Goal: Information Seeking & Learning: Compare options

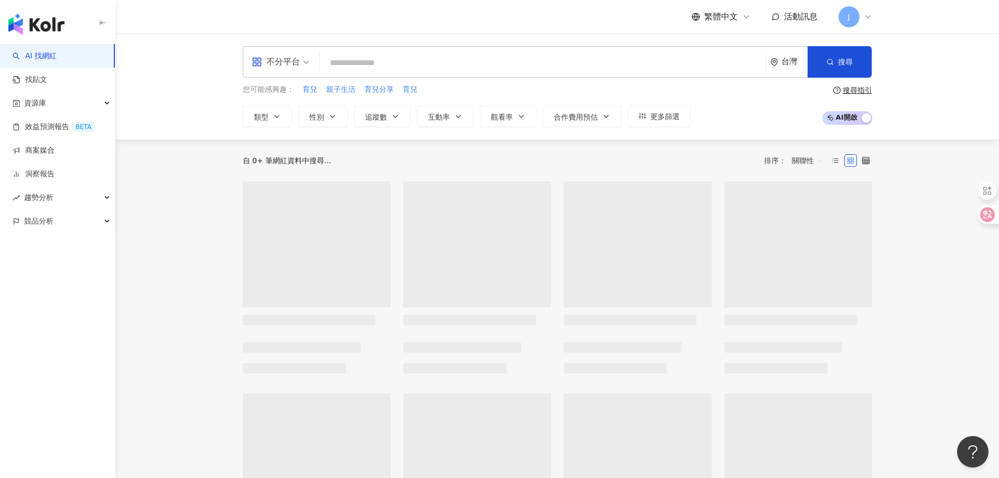
click at [357, 61] on input "search" at bounding box center [542, 63] width 437 height 20
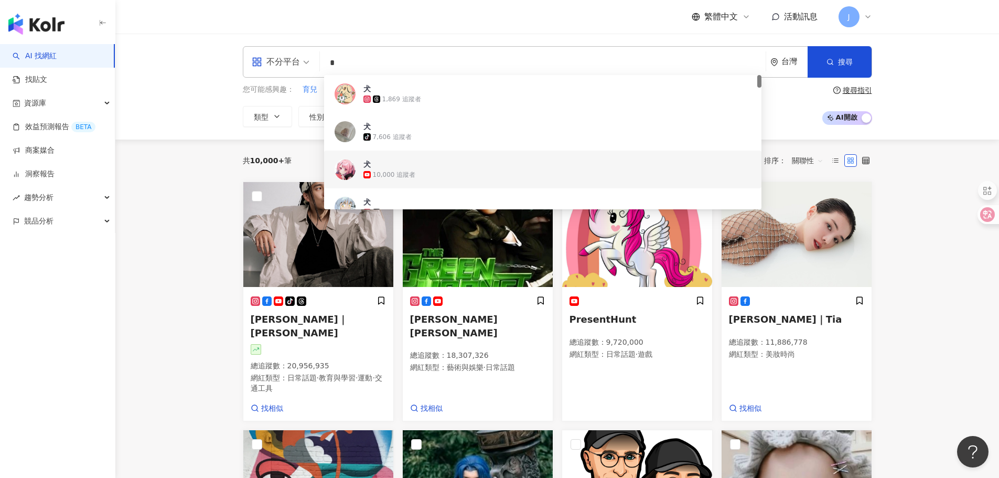
type input "*"
click at [264, 151] on div "共 10,000+ 筆 排序： 關聯性" at bounding box center [557, 161] width 629 height 42
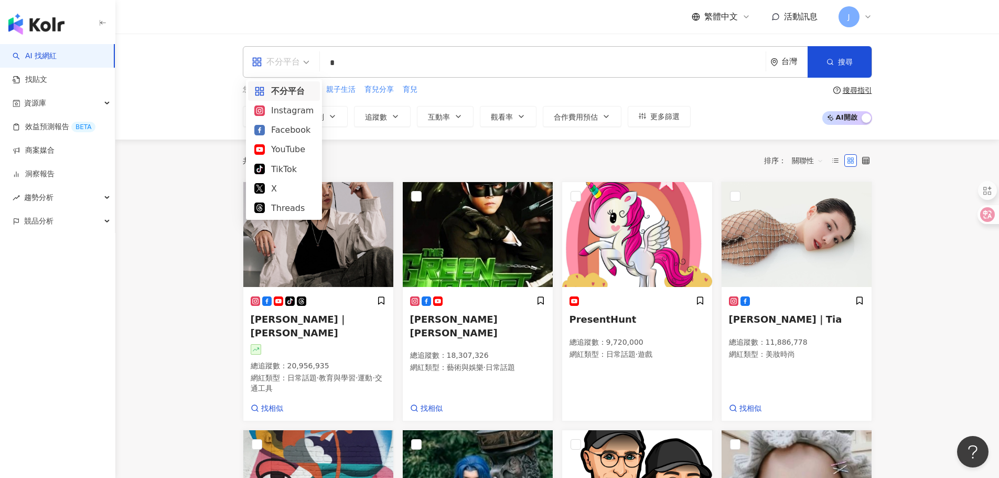
click at [288, 58] on div "不分平台" at bounding box center [276, 62] width 48 height 17
click at [290, 113] on div "Instagram" at bounding box center [283, 110] width 59 height 13
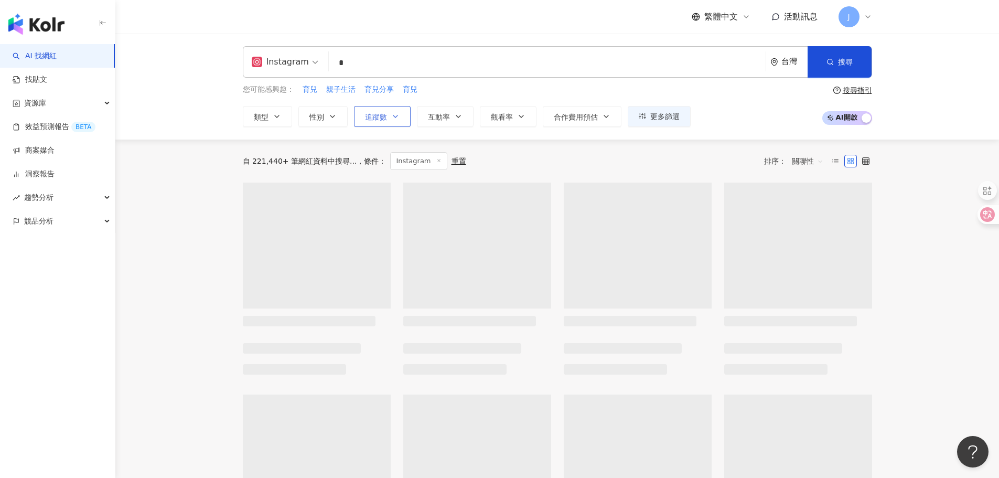
click at [383, 117] on span "追蹤數" at bounding box center [376, 117] width 22 height 8
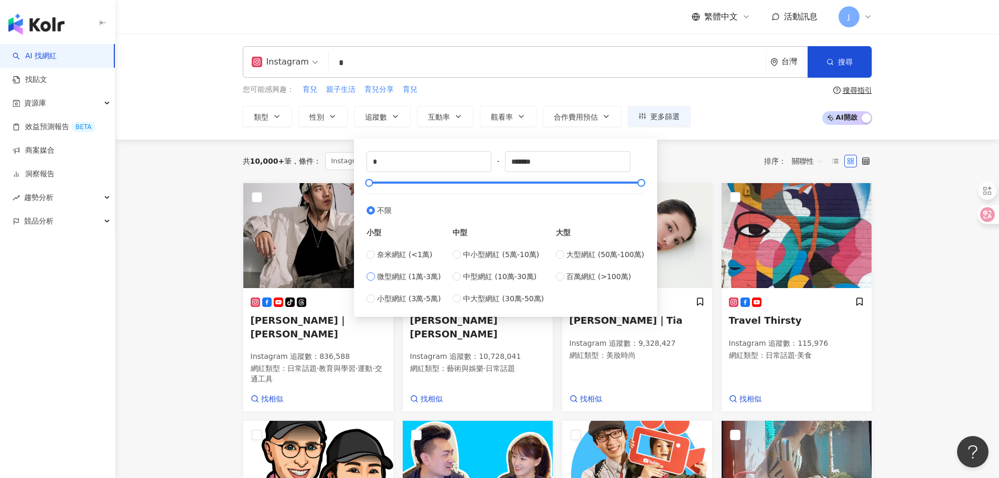
click at [398, 277] on span "微型網紅 (1萬-3萬)" at bounding box center [409, 277] width 64 height 12
type input "*****"
click at [588, 162] on input "*****" at bounding box center [568, 162] width 124 height 20
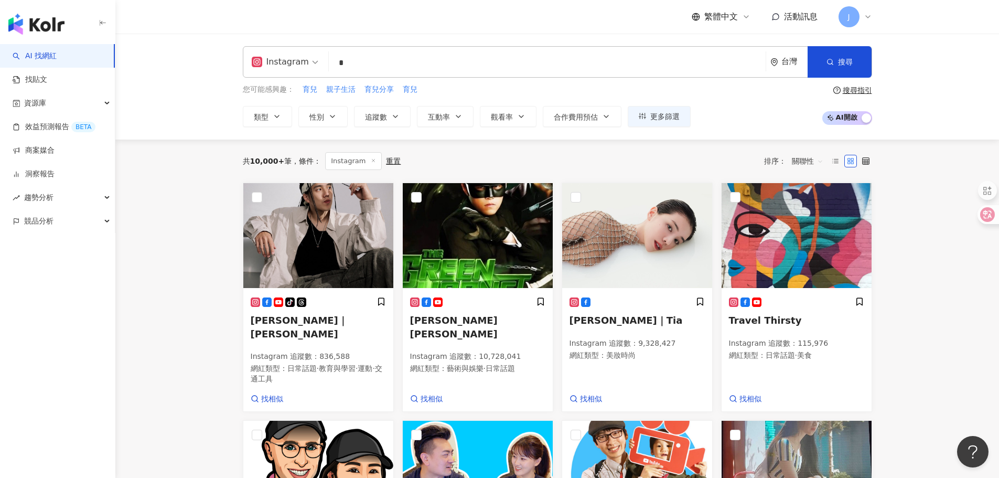
click at [710, 157] on div "共 10,000+ 筆 條件 ： Instagram 重置 排序： 關聯性" at bounding box center [557, 161] width 629 height 18
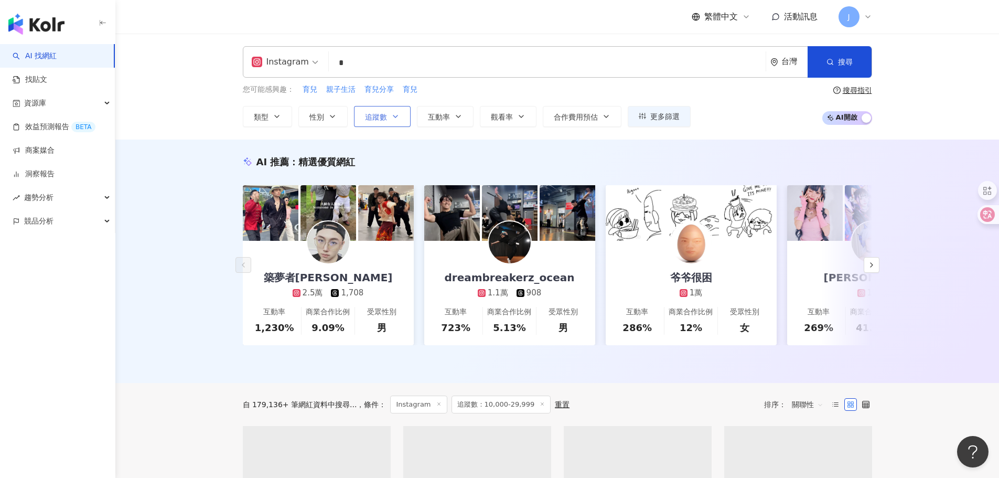
click at [375, 117] on span "追蹤數" at bounding box center [376, 117] width 22 height 8
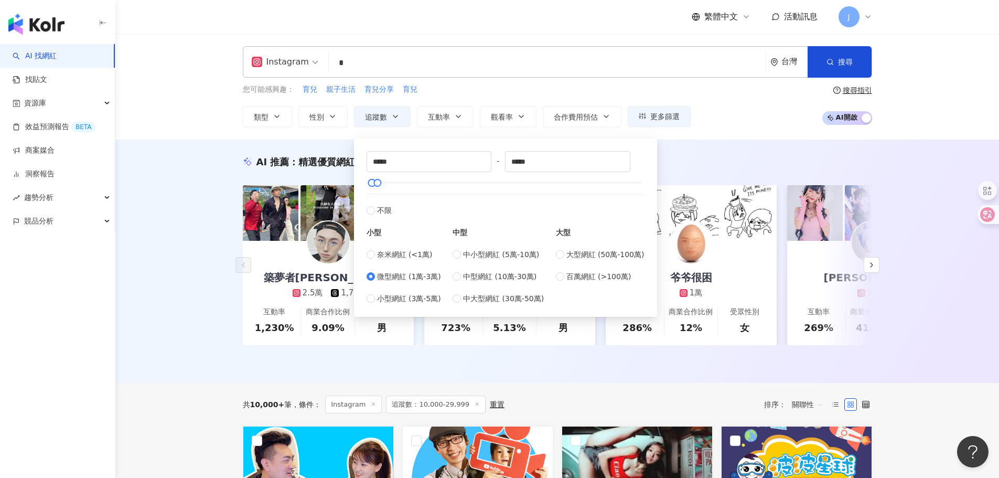
click at [708, 148] on div "AI 推薦 ： 精選優質網紅 築夢者杰哥 2.5萬 1,708 互動率 1,230% 商業合作比例 9.09% 受眾性別 男 dreambreakerz_oc…" at bounding box center [557, 261] width 884 height 243
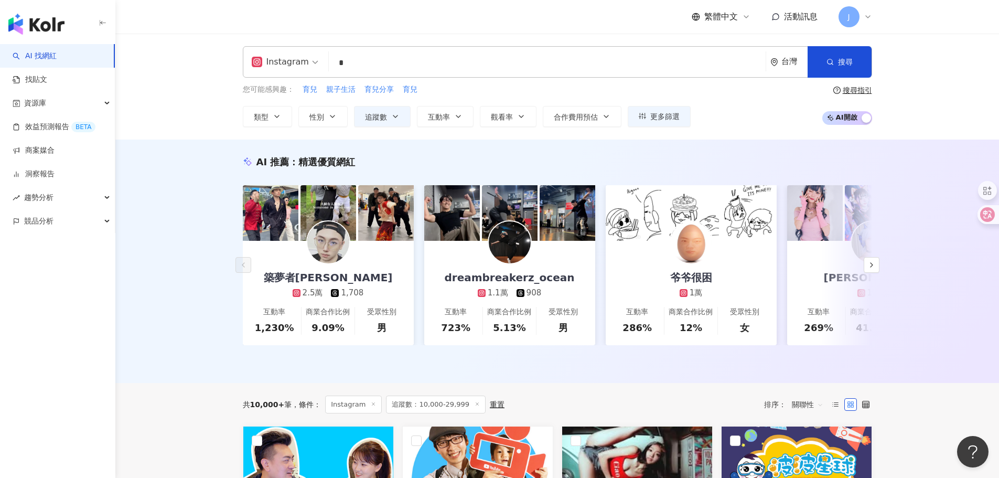
click at [373, 66] on input "*" at bounding box center [547, 63] width 429 height 20
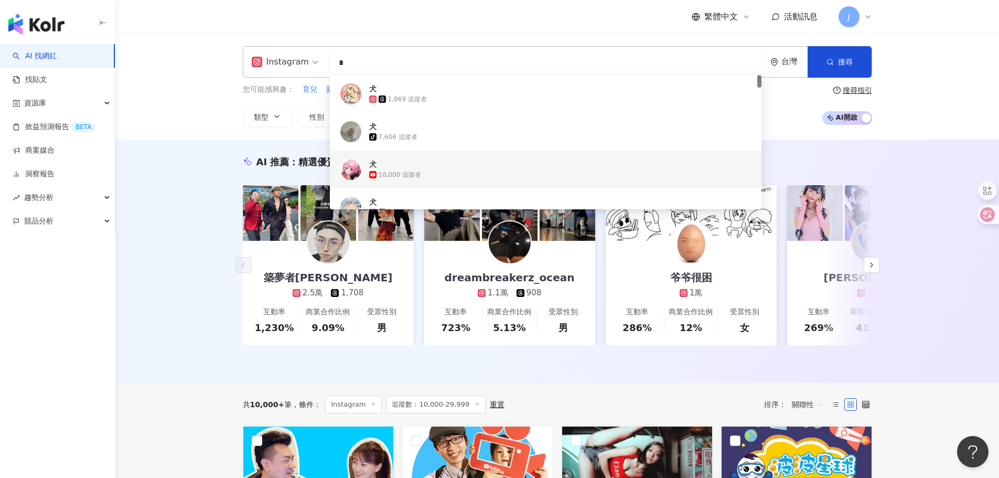
click at [405, 68] on input "*" at bounding box center [547, 63] width 429 height 20
drag, startPoint x: 381, startPoint y: 68, endPoint x: 298, endPoint y: 81, distance: 83.8
click at [380, 68] on input "*" at bounding box center [547, 63] width 429 height 20
click at [203, 81] on div "Instagram * 台灣 搜尋 f84fd125-b90d-4ef6-93e2-b1a37440ce7d bc811d86-e715-47c2-b6c5-…" at bounding box center [557, 87] width 884 height 106
drag, startPoint x: 389, startPoint y: 62, endPoint x: 336, endPoint y: 61, distance: 53.0
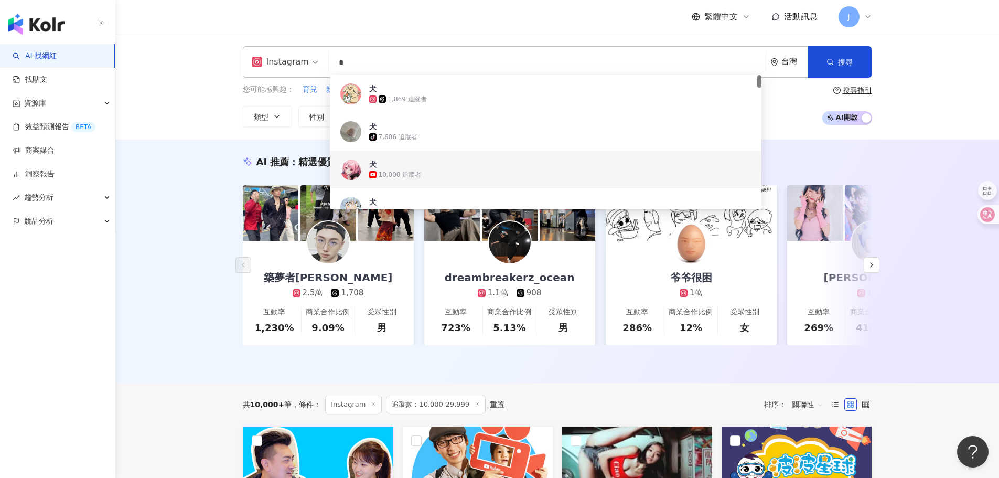
click at [336, 61] on input "*" at bounding box center [547, 63] width 429 height 20
type input "*"
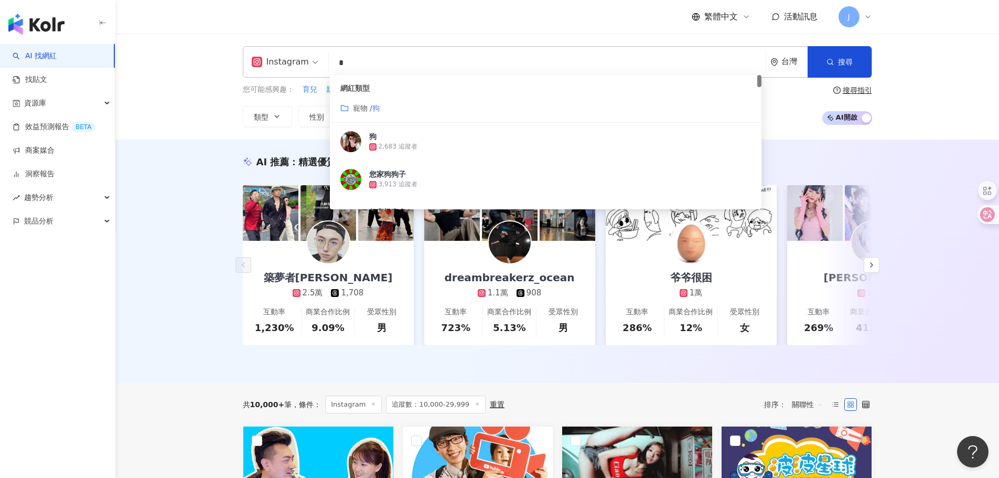
click at [428, 107] on div "寵物 / 狗" at bounding box center [545, 108] width 411 height 12
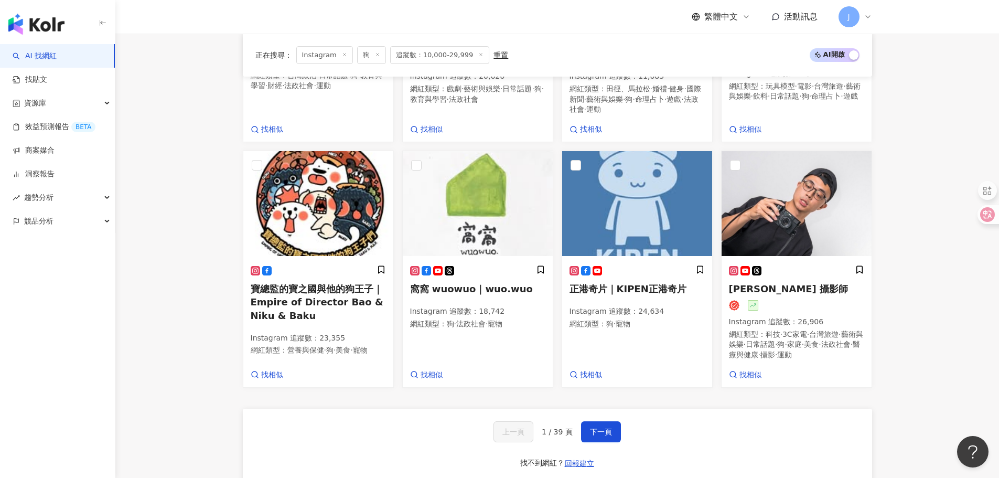
scroll to position [839, 0]
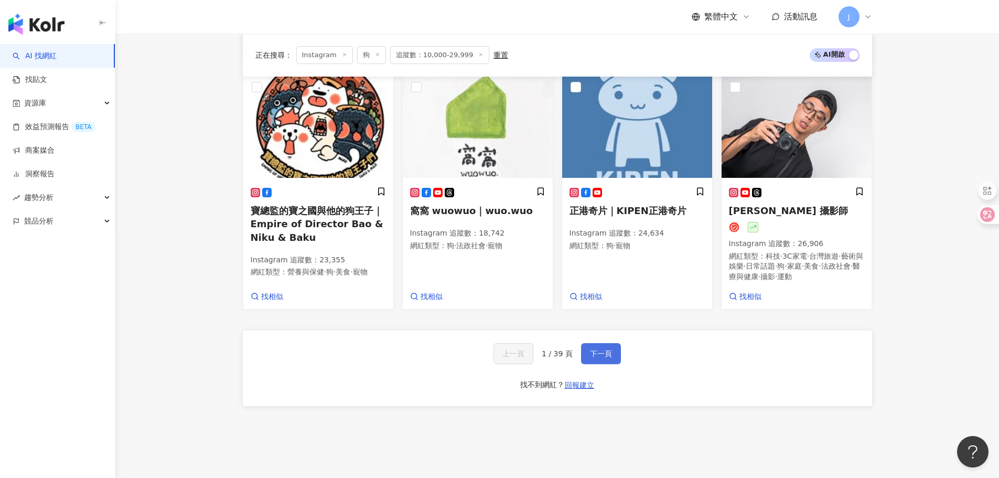
click at [601, 358] on span "下一頁" at bounding box center [601, 353] width 22 height 8
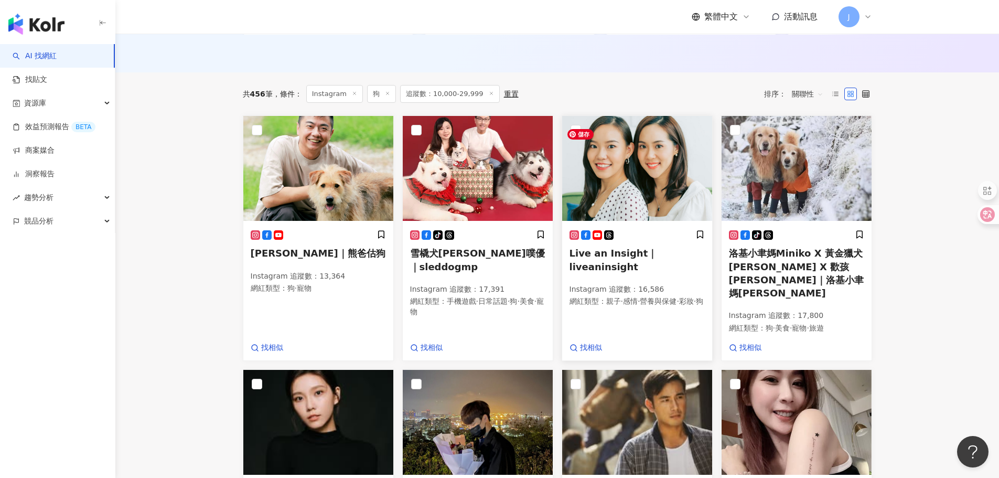
scroll to position [343, 0]
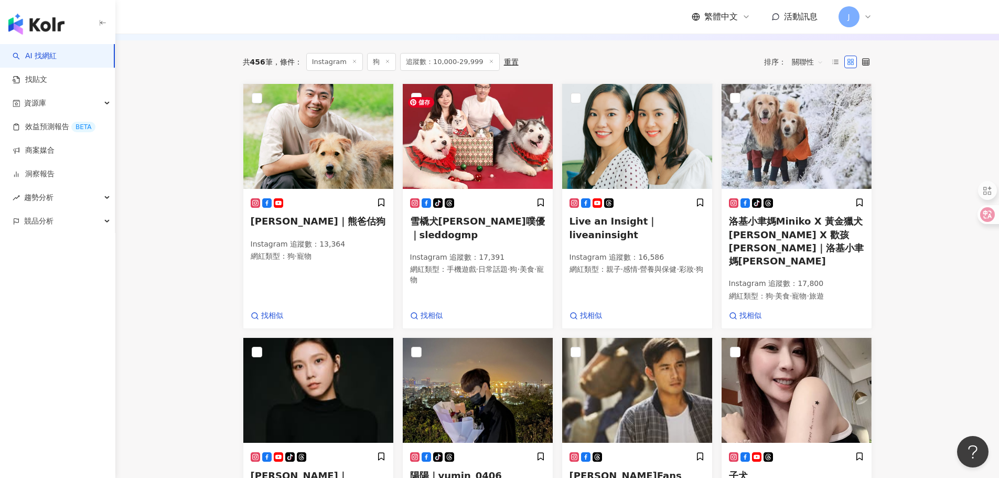
drag, startPoint x: 503, startPoint y: 152, endPoint x: 906, endPoint y: 189, distance: 404.6
click at [906, 189] on main "Instagram * 台灣 搜尋 customizedTag 819ecdda-406c-4388-b599-ce0e28da9e01 網紅類型 寵物 / …" at bounding box center [557, 309] width 884 height 1237
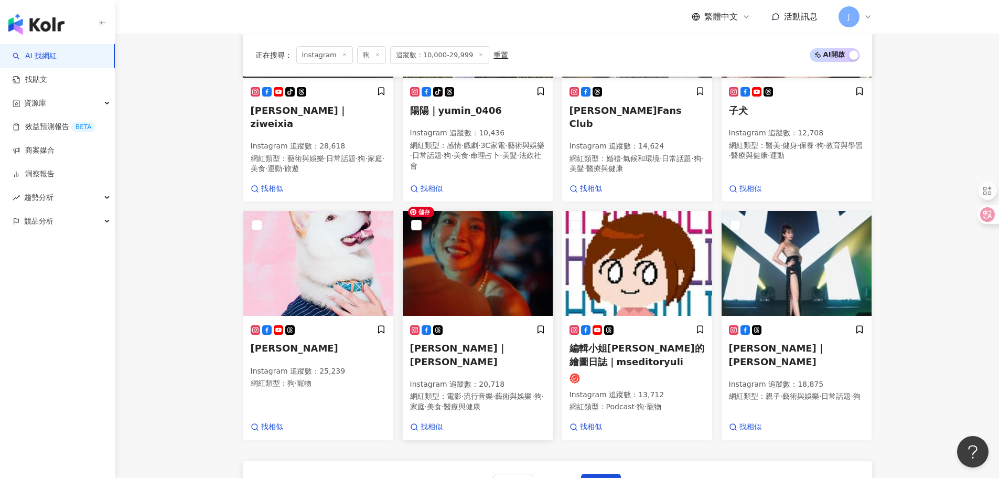
scroll to position [762, 0]
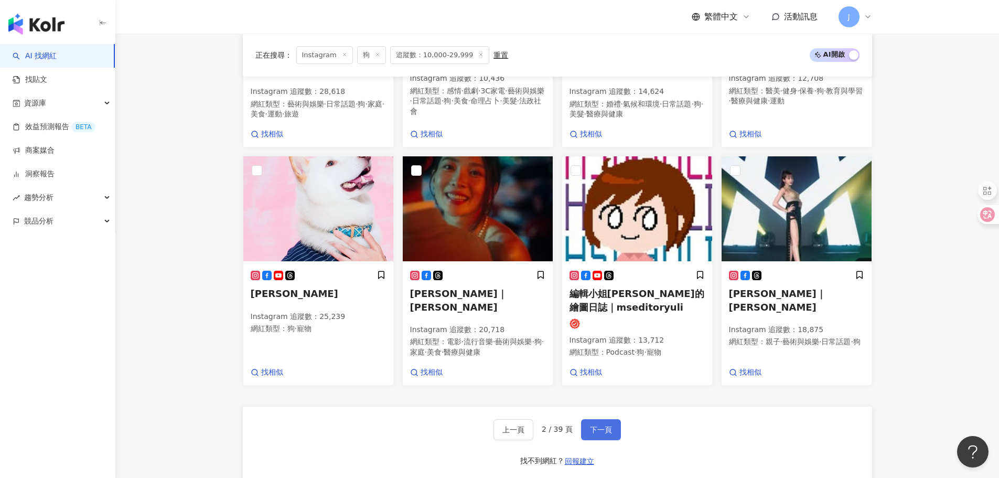
click at [601, 425] on span "下一頁" at bounding box center [601, 429] width 22 height 8
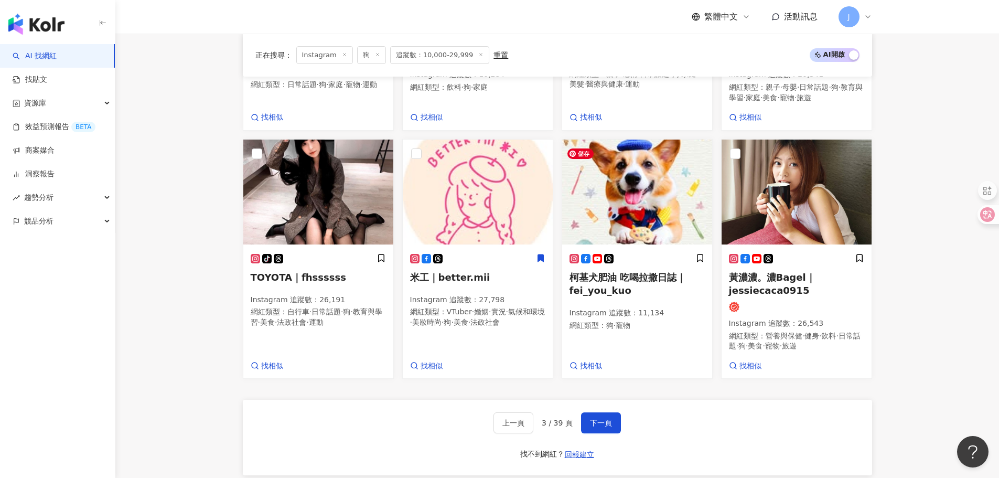
scroll to position [780, 0]
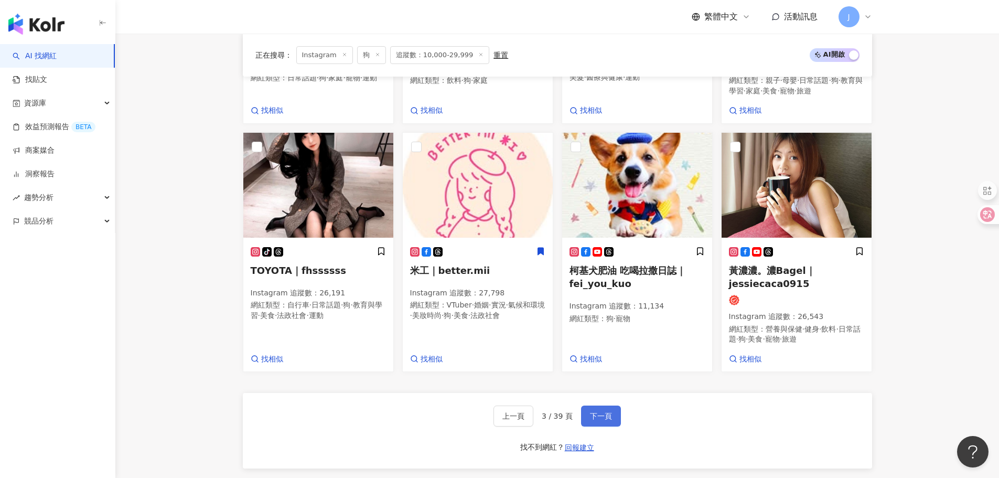
click at [605, 411] on button "下一頁" at bounding box center [601, 415] width 40 height 21
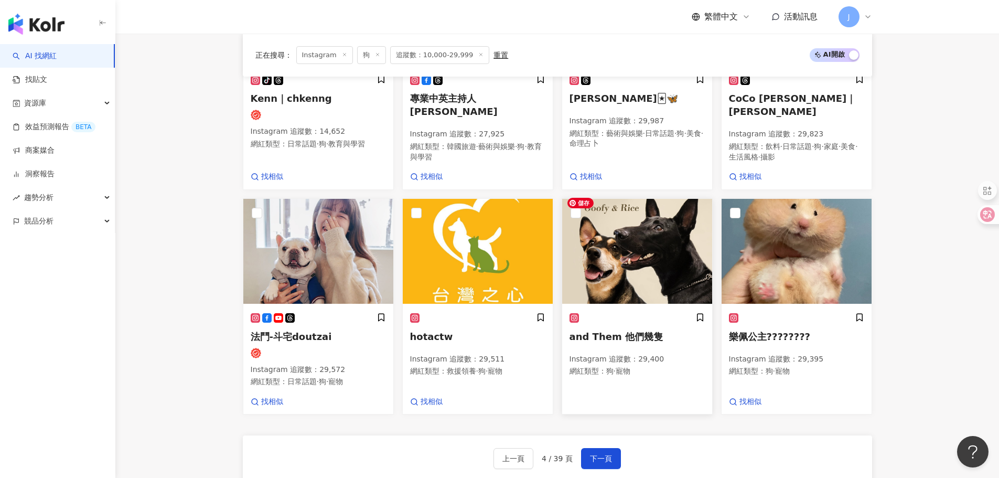
scroll to position [746, 0]
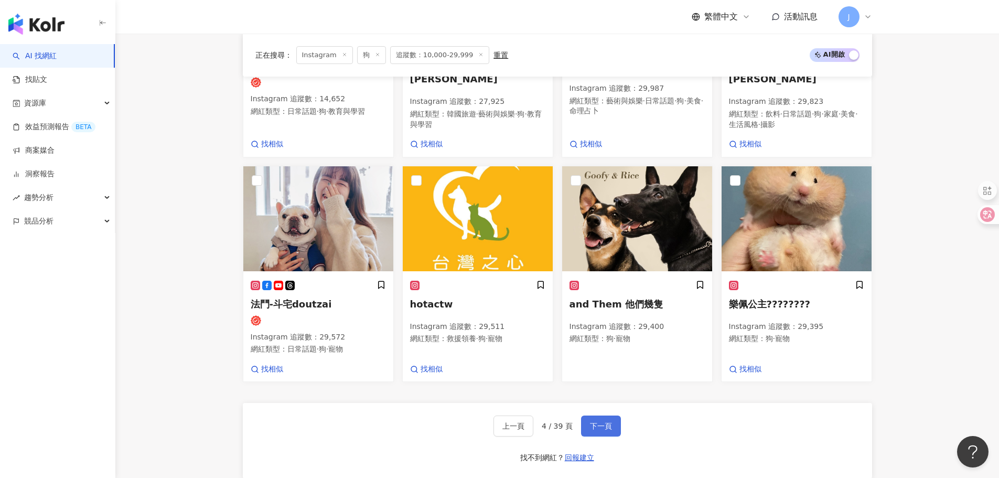
click at [604, 415] on button "下一頁" at bounding box center [601, 425] width 40 height 21
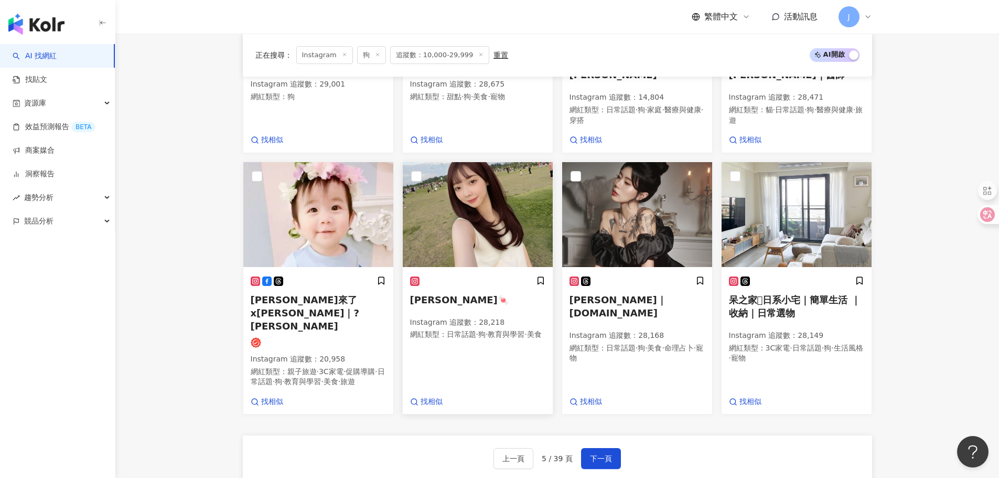
scroll to position [806, 0]
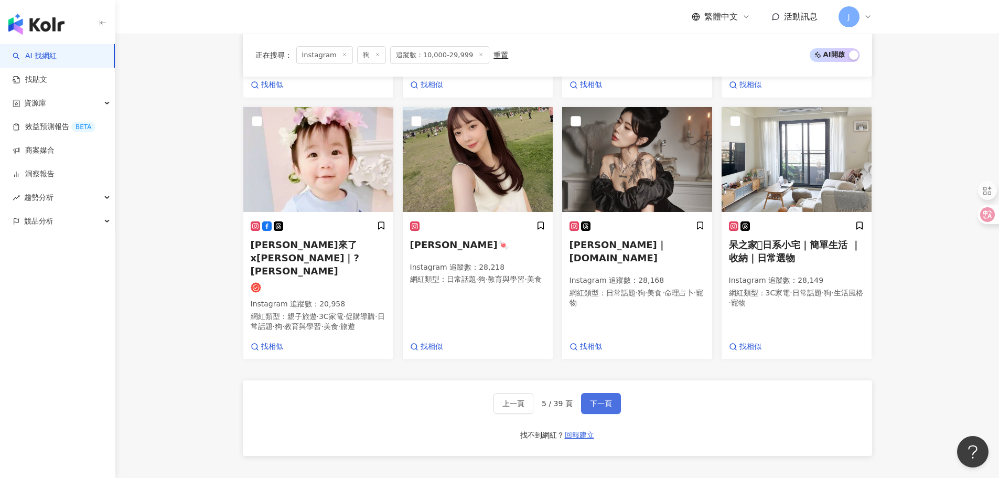
click at [605, 399] on span "下一頁" at bounding box center [601, 403] width 22 height 8
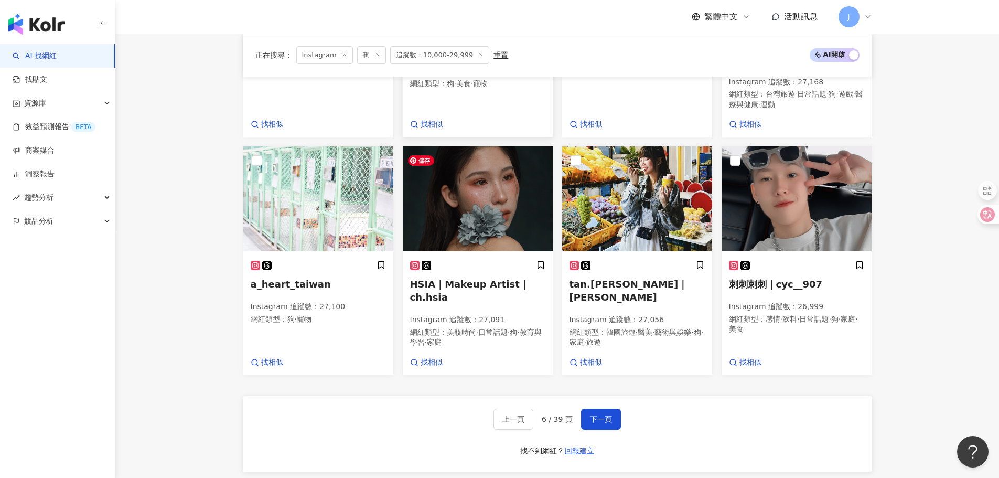
scroll to position [756, 0]
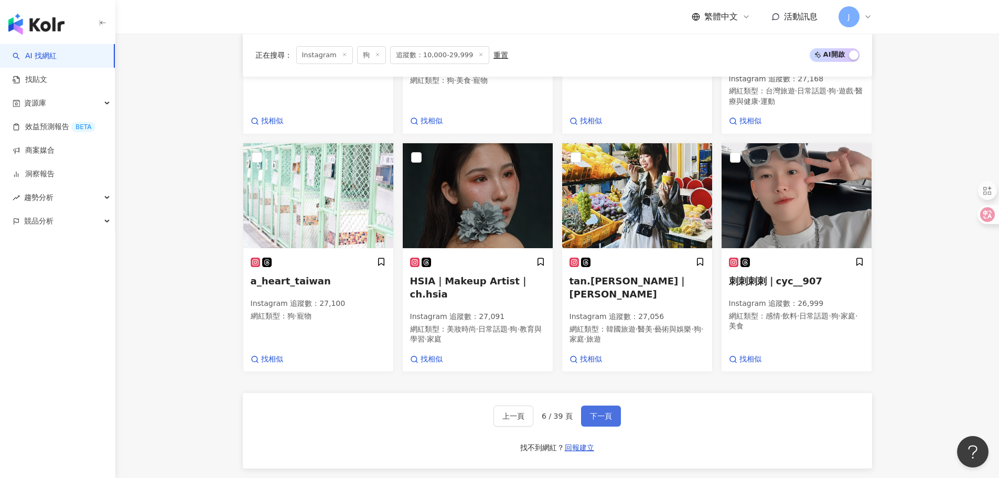
click at [603, 416] on span "下一頁" at bounding box center [601, 416] width 22 height 8
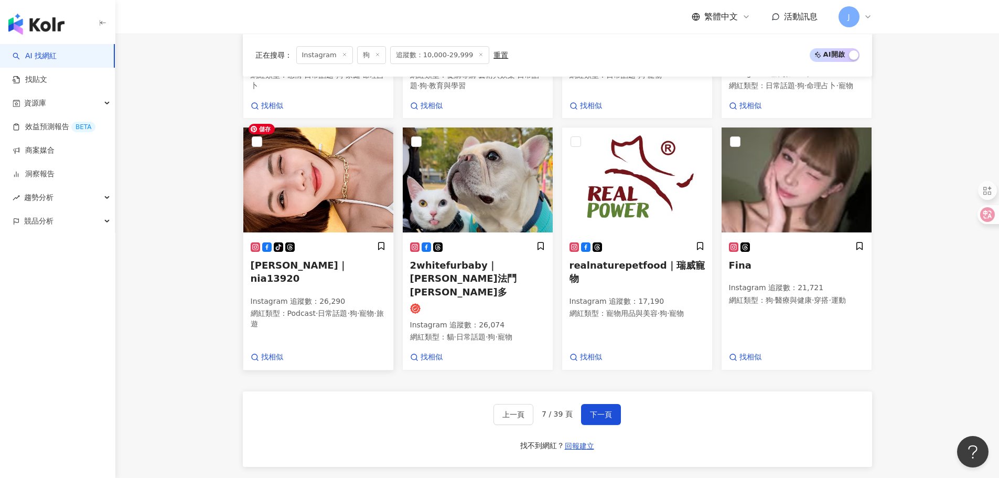
scroll to position [822, 0]
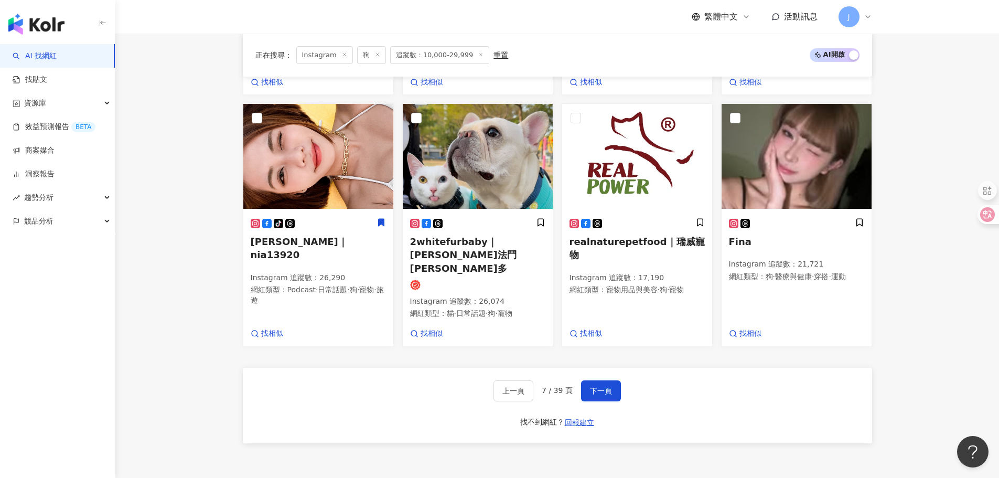
drag, startPoint x: 599, startPoint y: 367, endPoint x: 571, endPoint y: 338, distance: 40.1
click at [599, 387] on span "下一頁" at bounding box center [601, 391] width 22 height 8
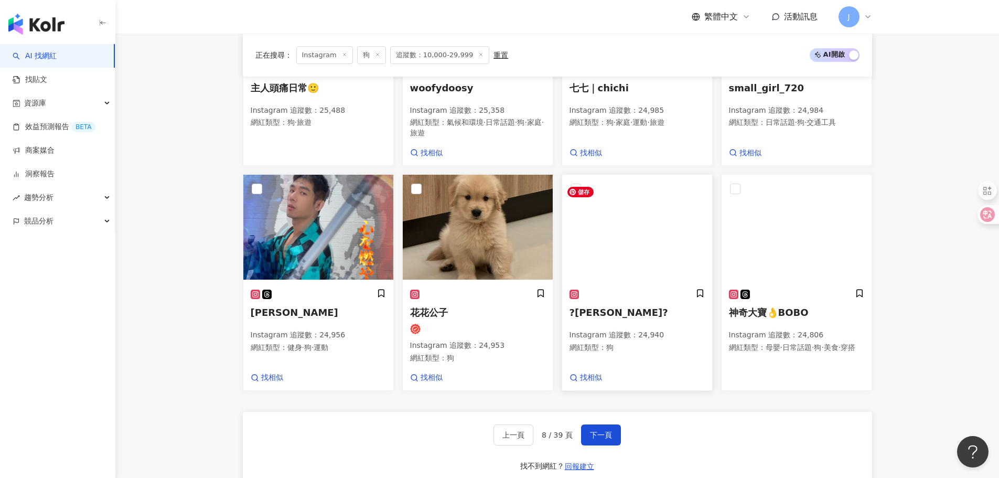
scroll to position [749, 0]
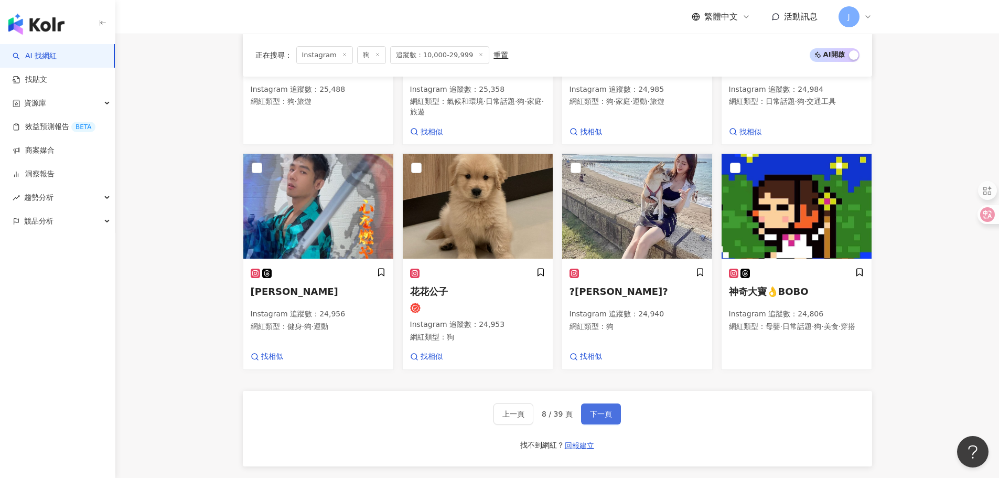
click at [599, 418] on span "下一頁" at bounding box center [601, 414] width 22 height 8
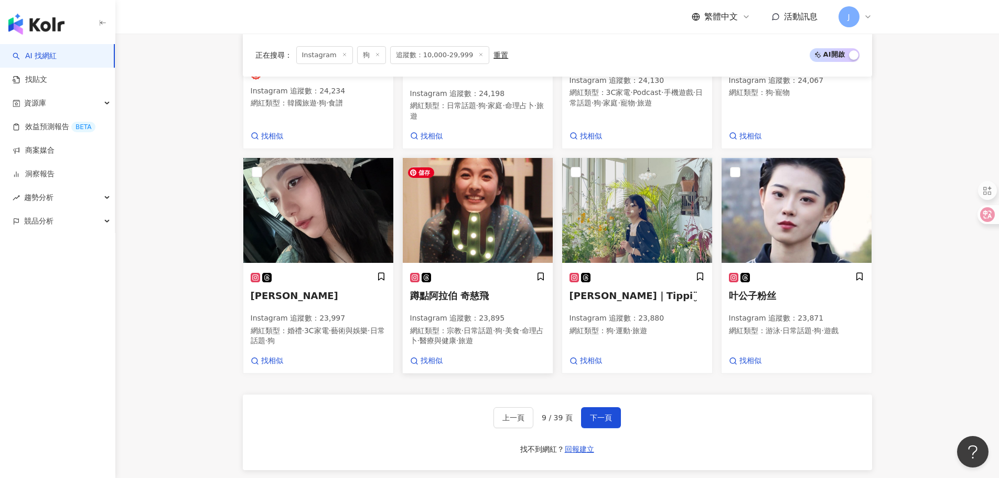
scroll to position [735, 0]
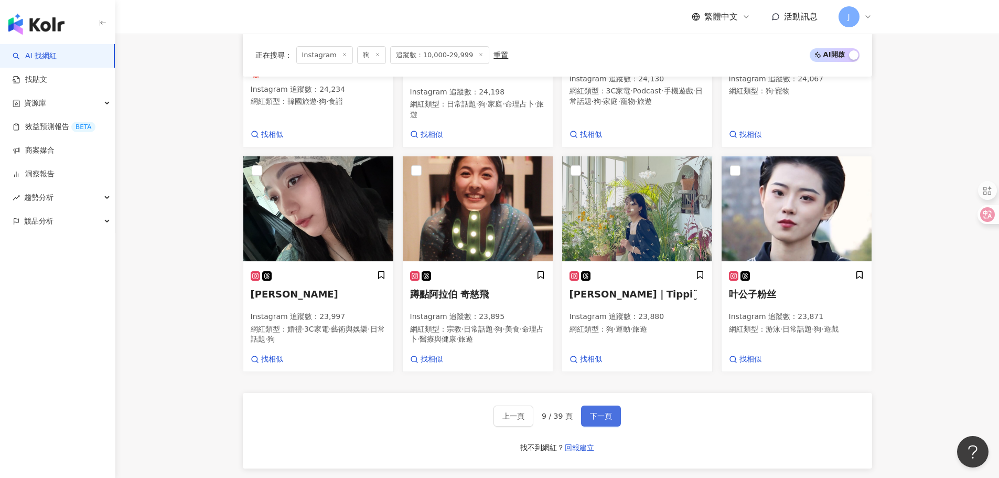
click at [604, 420] on span "下一頁" at bounding box center [601, 416] width 22 height 8
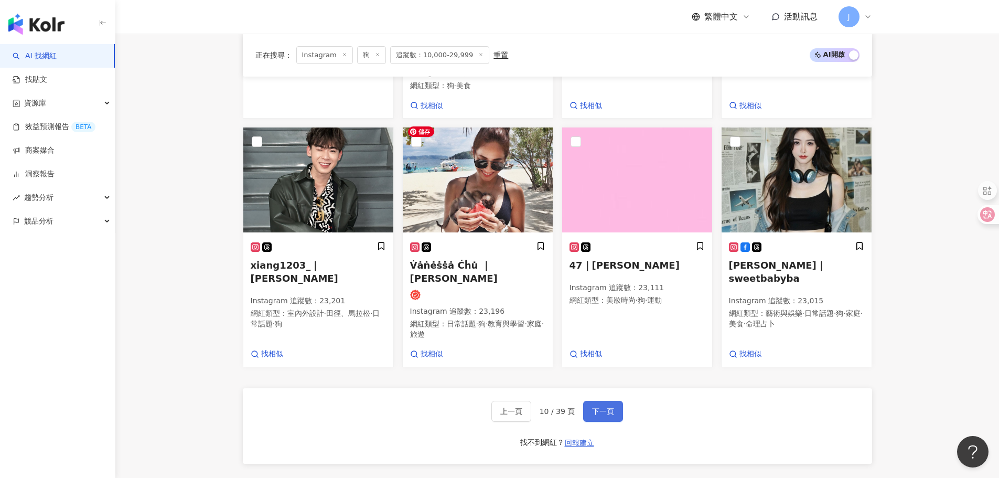
scroll to position [840, 0]
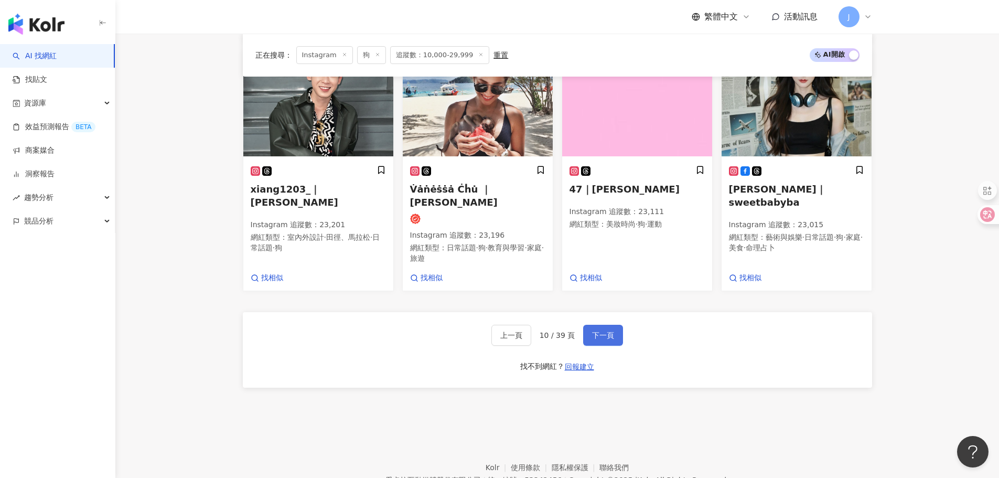
click at [607, 331] on span "下一頁" at bounding box center [603, 335] width 22 height 8
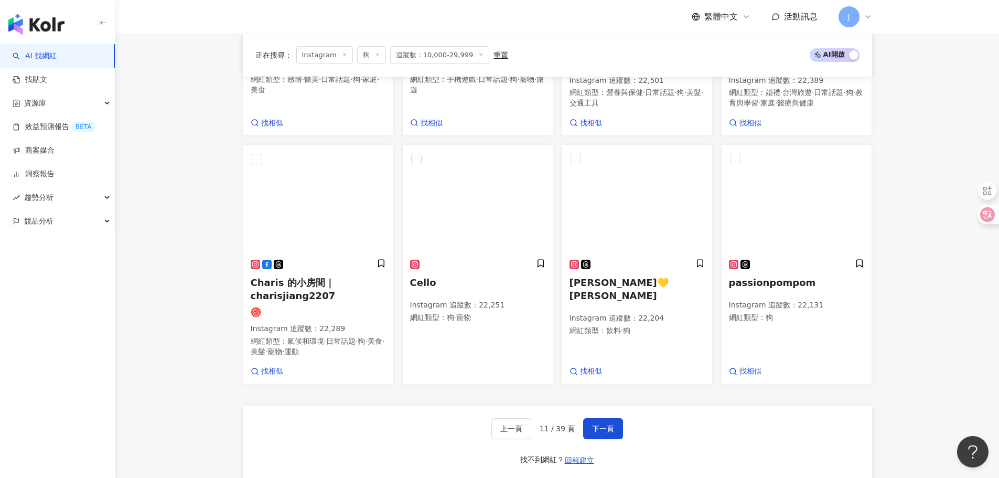
scroll to position [759, 0]
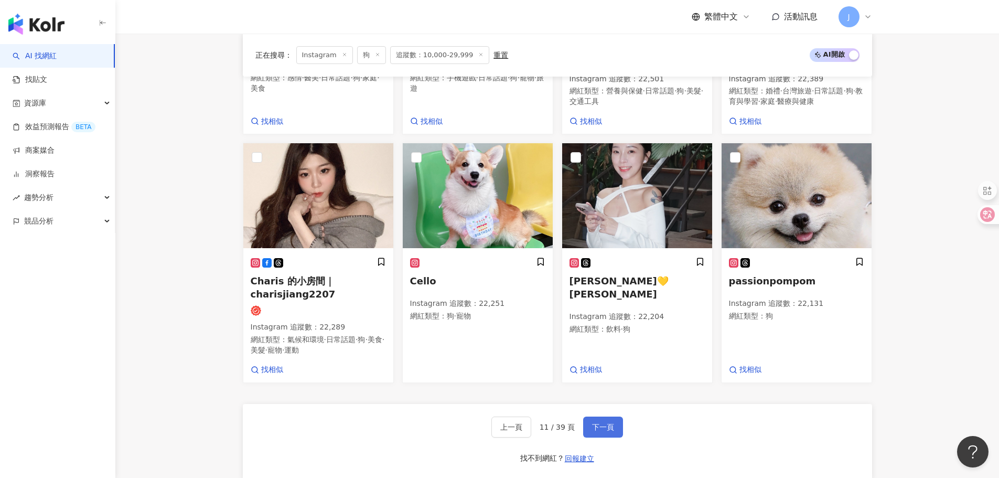
click at [597, 424] on span "下一頁" at bounding box center [603, 427] width 22 height 8
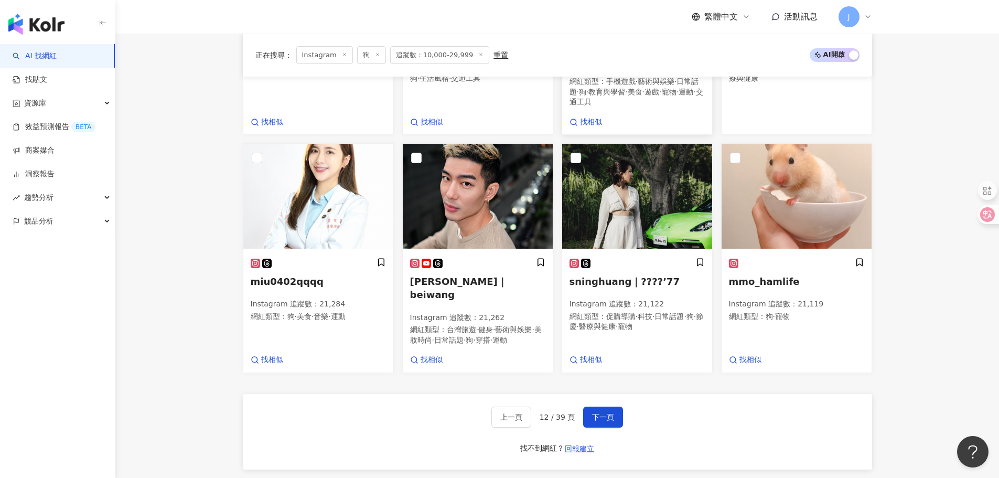
scroll to position [779, 0]
click at [613, 419] on button "下一頁" at bounding box center [603, 416] width 40 height 21
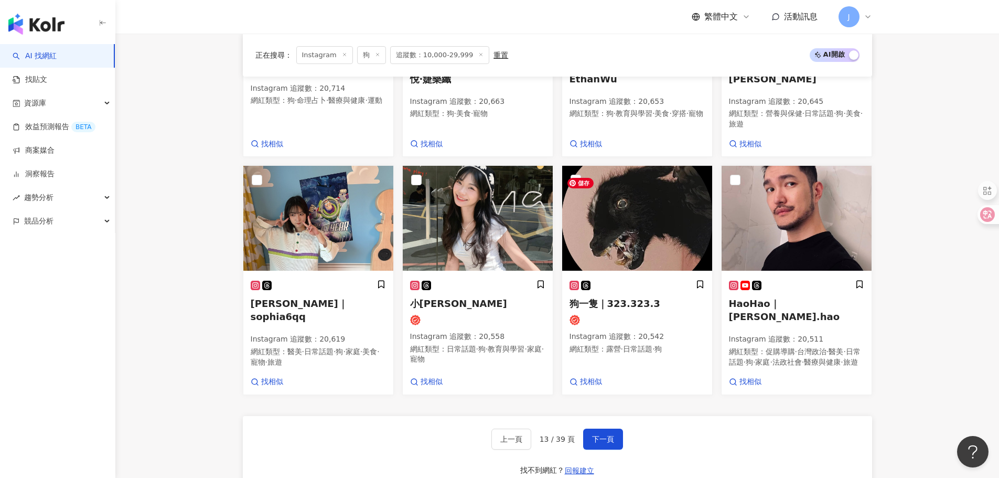
scroll to position [749, 0]
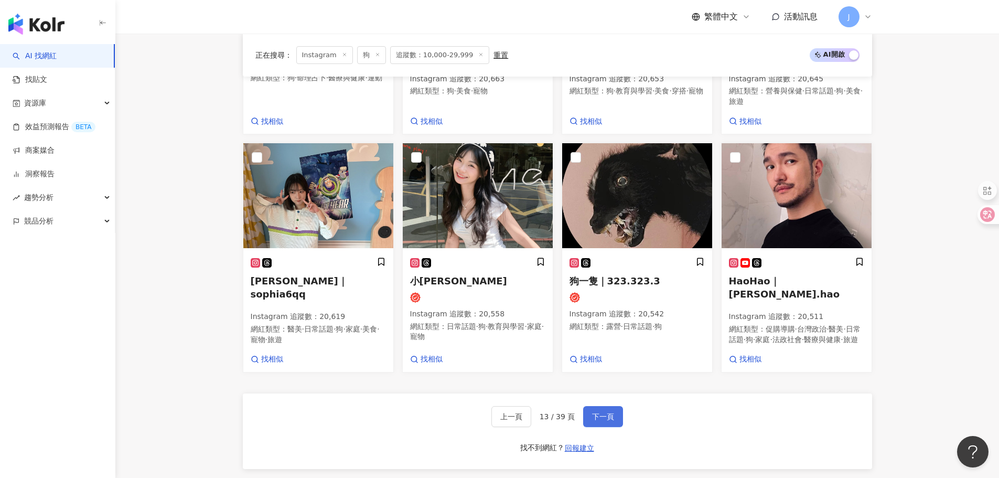
click at [614, 419] on button "下一頁" at bounding box center [603, 416] width 40 height 21
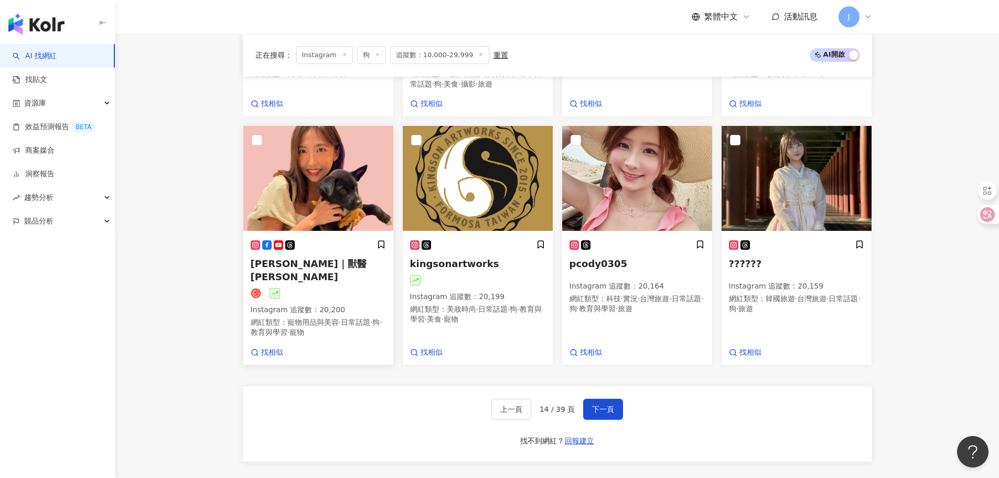
scroll to position [858, 0]
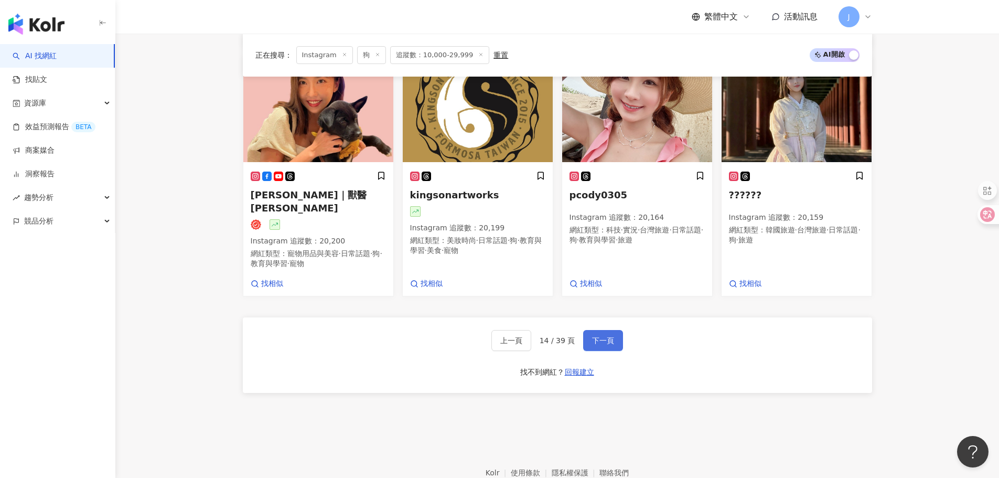
click at [601, 330] on button "下一頁" at bounding box center [603, 340] width 40 height 21
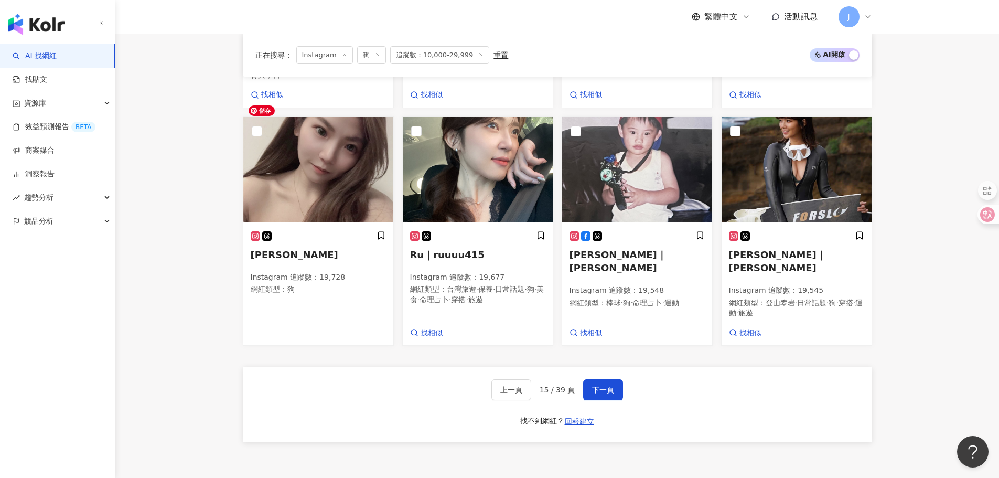
scroll to position [830, 0]
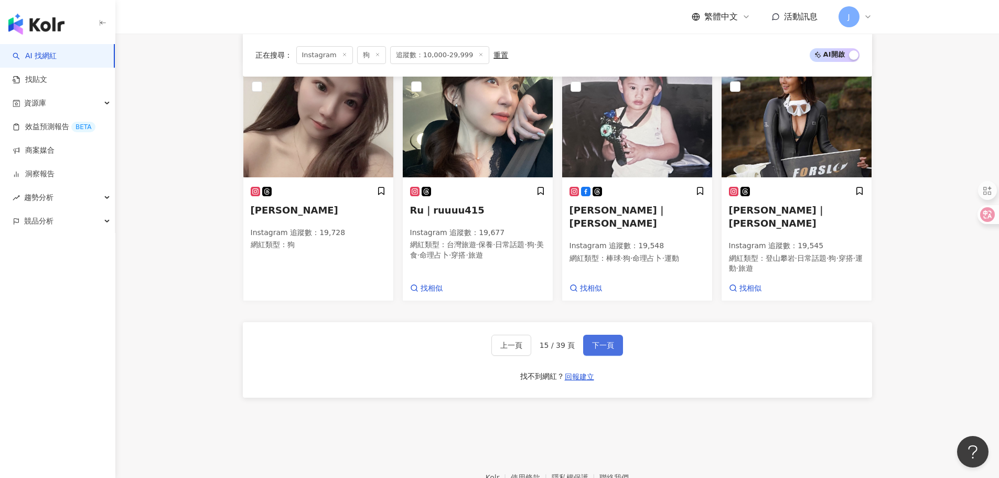
click at [600, 341] on span "下一頁" at bounding box center [603, 345] width 22 height 8
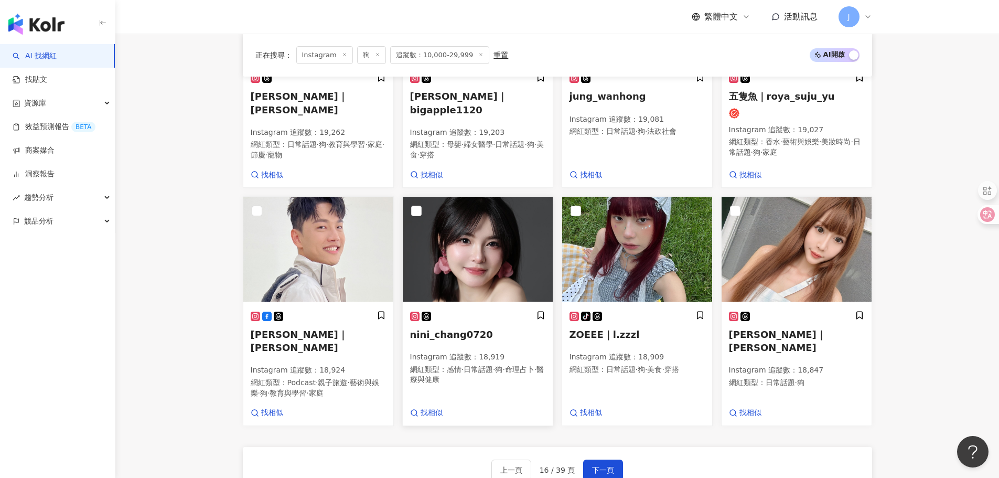
scroll to position [785, 0]
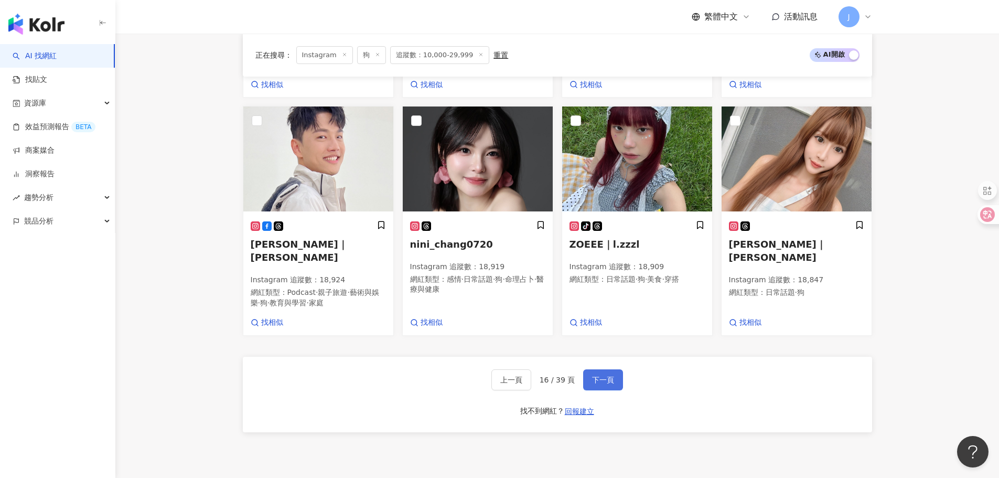
click at [603, 373] on button "下一頁" at bounding box center [603, 379] width 40 height 21
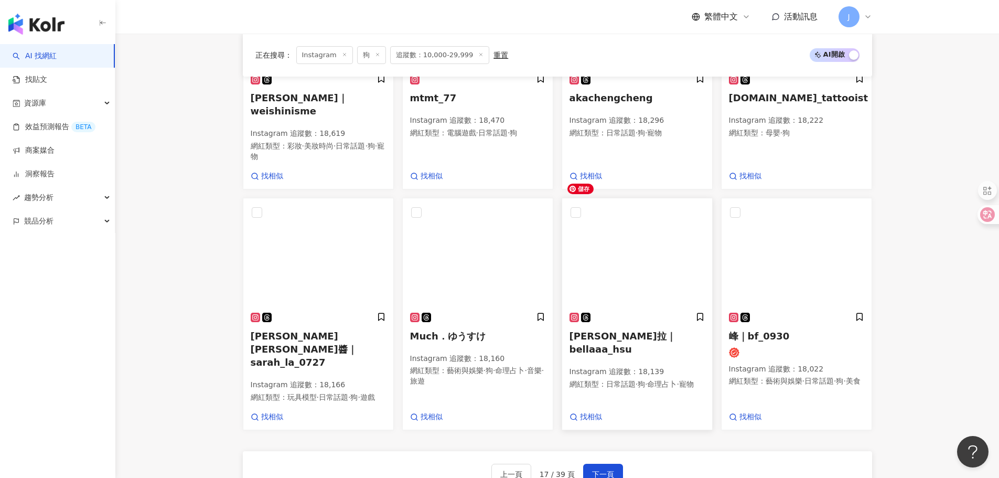
scroll to position [746, 0]
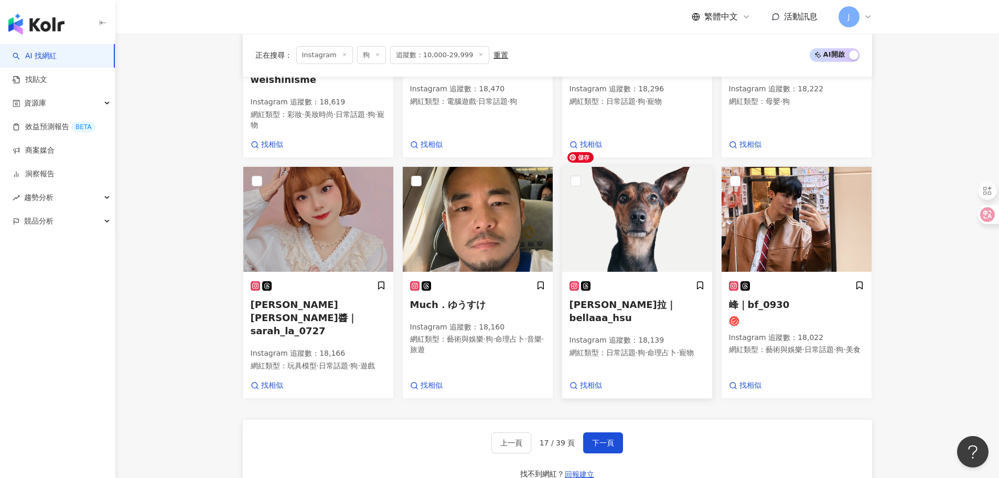
drag, startPoint x: 796, startPoint y: 195, endPoint x: 670, endPoint y: 193, distance: 126.4
click at [604, 439] on span "下一頁" at bounding box center [603, 443] width 22 height 8
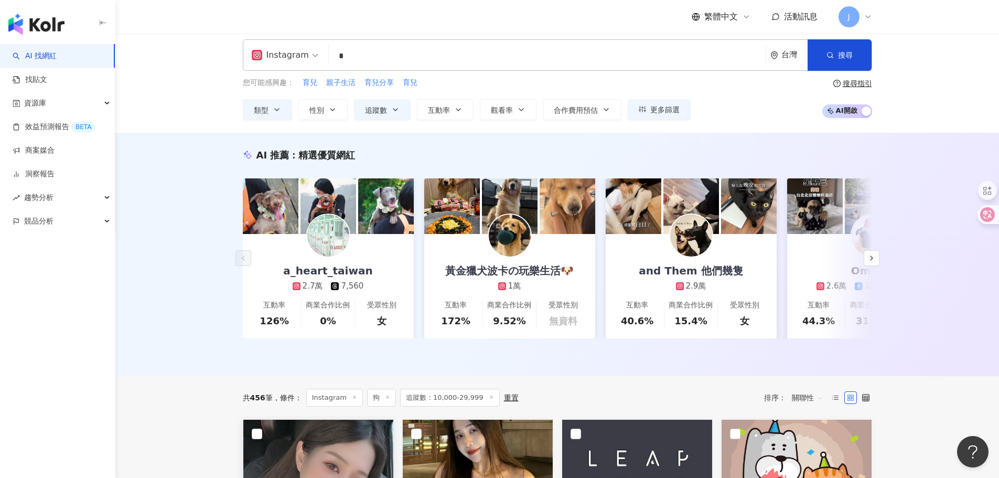
scroll to position [0, 0]
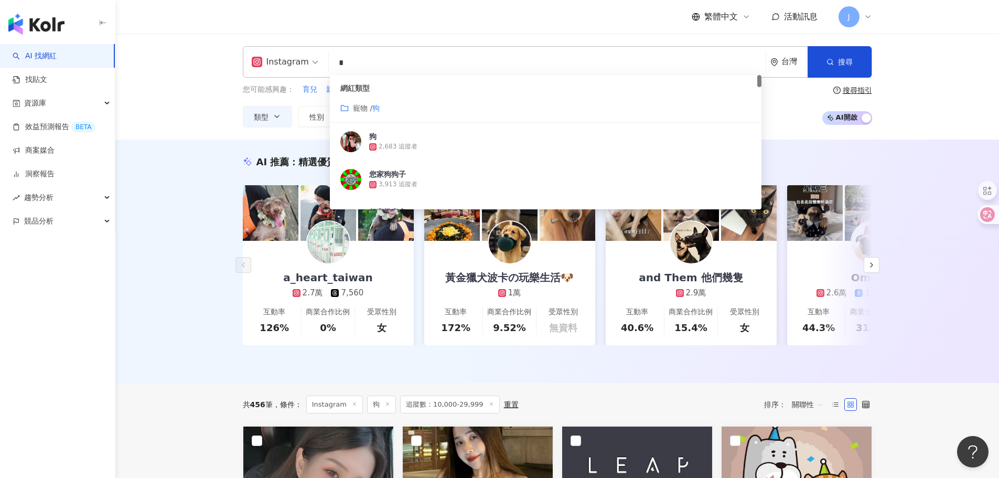
click at [369, 60] on input "*" at bounding box center [547, 63] width 429 height 20
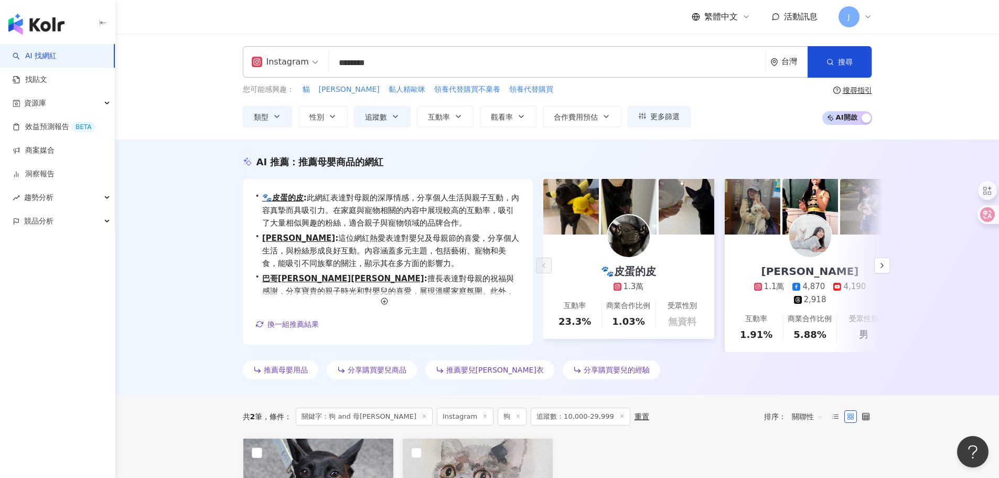
click at [194, 192] on div "AI 推薦 ： 推薦母嬰商品的網紅 • 🐾皮蛋的皮 : 此網紅表達對母親的深厚情感，分享個人生活與親子互動，內容真摯而具吸引力。在家庭與寵物相關的內容中展現較…" at bounding box center [557, 267] width 884 height 255
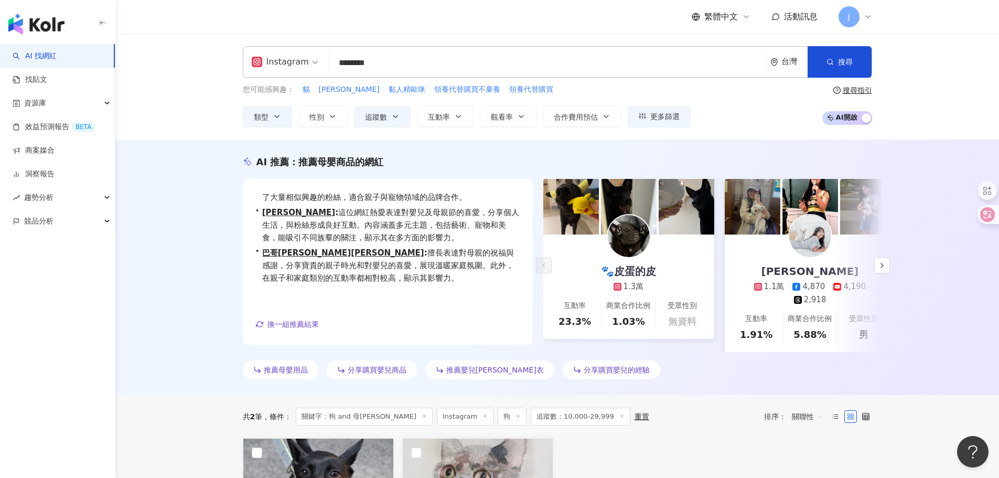
click at [382, 60] on input "********" at bounding box center [547, 63] width 429 height 20
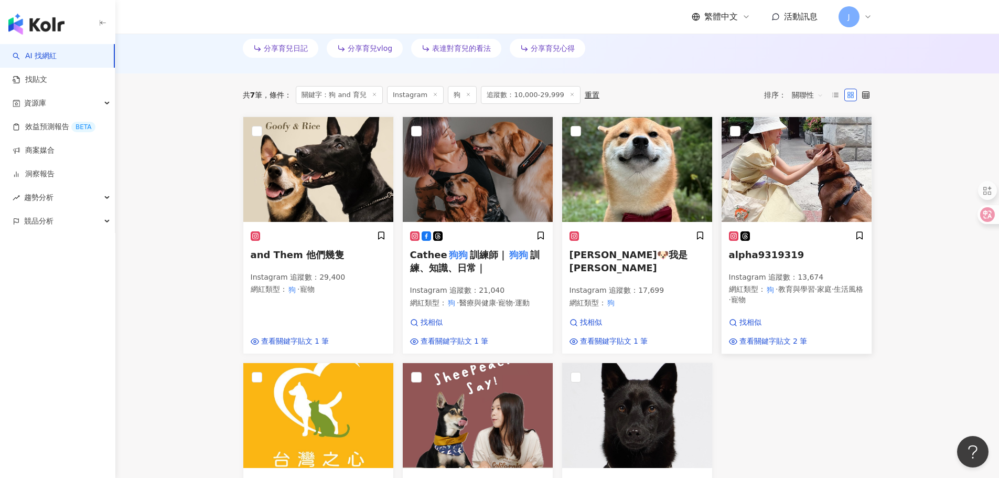
scroll to position [321, 0]
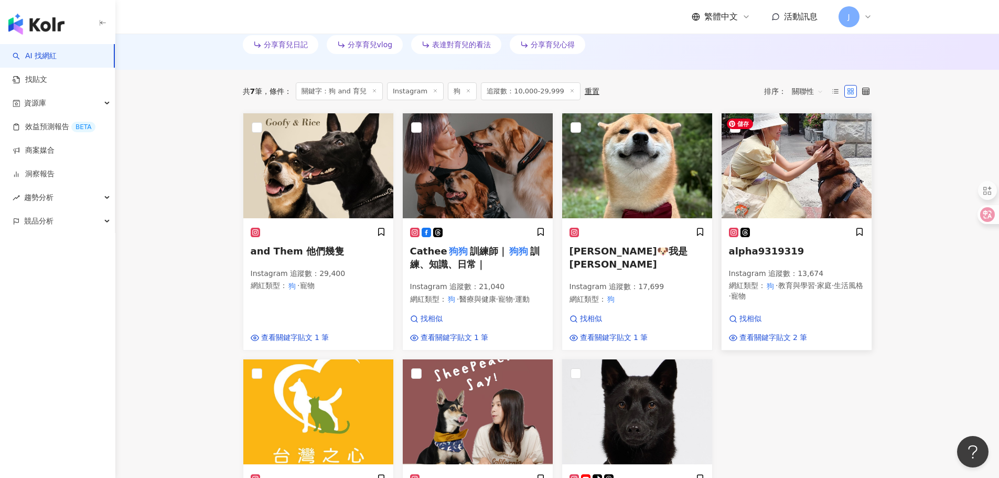
type input "********"
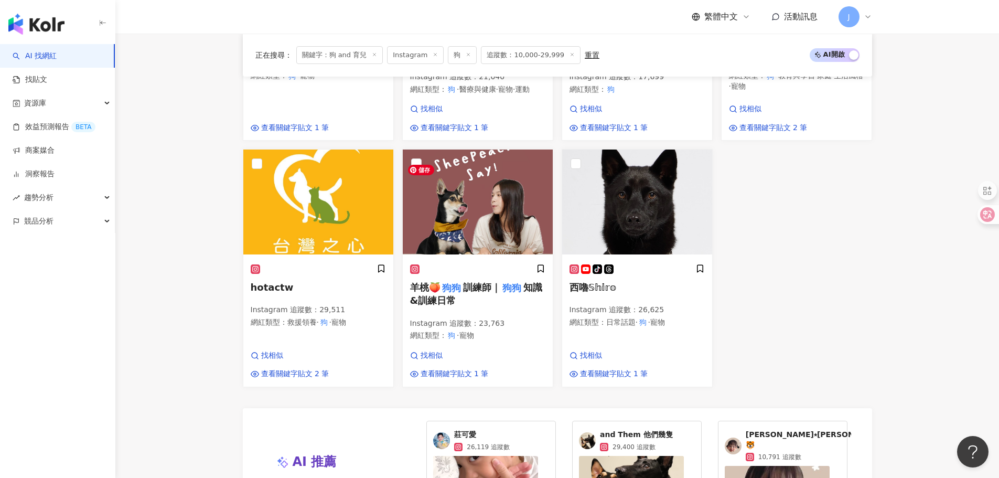
scroll to position [741, 0]
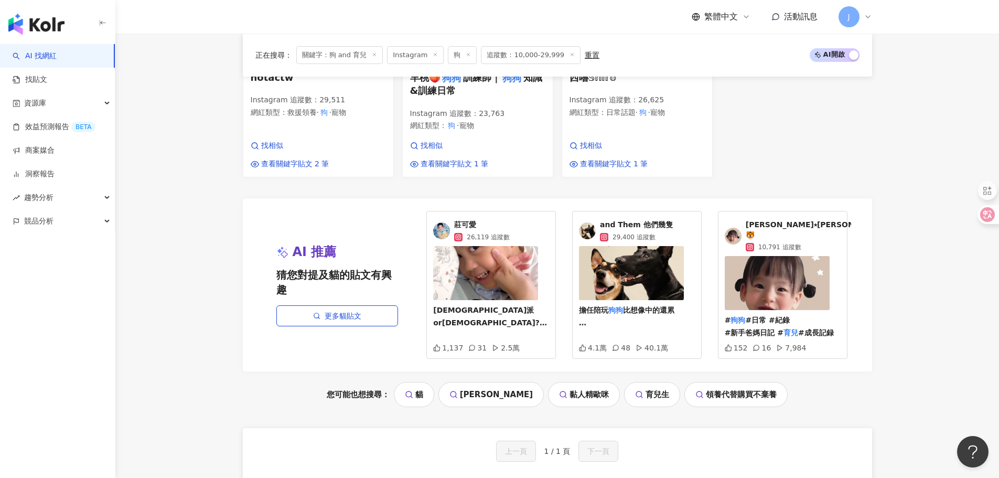
click at [490, 391] on link "汪星人" at bounding box center [491, 394] width 105 height 25
click at [498, 395] on link "汪星人" at bounding box center [491, 394] width 105 height 25
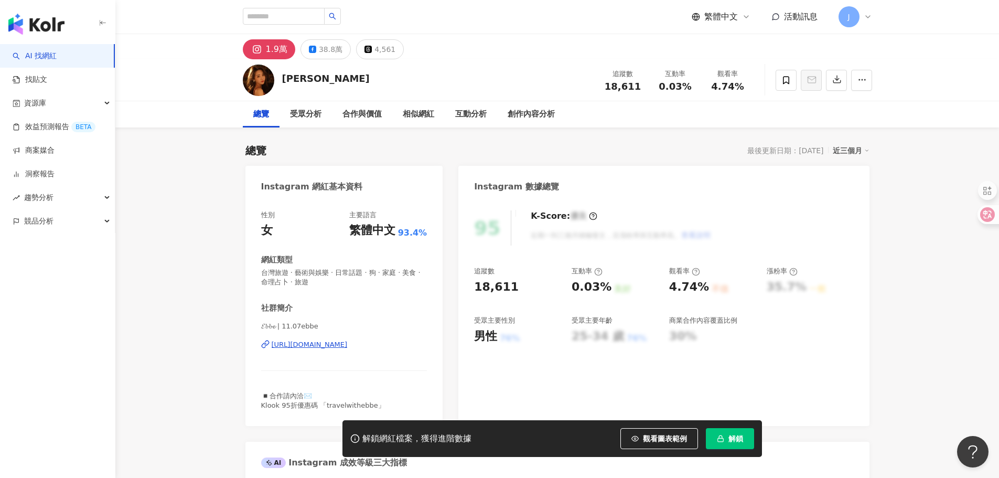
click at [346, 344] on div "https://www.instagram.com/11.07ebbe/" at bounding box center [310, 344] width 76 height 9
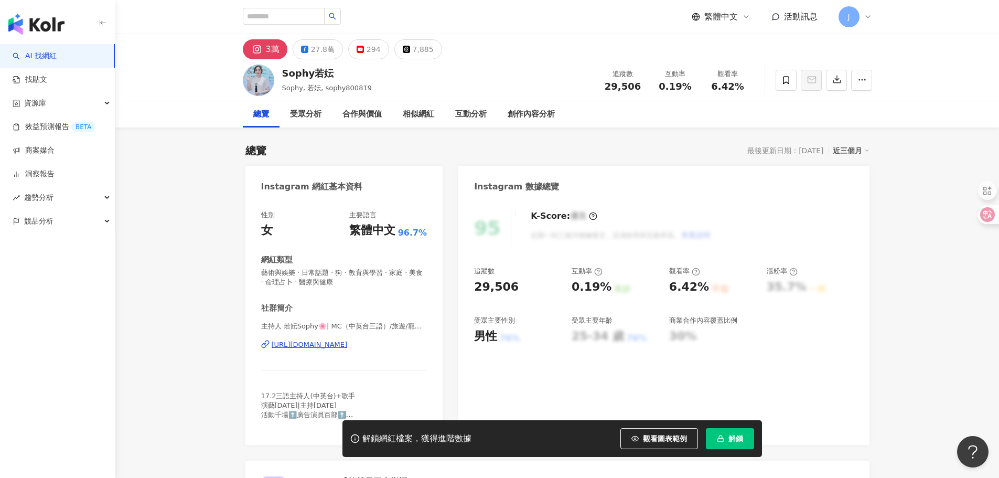
click at [348, 344] on div "https://www.instagram.com/sophy800819/" at bounding box center [310, 344] width 76 height 9
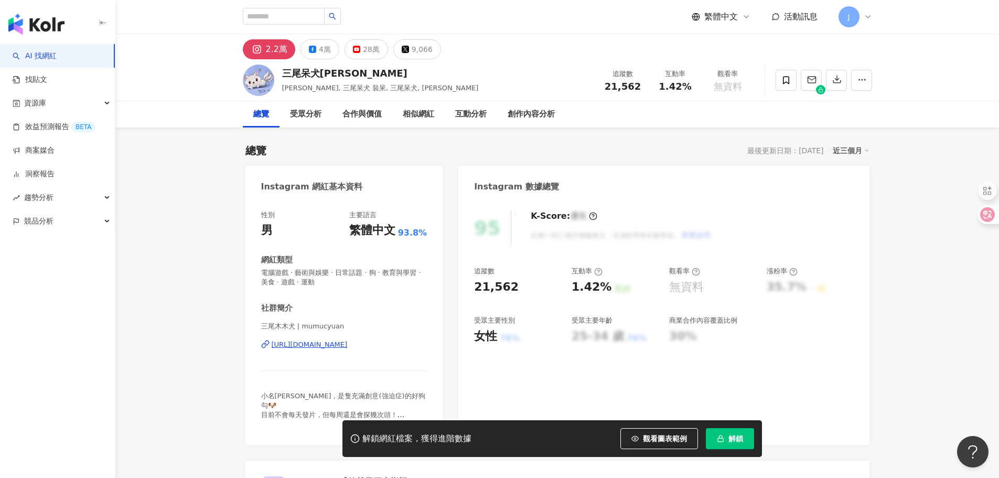
drag, startPoint x: 347, startPoint y: 344, endPoint x: 348, endPoint y: 337, distance: 7.5
click at [347, 344] on div "https://www.instagram.com/mumucyuan/" at bounding box center [310, 344] width 76 height 9
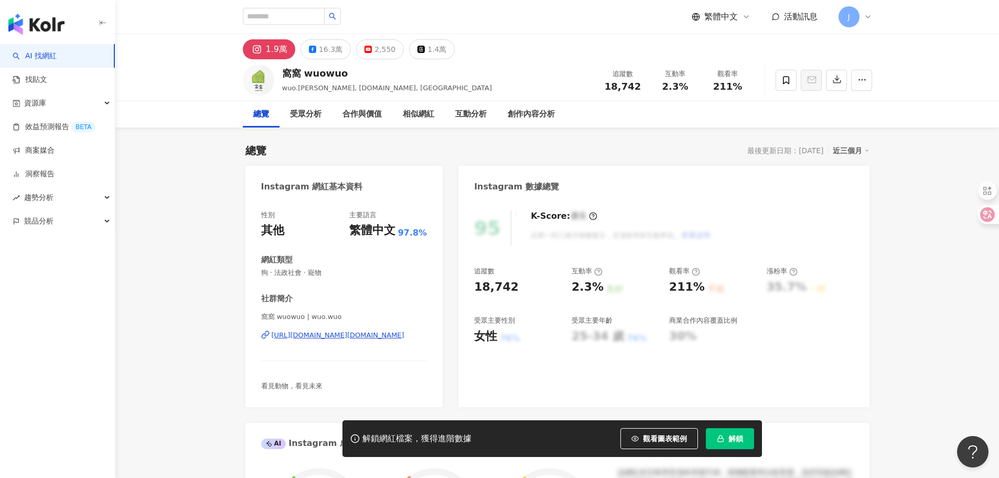
click at [337, 340] on div "https://www.instagram.com/wuo.wuo/" at bounding box center [338, 334] width 133 height 9
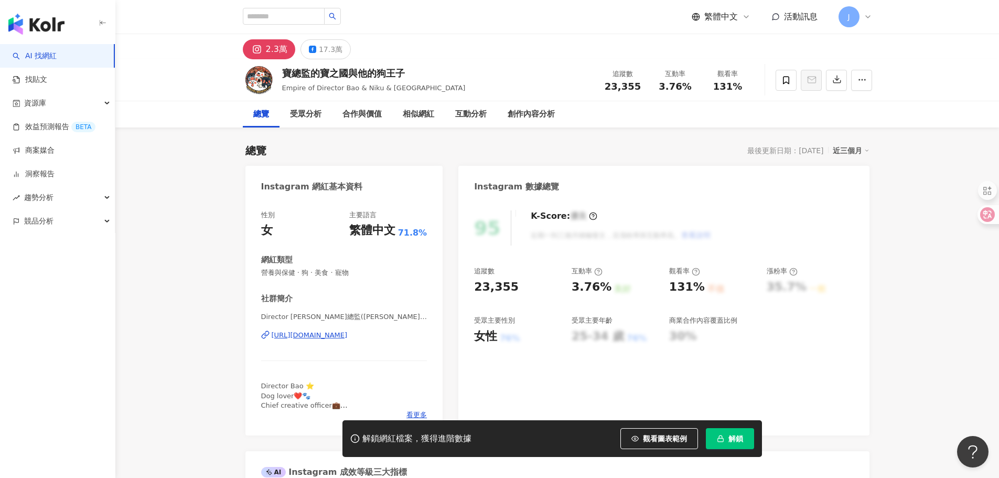
click at [348, 332] on div "https://www.instagram.com/director_bao_0305/" at bounding box center [310, 334] width 76 height 9
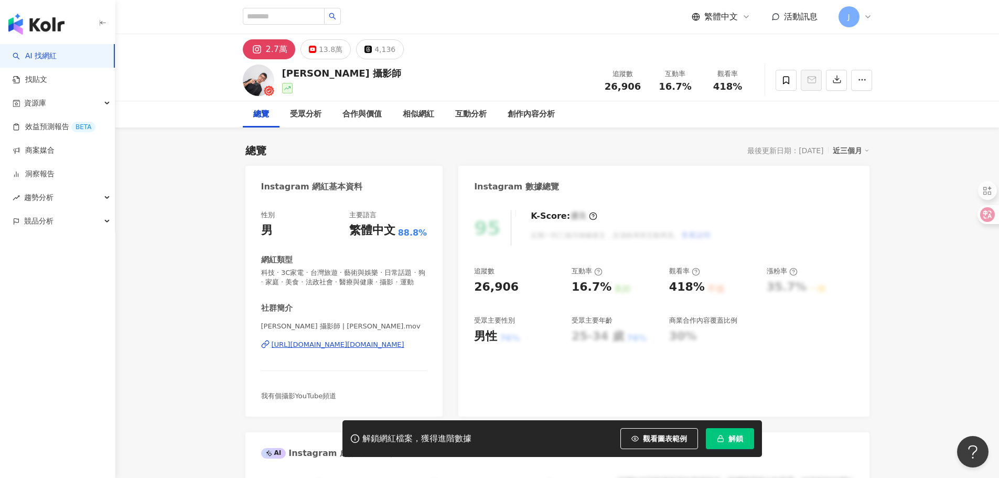
drag, startPoint x: 363, startPoint y: 230, endPoint x: 349, endPoint y: 353, distance: 124.0
click at [349, 349] on div "https://www.instagram.com/louishsieh.mov/" at bounding box center [338, 344] width 133 height 9
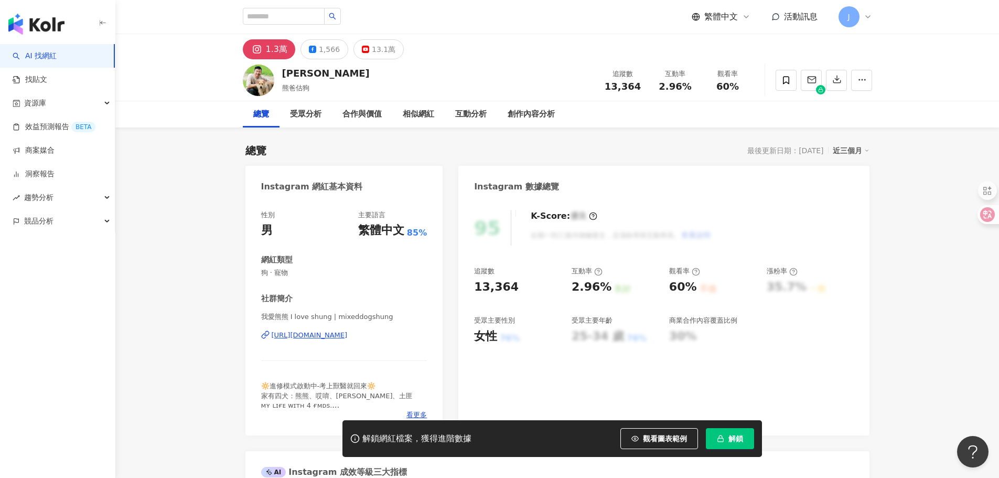
click at [348, 334] on div "https://www.instagram.com/mixeddogshung/" at bounding box center [310, 334] width 76 height 9
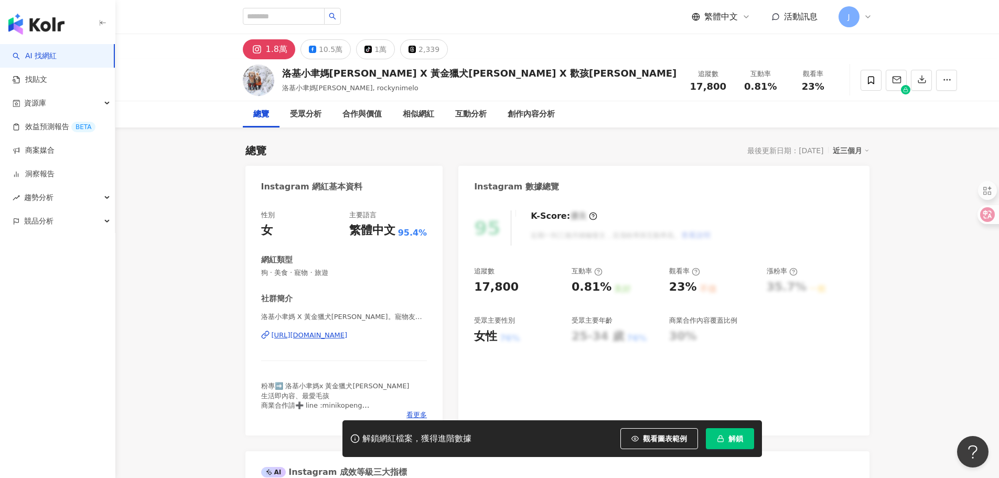
click at [348, 336] on div "[URL][DOMAIN_NAME]" at bounding box center [310, 334] width 76 height 9
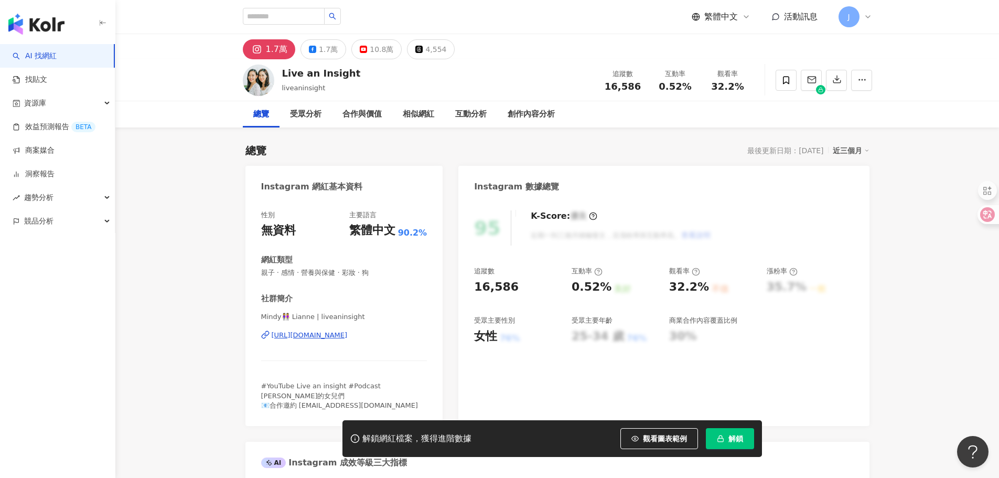
drag, startPoint x: 352, startPoint y: 330, endPoint x: 352, endPoint y: 323, distance: 7.9
click at [348, 330] on div "https://www.instagram.com/liveaninsight/" at bounding box center [310, 334] width 76 height 9
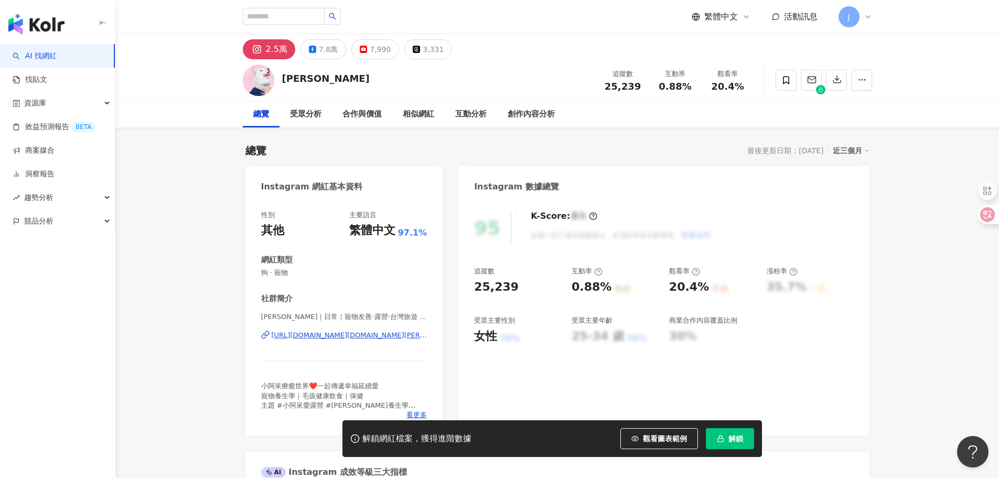
click at [326, 333] on div "https://www.instagram.com/adai.chen/" at bounding box center [350, 334] width 156 height 9
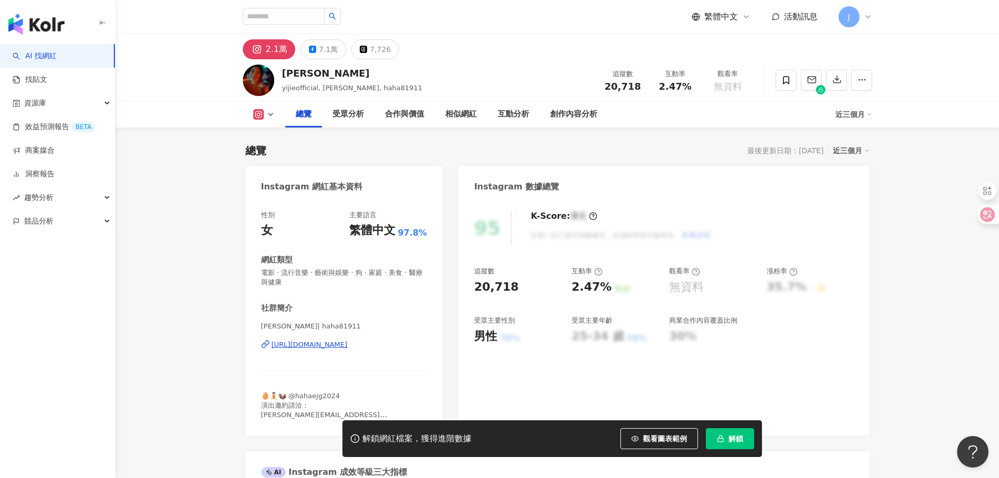
click at [348, 341] on div "https://www.instagram.com/haha81911/" at bounding box center [310, 344] width 76 height 9
drag, startPoint x: 347, startPoint y: 346, endPoint x: 351, endPoint y: 281, distance: 65.7
click at [347, 346] on div "https://www.instagram.com/haha81911/" at bounding box center [310, 344] width 76 height 9
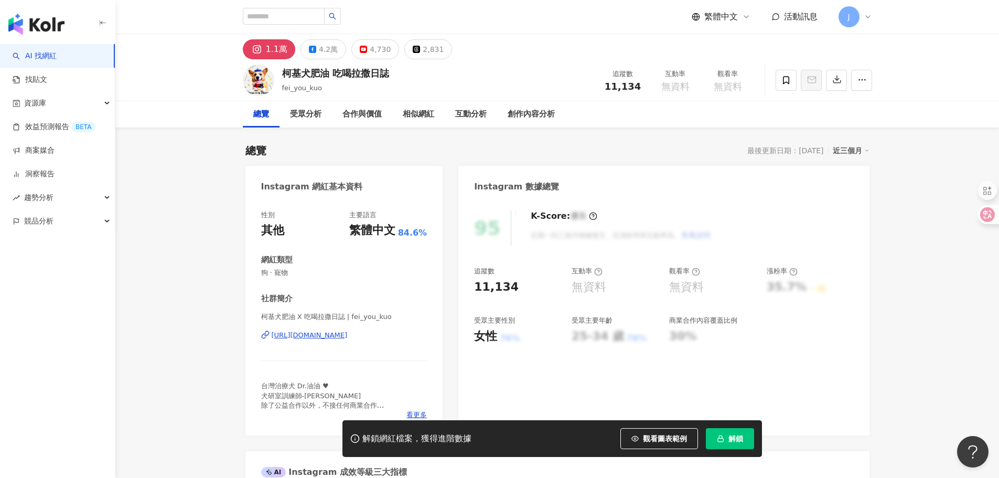
click at [348, 337] on div "[URL][DOMAIN_NAME]" at bounding box center [310, 334] width 76 height 9
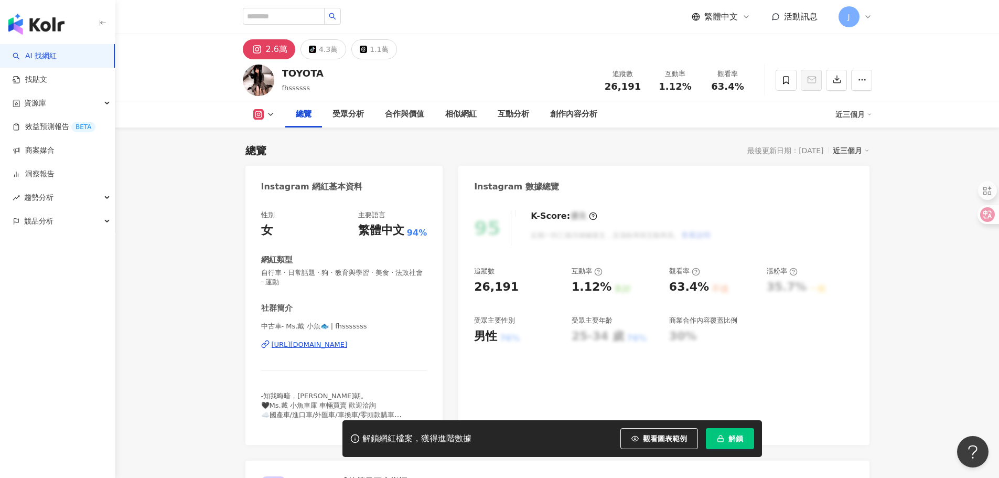
click at [348, 340] on div "https://www.instagram.com/fhsssssss/" at bounding box center [310, 344] width 76 height 9
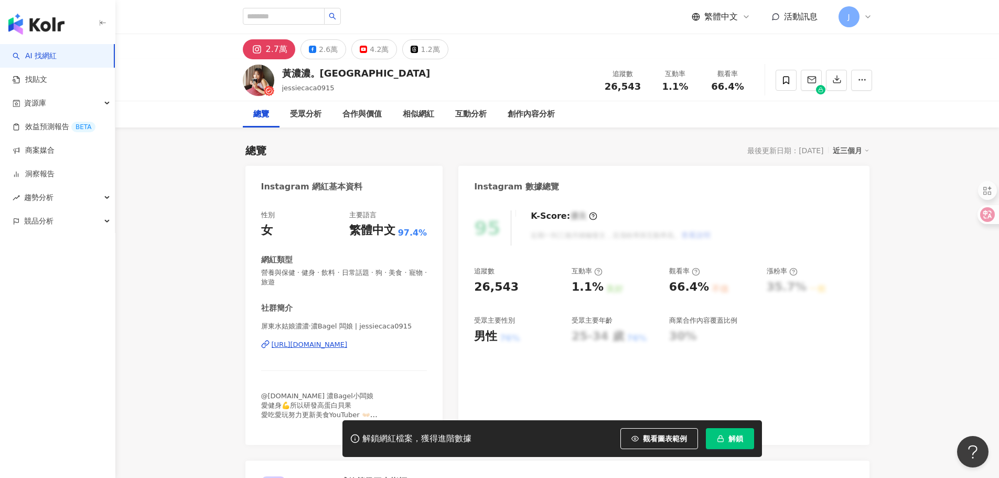
click at [348, 341] on div "https://www.instagram.com/jessiecaca0915/" at bounding box center [310, 344] width 76 height 9
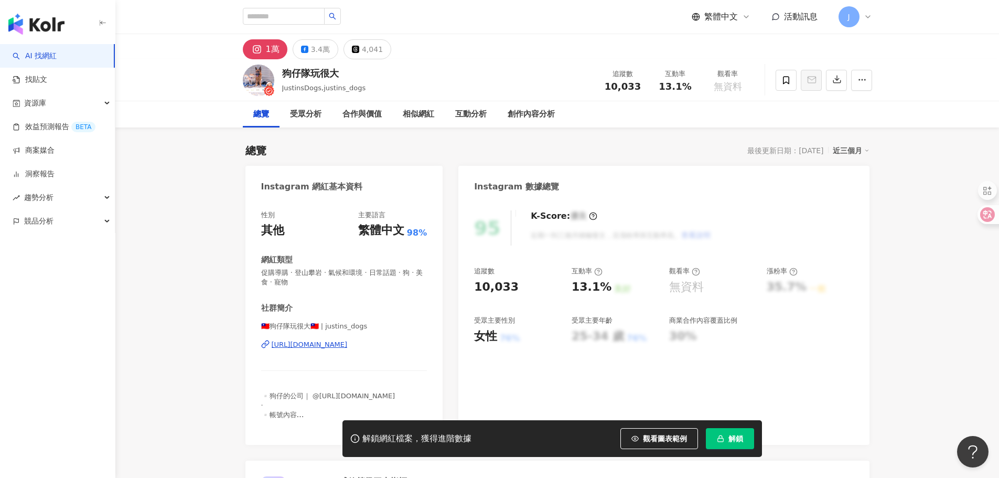
click at [315, 348] on div "https://www.instagram.com/justins_dogs/" at bounding box center [310, 344] width 76 height 9
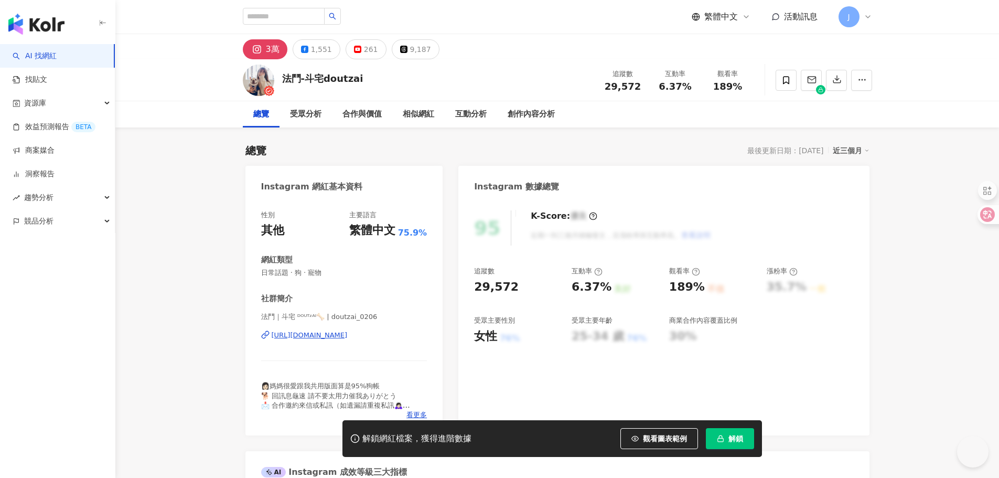
drag, startPoint x: 0, startPoint y: 0, endPoint x: 376, endPoint y: 333, distance: 501.6
click at [348, 335] on div "[URL][DOMAIN_NAME]" at bounding box center [310, 334] width 76 height 9
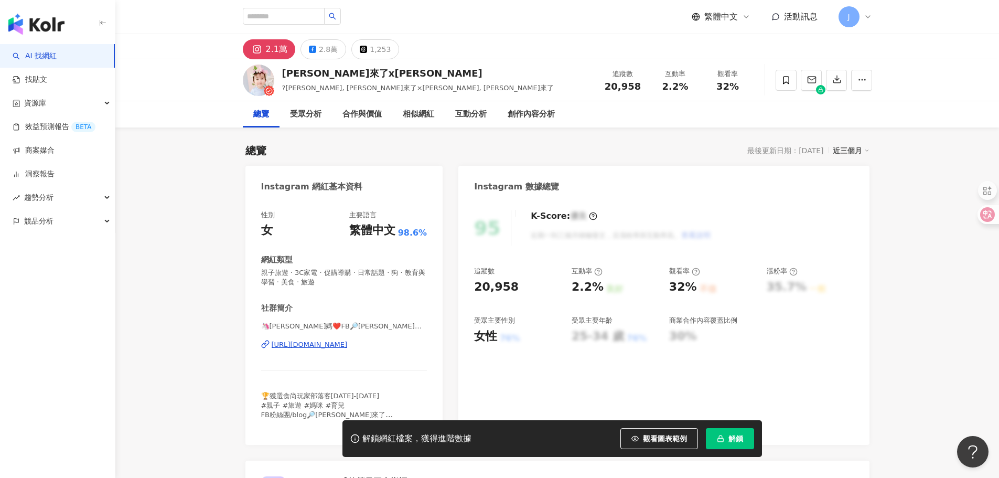
click at [326, 344] on div "[URL][DOMAIN_NAME]" at bounding box center [310, 344] width 76 height 9
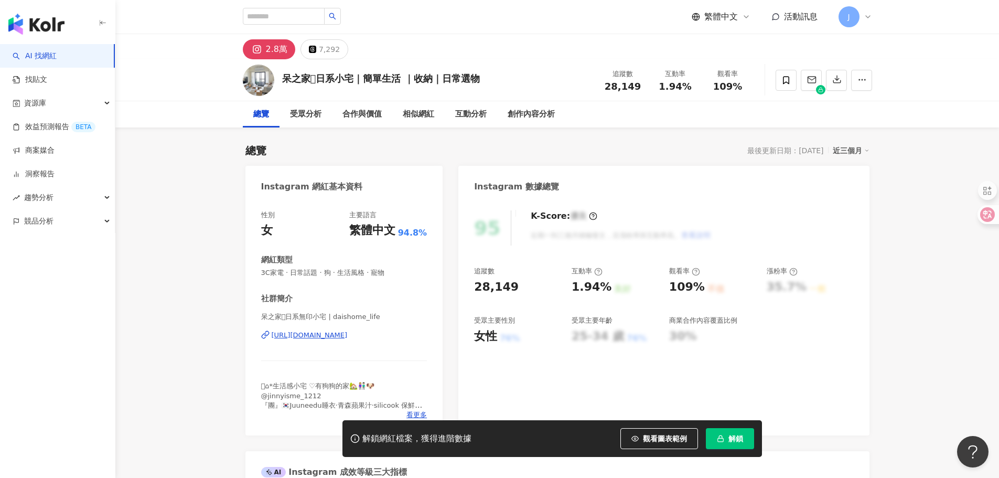
click at [348, 335] on div "https://www.instagram.com/daishome_life/" at bounding box center [310, 334] width 76 height 9
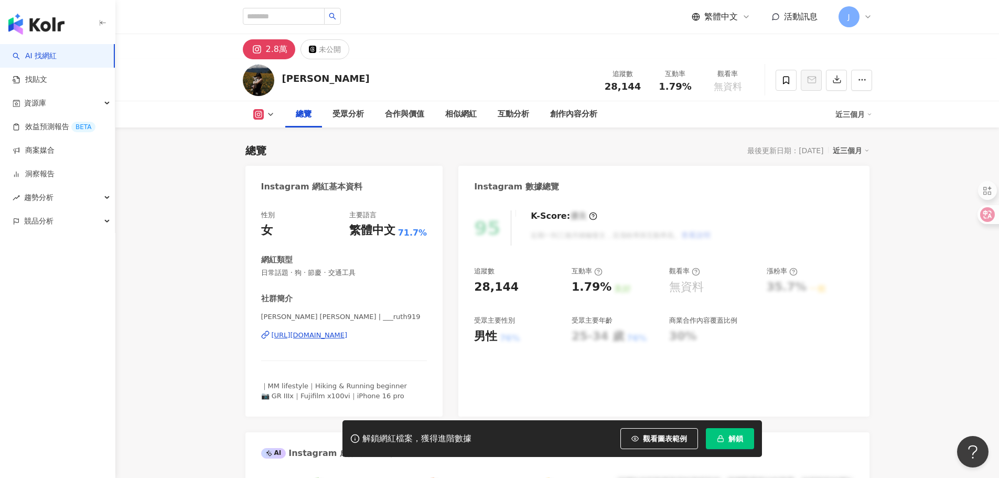
click at [339, 338] on div "https://www.instagram.com/___ruth919/" at bounding box center [310, 334] width 76 height 9
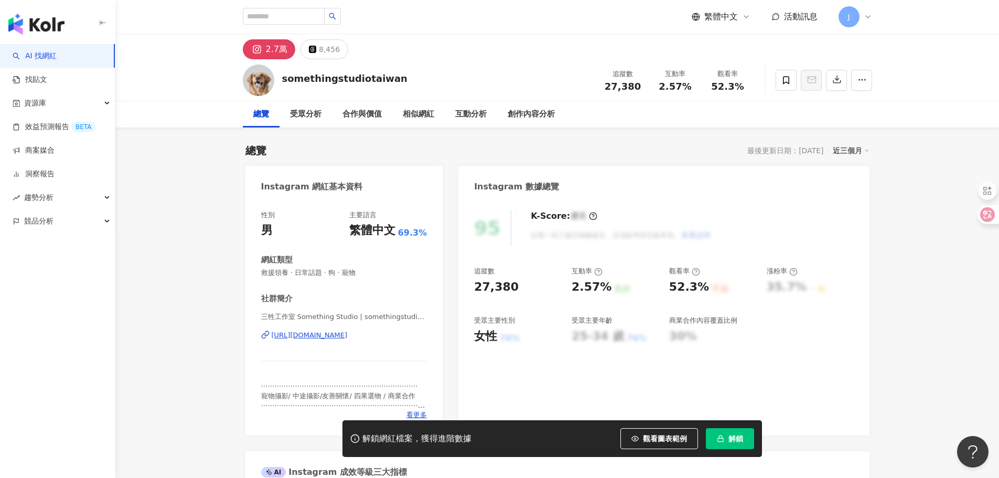
click at [348, 335] on div "[URL][DOMAIN_NAME]" at bounding box center [310, 334] width 76 height 9
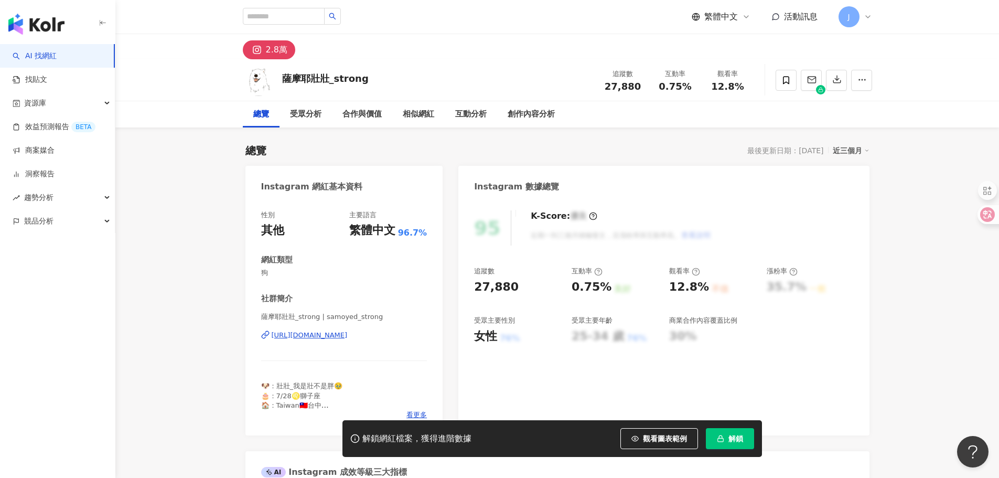
click at [336, 331] on div "https://www.instagram.com/samoyed_strong/" at bounding box center [310, 334] width 76 height 9
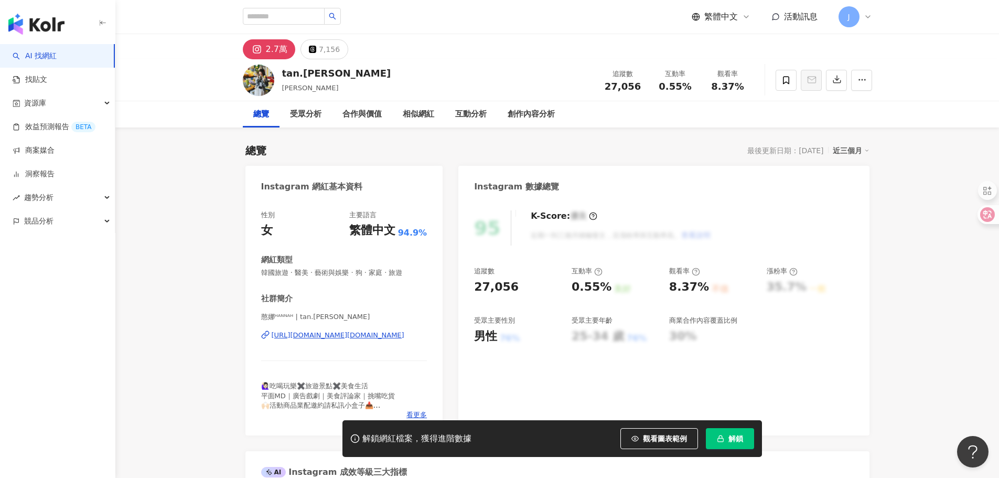
drag, startPoint x: 346, startPoint y: 334, endPoint x: 344, endPoint y: 329, distance: 5.6
click at [346, 334] on div "https://www.instagram.com/tan.hannah/" at bounding box center [338, 334] width 133 height 9
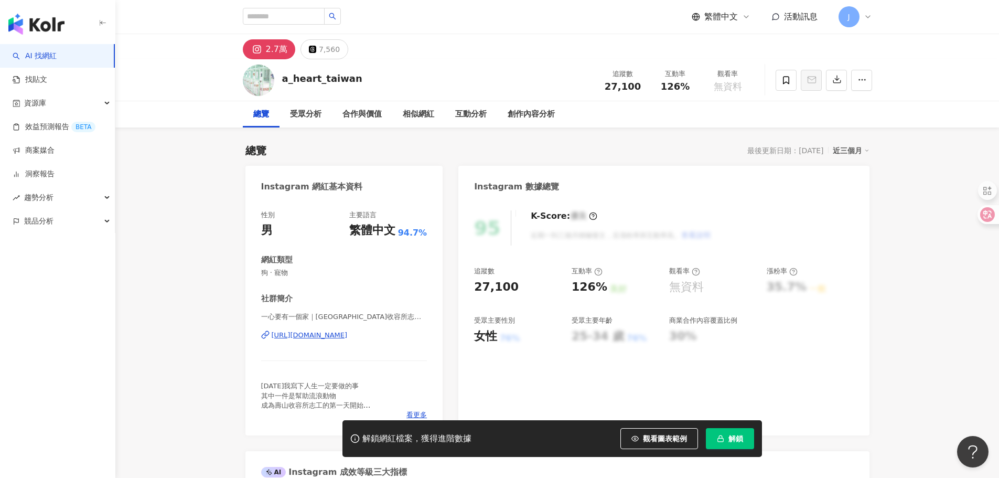
drag, startPoint x: 307, startPoint y: 159, endPoint x: 340, endPoint y: 332, distance: 175.1
click at [340, 332] on div "https://www.instagram.com/a_heart_taiwan/" at bounding box center [310, 334] width 76 height 9
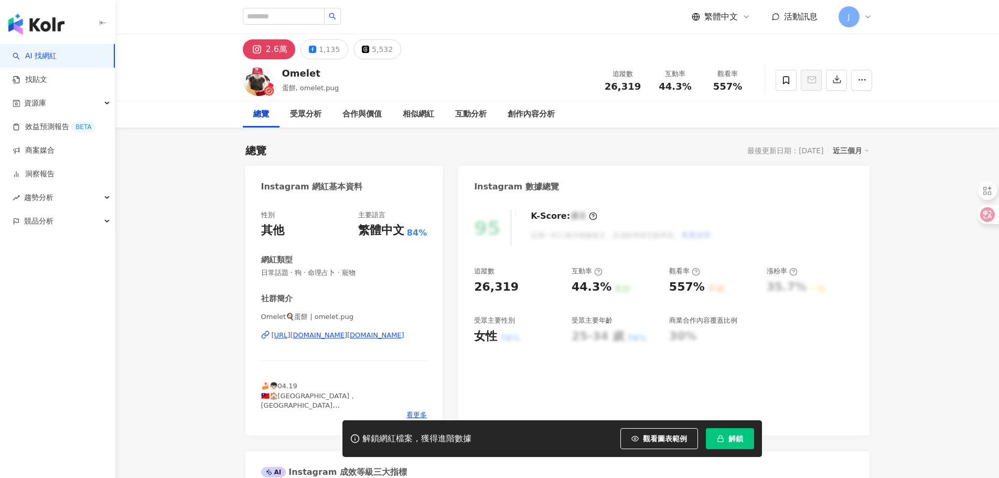
click at [357, 336] on div "https://www.instagram.com/omelet.pug/" at bounding box center [338, 334] width 133 height 9
drag, startPoint x: 336, startPoint y: 334, endPoint x: 346, endPoint y: 1, distance: 333.8
click at [336, 334] on div "https://www.instagram.com/omelet.pug/" at bounding box center [338, 334] width 133 height 9
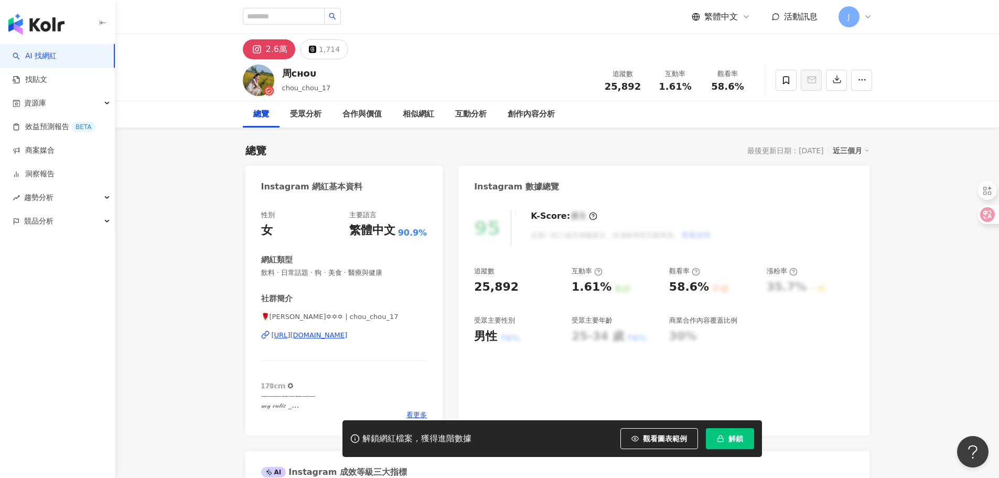
drag, startPoint x: 375, startPoint y: 307, endPoint x: 248, endPoint y: 55, distance: 281.7
click at [348, 334] on div "[URL][DOMAIN_NAME]" at bounding box center [310, 334] width 76 height 9
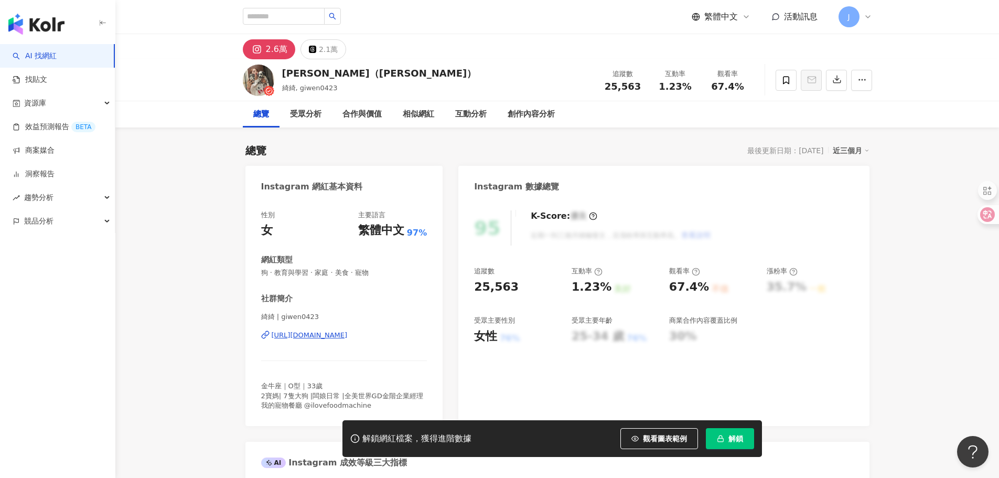
drag, startPoint x: 310, startPoint y: 336, endPoint x: 300, endPoint y: 286, distance: 50.3
click at [310, 336] on div "https://www.instagram.com/giwen0423/" at bounding box center [310, 334] width 76 height 9
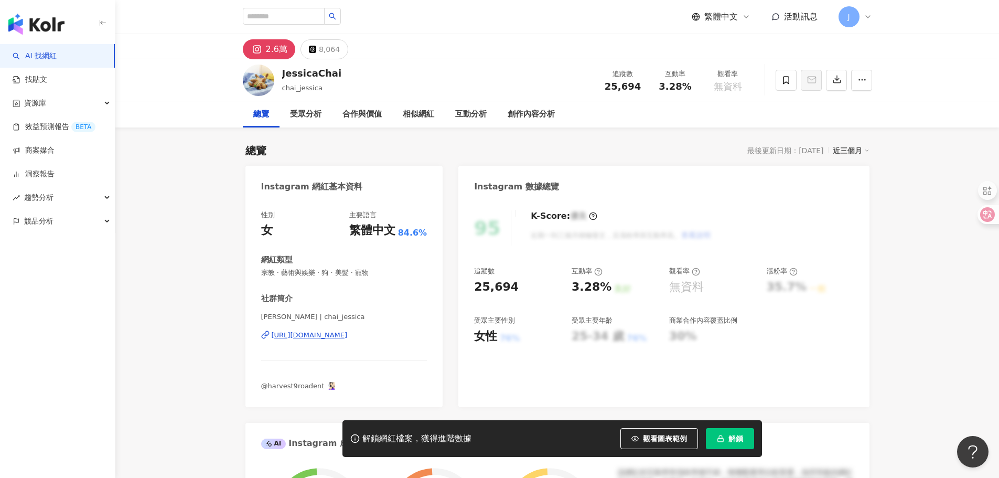
click at [346, 333] on div "https://www.instagram.com/chai_jessica/" at bounding box center [310, 334] width 76 height 9
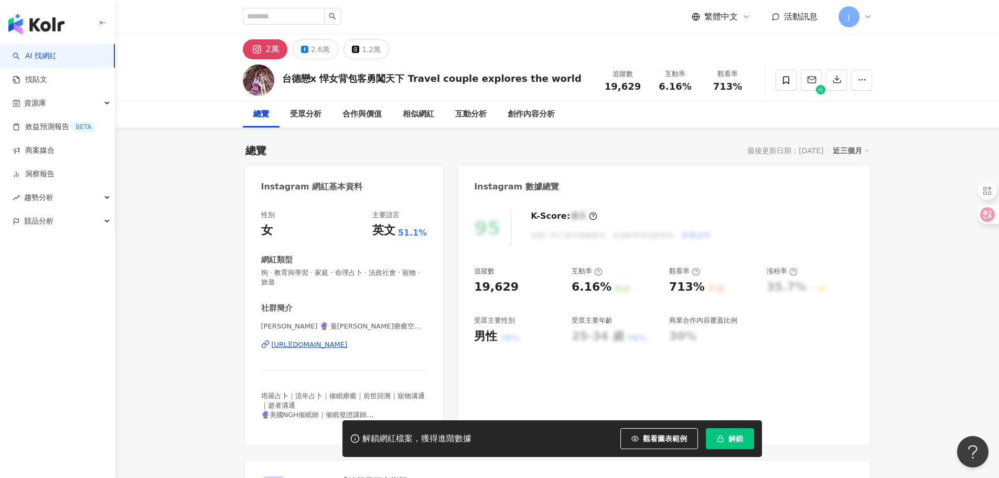
click at [339, 345] on div "[URL][DOMAIN_NAME]" at bounding box center [310, 344] width 76 height 9
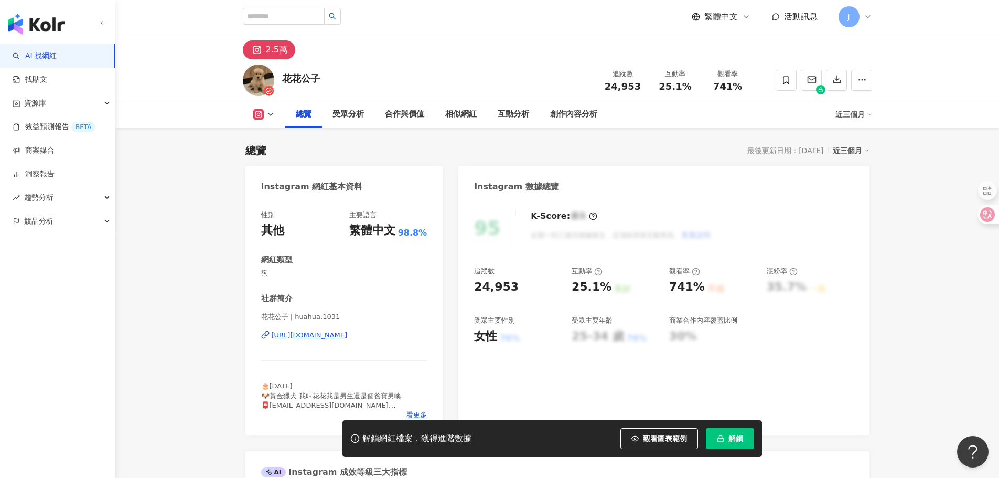
drag, startPoint x: 349, startPoint y: 334, endPoint x: 345, endPoint y: 323, distance: 11.8
click at [348, 334] on div "[URL][DOMAIN_NAME]" at bounding box center [310, 334] width 76 height 9
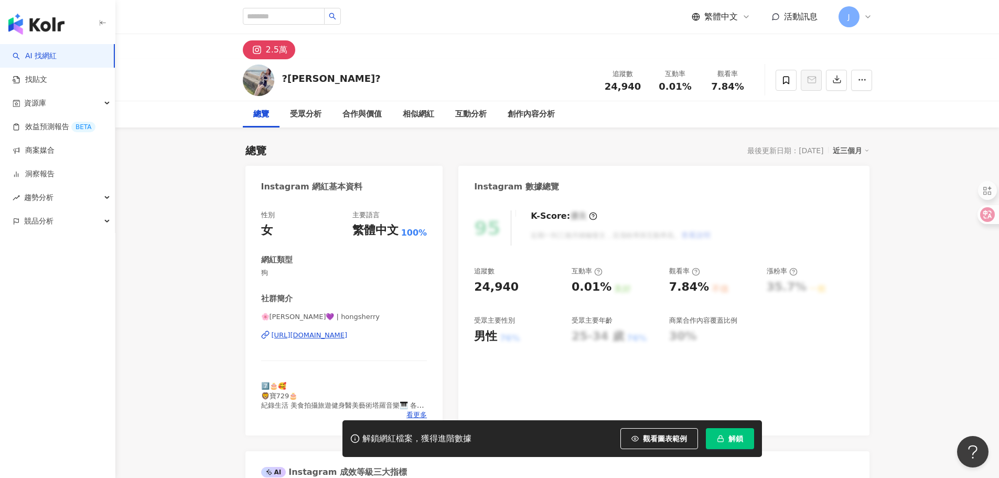
drag, startPoint x: 375, startPoint y: 323, endPoint x: 365, endPoint y: 335, distance: 15.3
click at [348, 335] on div "https://www.instagram.com/hongsherry/" at bounding box center [310, 334] width 76 height 9
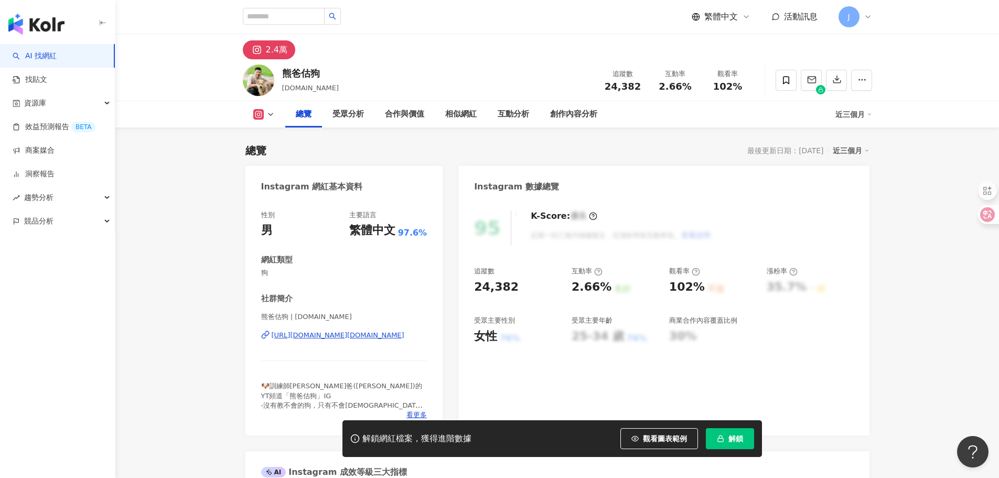
click at [350, 333] on div "https://www.instagram.com/goodgood.dog/" at bounding box center [338, 334] width 133 height 9
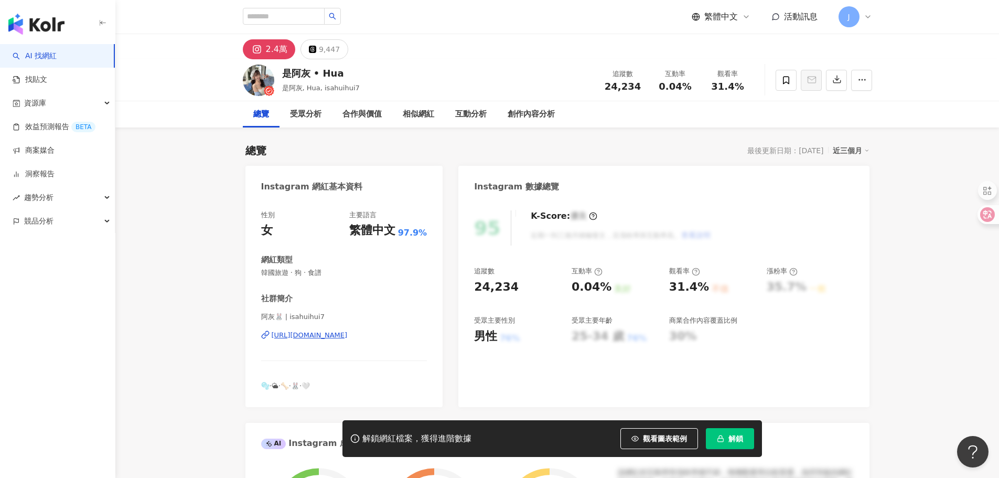
click at [348, 336] on div "https://www.instagram.com/isahuihui7/" at bounding box center [310, 334] width 76 height 9
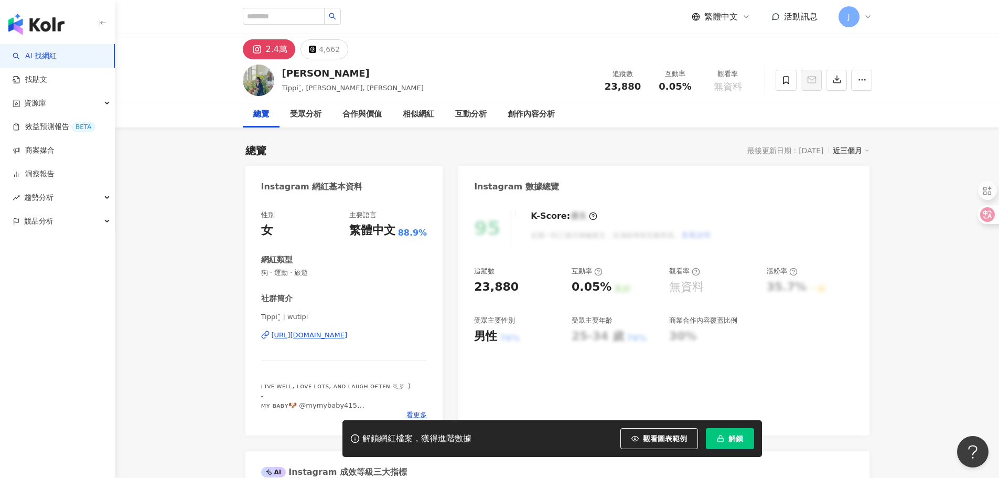
click at [348, 337] on div "[URL][DOMAIN_NAME]" at bounding box center [310, 334] width 76 height 9
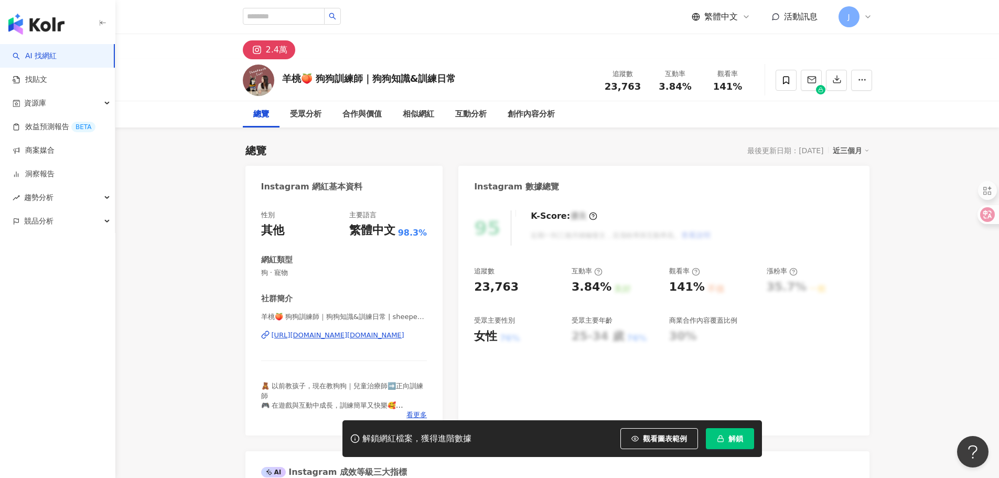
click at [347, 332] on div "https://www.instagram.com/sheepeach.dogtrainer/" at bounding box center [338, 334] width 133 height 9
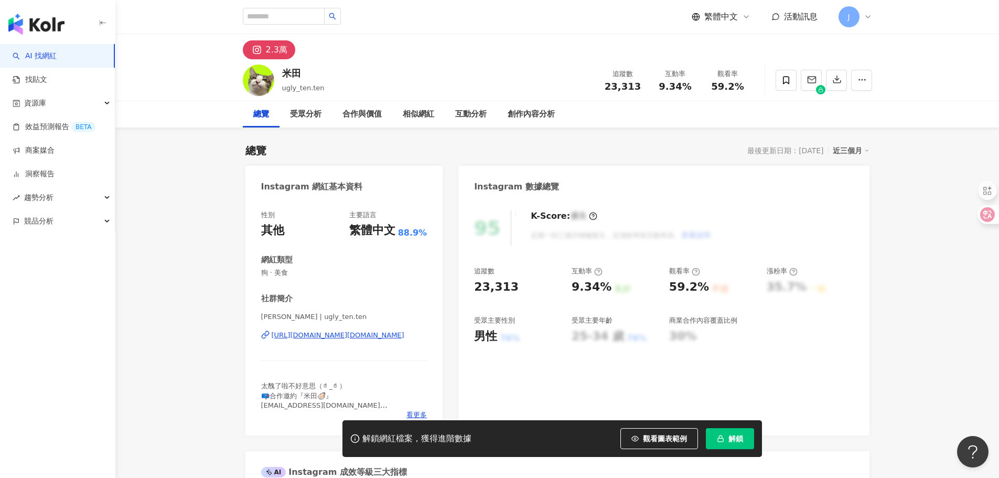
click at [349, 338] on div "[URL][DOMAIN_NAME][DOMAIN_NAME]" at bounding box center [338, 334] width 133 height 9
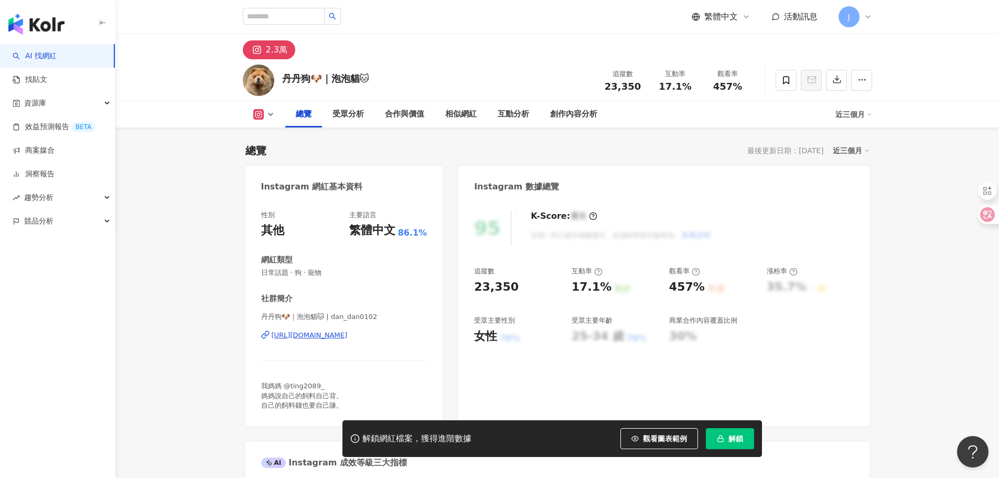
click at [334, 336] on div "[URL][DOMAIN_NAME]" at bounding box center [310, 334] width 76 height 9
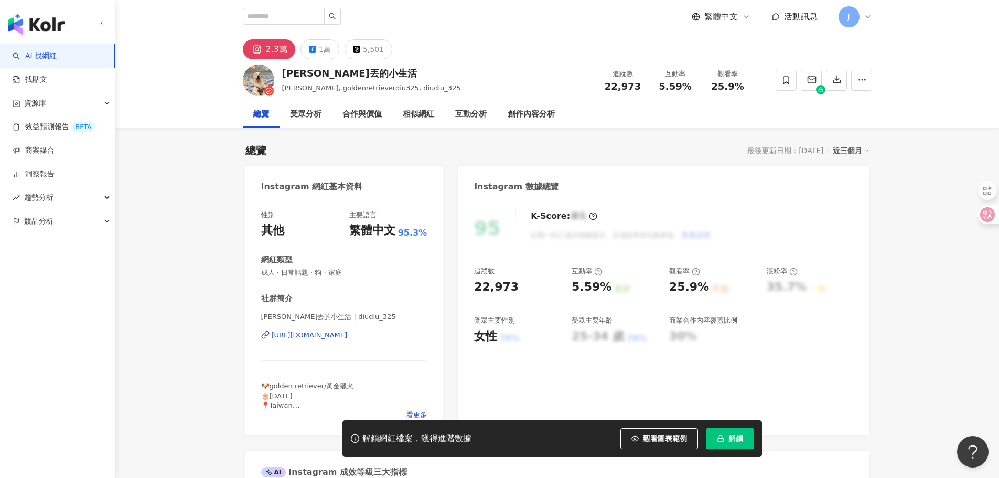
click at [346, 336] on div "https://www.instagram.com/diudiu_325/" at bounding box center [310, 334] width 76 height 9
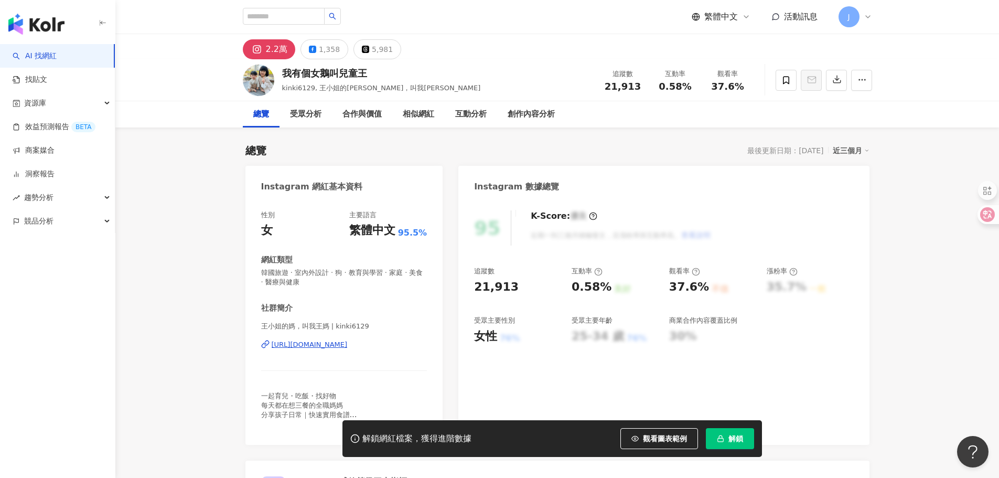
drag, startPoint x: 347, startPoint y: 345, endPoint x: 260, endPoint y: 1, distance: 355.3
click at [347, 345] on div "https://www.instagram.com/kinki6129/" at bounding box center [310, 344] width 76 height 9
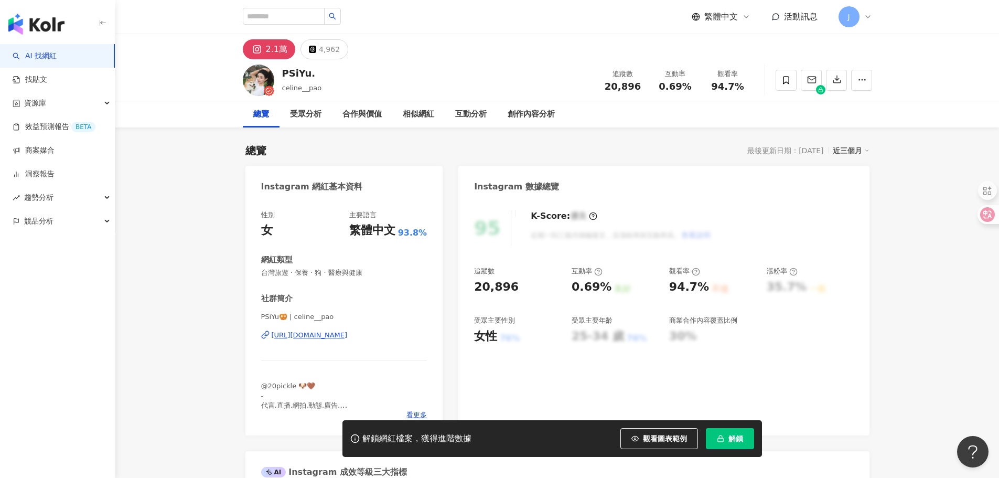
click at [346, 335] on div "[URL][DOMAIN_NAME]" at bounding box center [310, 334] width 76 height 9
drag, startPoint x: 331, startPoint y: 332, endPoint x: 314, endPoint y: 158, distance: 174.5
click at [331, 332] on div "https://www.instagram.com/littlehuangbaby/" at bounding box center [310, 334] width 76 height 9
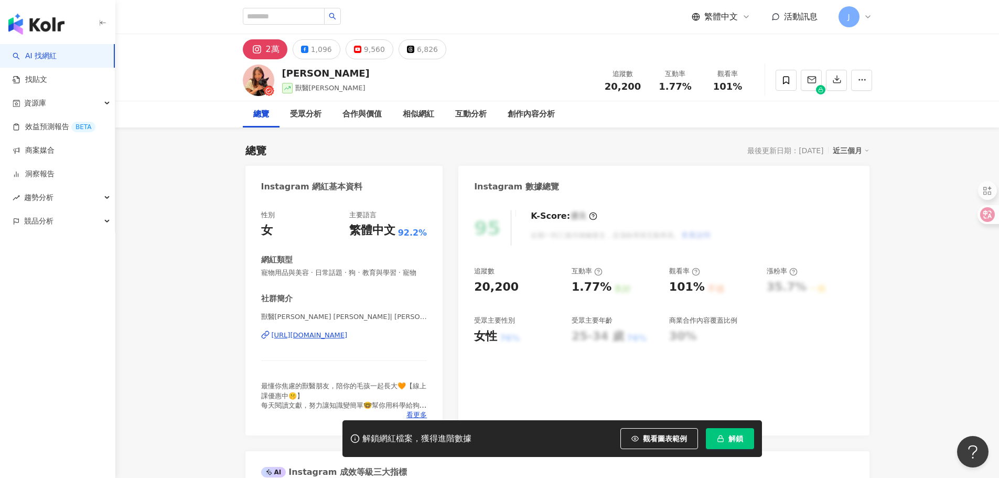
click at [347, 340] on div "[URL][DOMAIN_NAME]" at bounding box center [310, 334] width 76 height 9
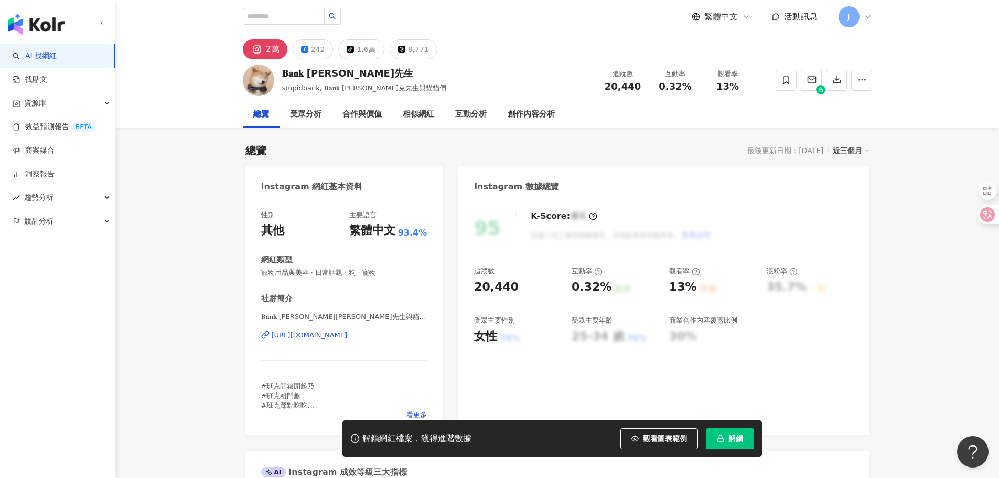
click at [348, 336] on div "[URL][DOMAIN_NAME]" at bounding box center [310, 334] width 76 height 9
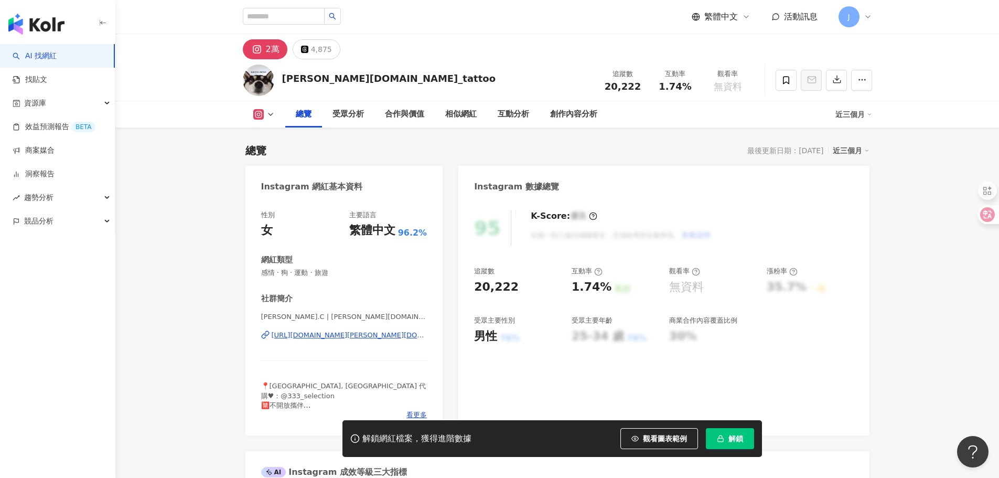
drag, startPoint x: 324, startPoint y: 335, endPoint x: 316, endPoint y: 286, distance: 50.0
click at [324, 335] on div "https://www.instagram.com/nancy.cc_tattoo/" at bounding box center [350, 334] width 156 height 9
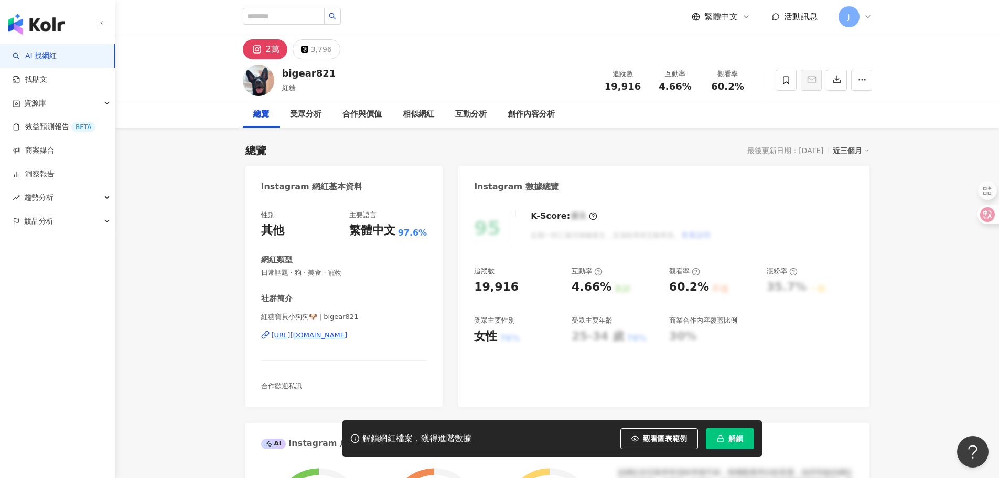
drag, startPoint x: 344, startPoint y: 338, endPoint x: 343, endPoint y: 333, distance: 5.3
click at [344, 338] on div "https://www.instagram.com/bigear821/" at bounding box center [310, 334] width 76 height 9
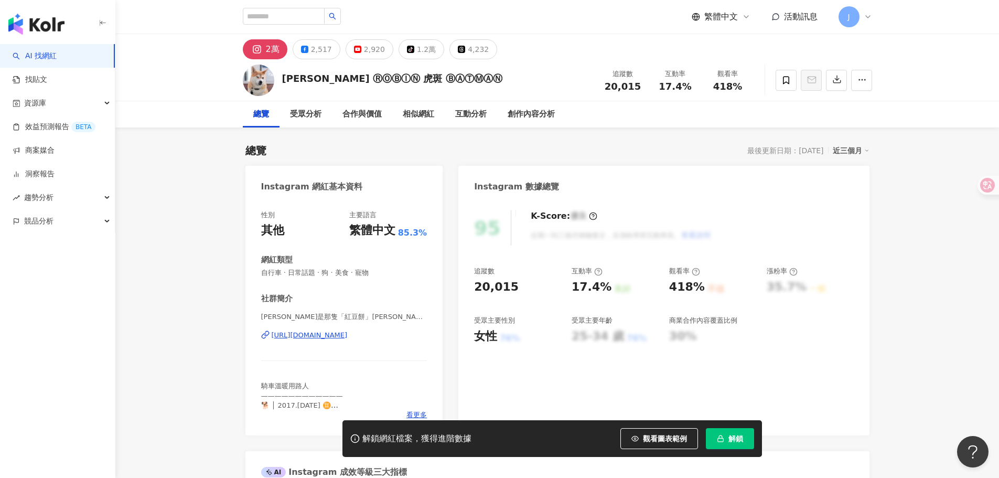
click at [348, 337] on div "https://www.instagram.com/robin_n_batman/" at bounding box center [310, 334] width 76 height 9
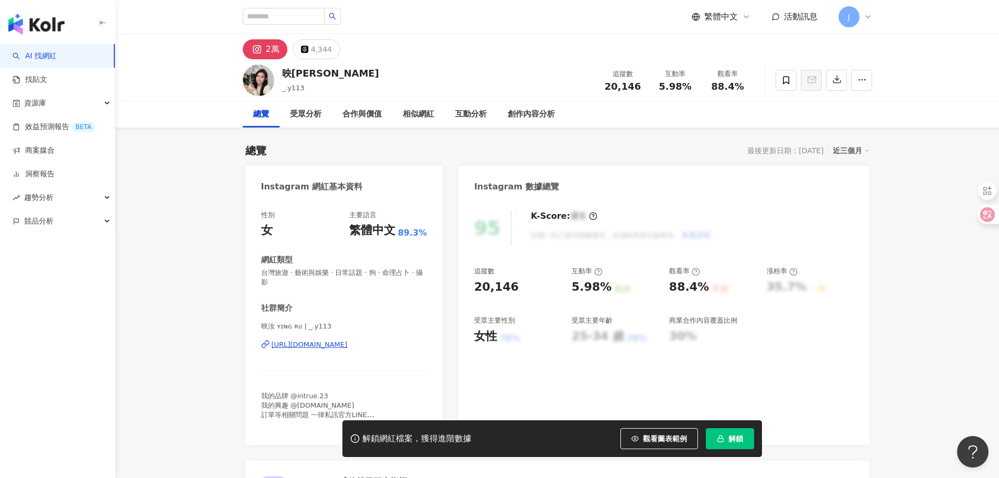
click at [344, 345] on div "[URL][DOMAIN_NAME]" at bounding box center [310, 344] width 76 height 9
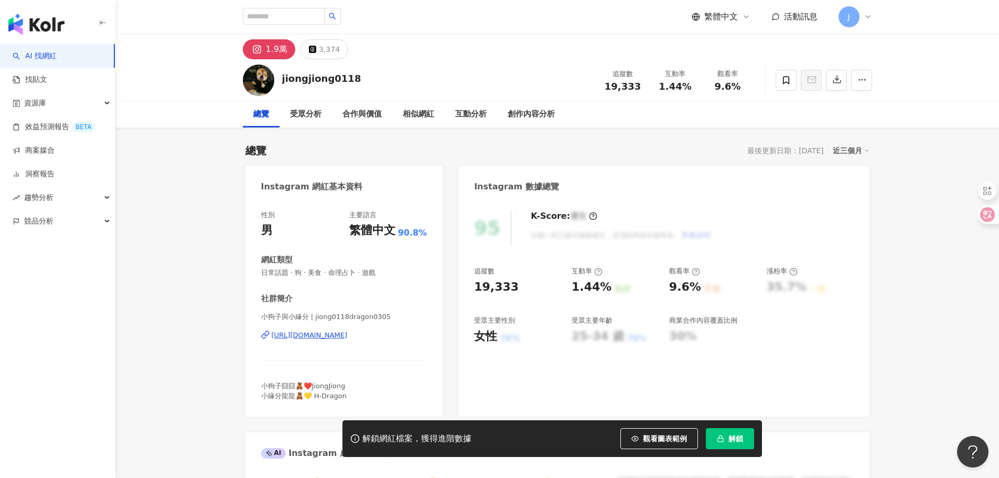
click at [348, 335] on div "[URL][DOMAIN_NAME]" at bounding box center [310, 334] width 76 height 9
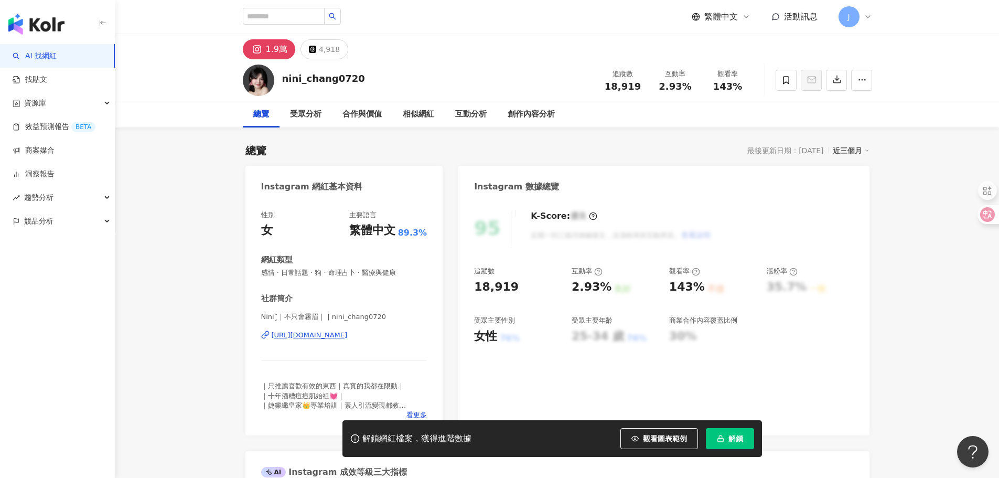
drag, startPoint x: 369, startPoint y: 335, endPoint x: 327, endPoint y: 193, distance: 148.2
click at [348, 335] on div "[URL][DOMAIN_NAME]" at bounding box center [310, 334] width 76 height 9
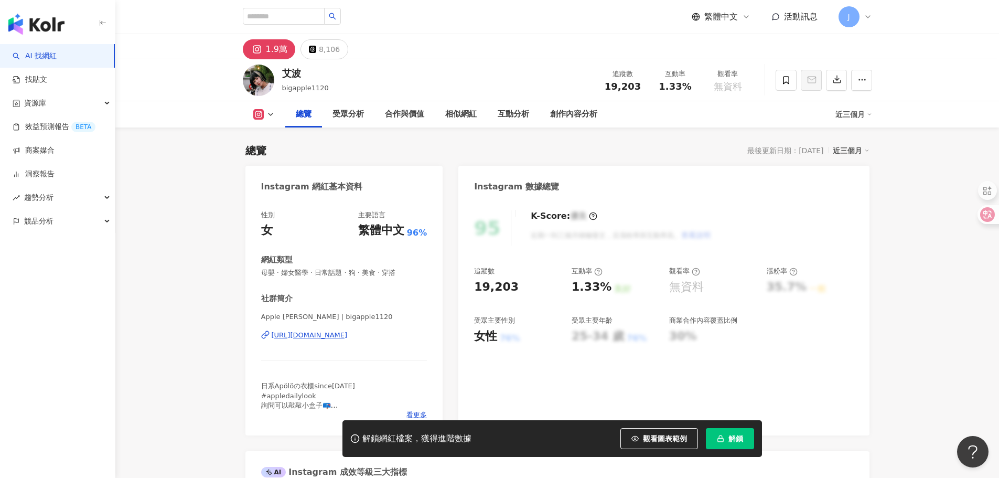
click at [340, 334] on div "https://www.instagram.com/bigapple1120/" at bounding box center [310, 334] width 76 height 9
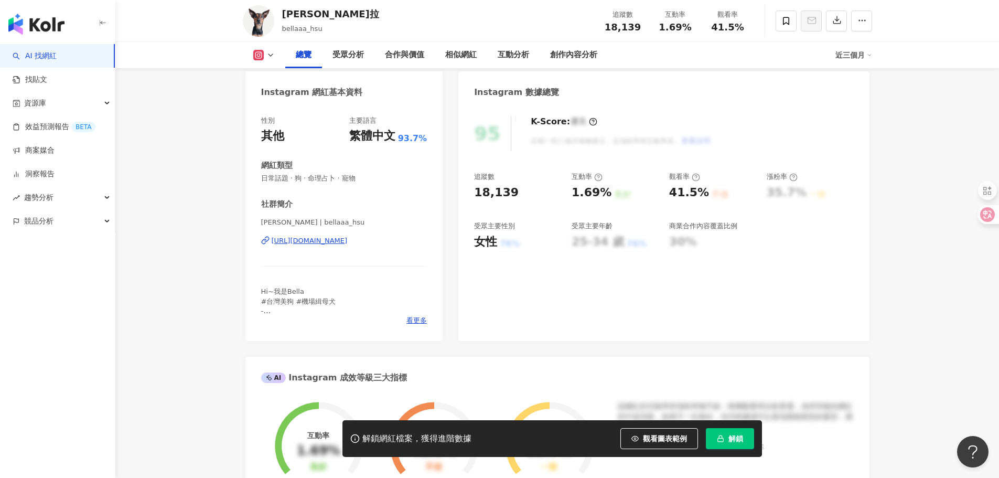
scroll to position [105, 0]
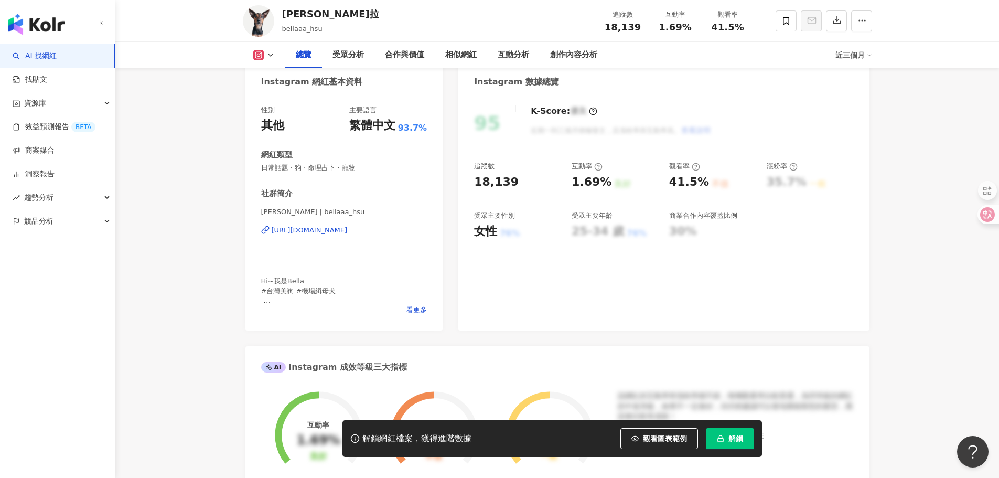
drag, startPoint x: 387, startPoint y: 231, endPoint x: 401, endPoint y: 236, distance: 14.9
click at [348, 231] on div "https://www.instagram.com/bellaaa_hsu/" at bounding box center [310, 230] width 76 height 9
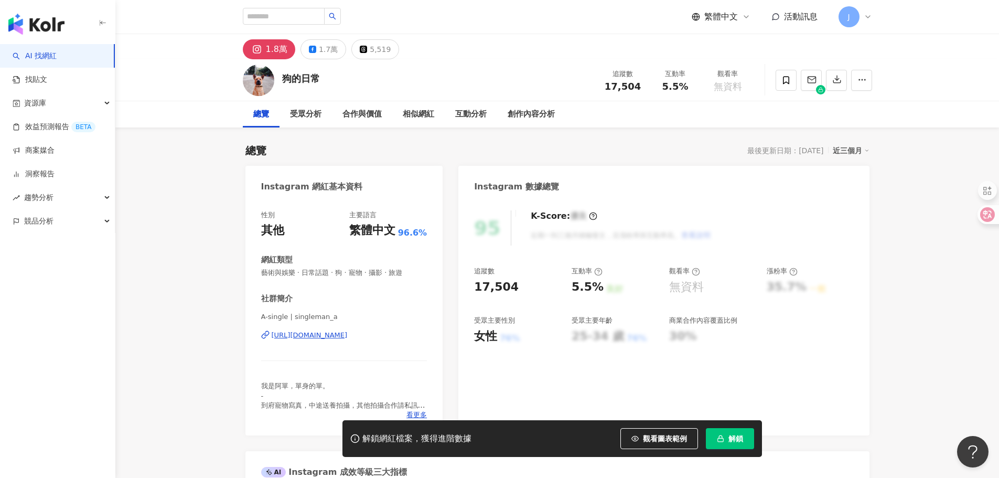
drag, startPoint x: 346, startPoint y: 334, endPoint x: 344, endPoint y: 328, distance: 6.6
click at [346, 334] on div "[URL][DOMAIN_NAME]" at bounding box center [310, 334] width 76 height 9
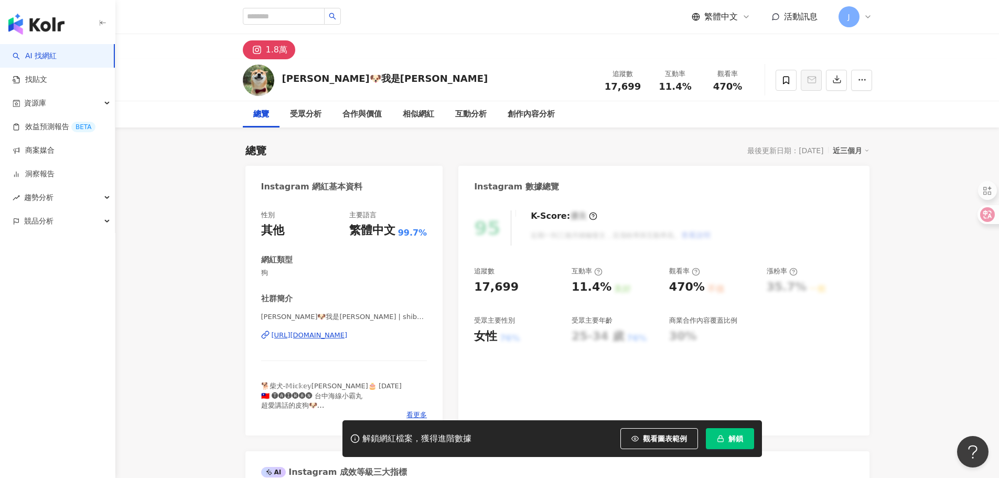
click at [348, 336] on div "https://www.instagram.com/shibainu_mickey/" at bounding box center [310, 334] width 76 height 9
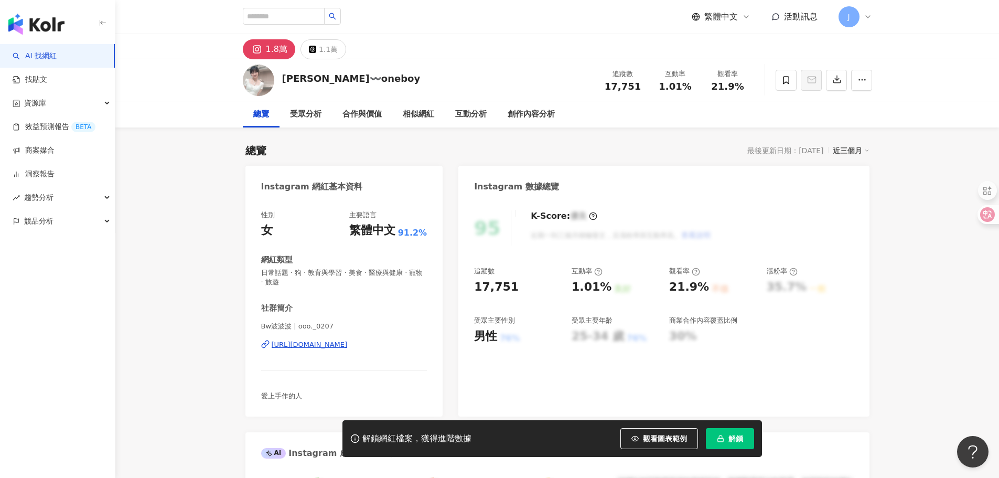
click at [348, 342] on div "https://www.instagram.com/ooo._0207/" at bounding box center [310, 344] width 76 height 9
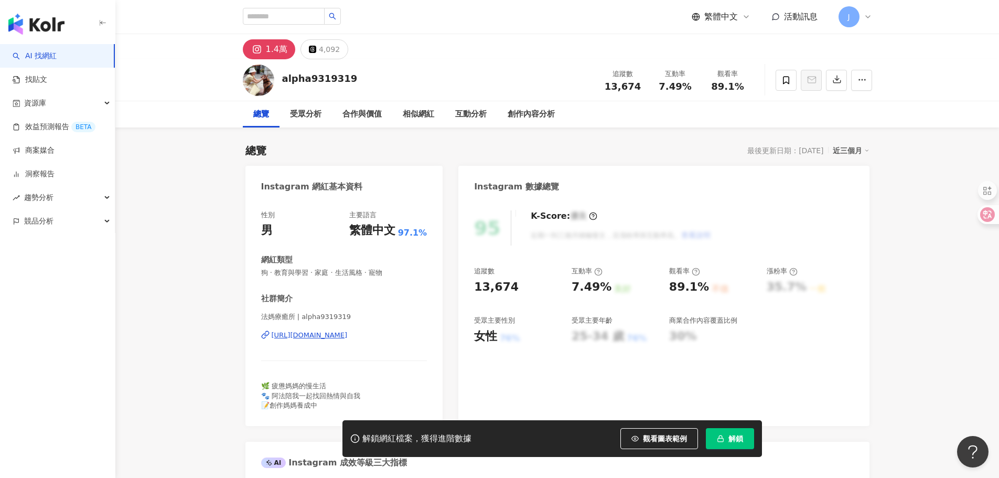
click at [348, 334] on div "[URL][DOMAIN_NAME]" at bounding box center [310, 334] width 76 height 9
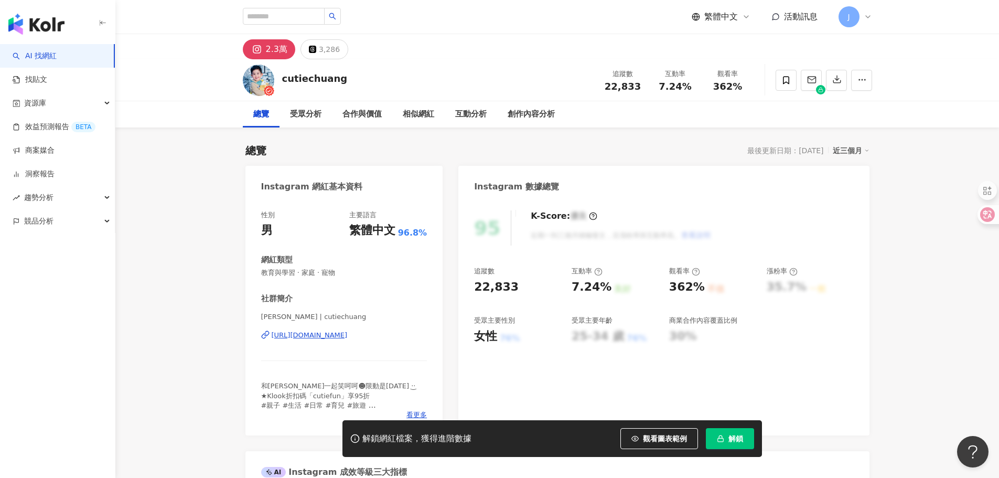
click at [348, 331] on div "https://www.instagram.com/cutiechuang/" at bounding box center [310, 334] width 76 height 9
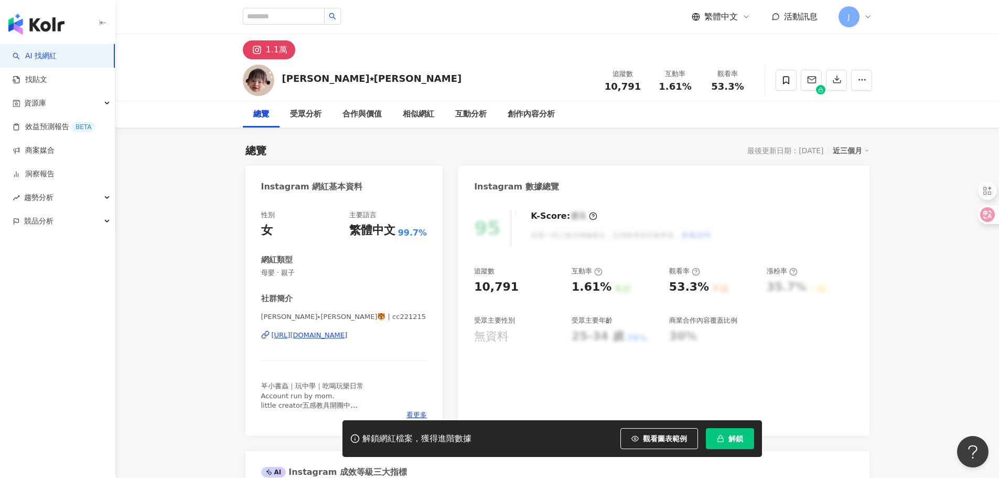
click at [340, 334] on div "https://www.instagram.com/cc221215/" at bounding box center [310, 334] width 76 height 9
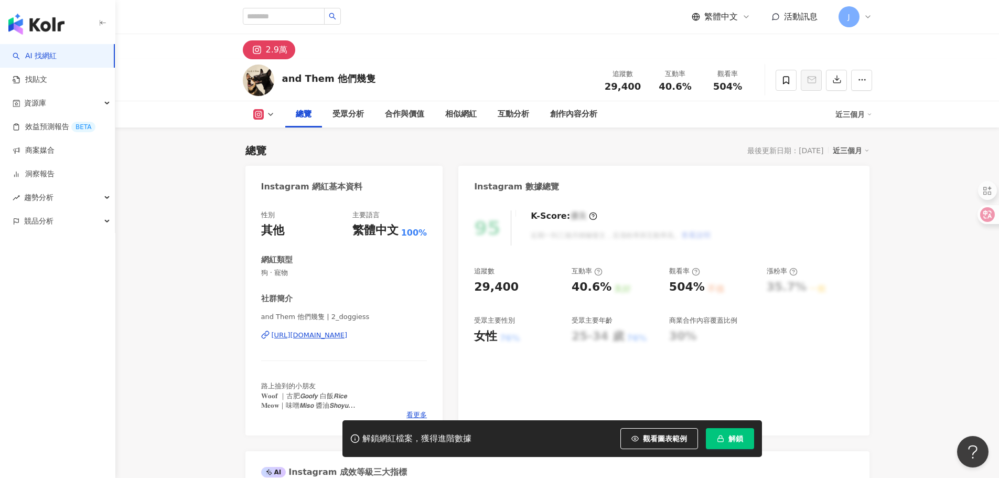
click at [348, 337] on div "[URL][DOMAIN_NAME]" at bounding box center [310, 334] width 76 height 9
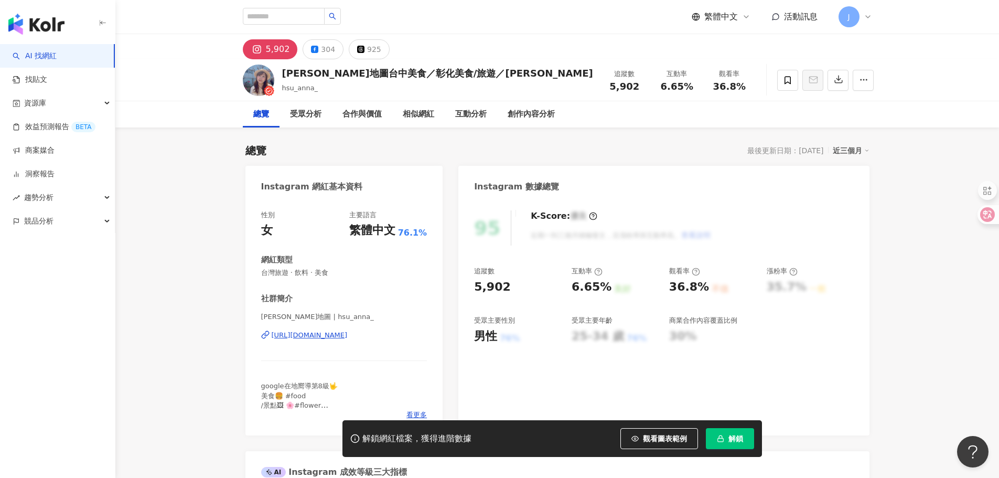
click at [331, 335] on div "https://www.instagram.com/hsu_anna_/" at bounding box center [310, 334] width 76 height 9
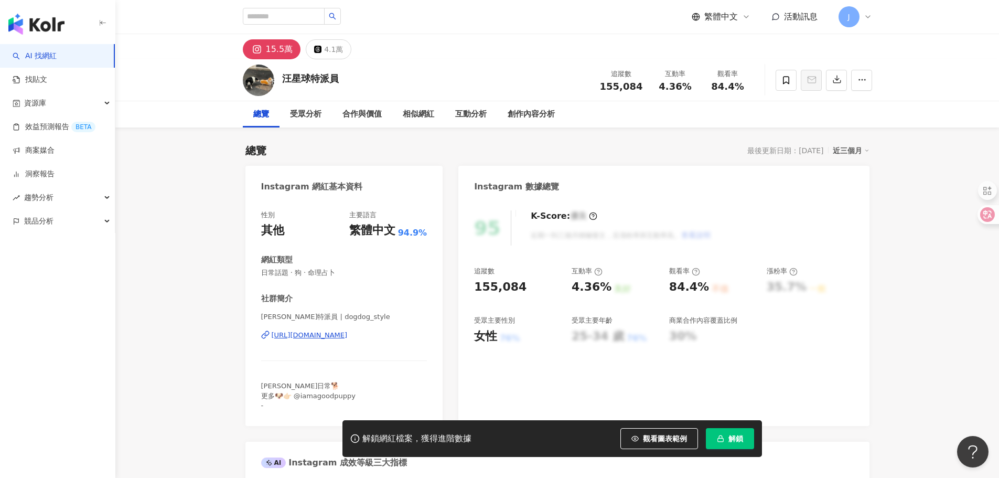
drag, startPoint x: 456, startPoint y: 236, endPoint x: 358, endPoint y: 336, distance: 139.5
click at [348, 336] on div "[URL][DOMAIN_NAME]" at bounding box center [310, 334] width 76 height 9
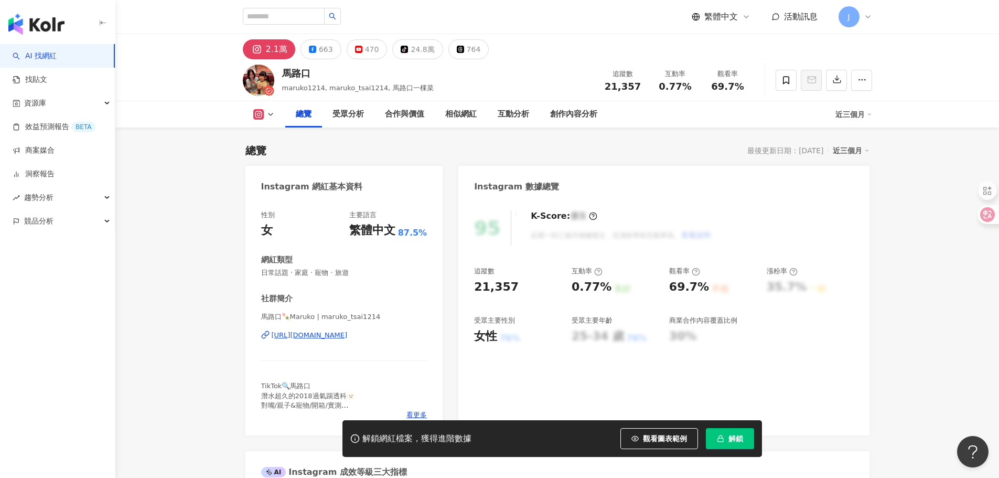
click at [338, 335] on div "https://www.instagram.com/maruko_tsai1214/" at bounding box center [310, 334] width 76 height 9
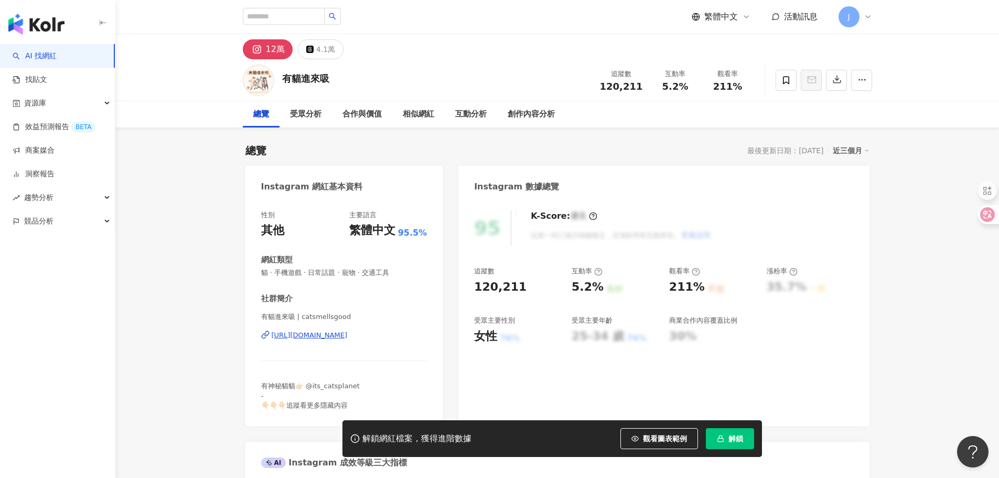
drag, startPoint x: 357, startPoint y: 333, endPoint x: 375, endPoint y: 244, distance: 89.9
click at [348, 333] on div "https://www.instagram.com/catsmellsgood/" at bounding box center [310, 334] width 76 height 9
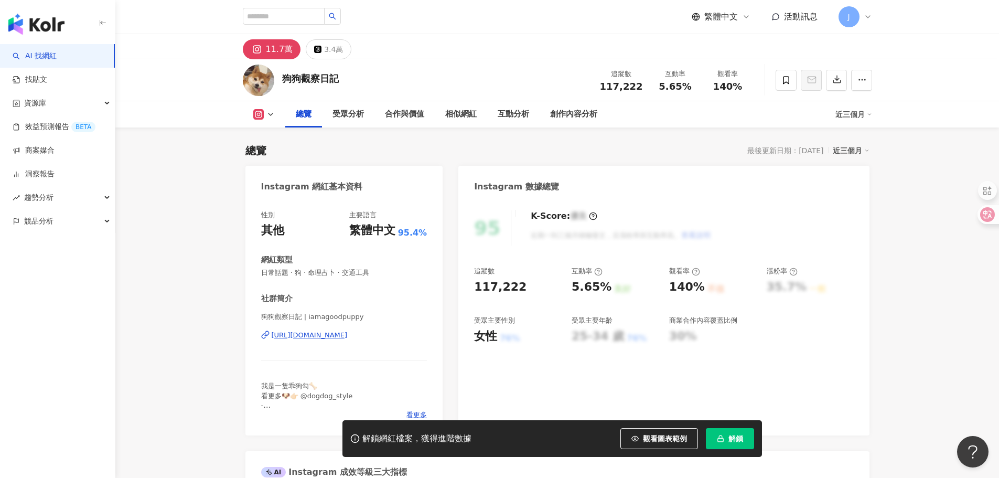
click at [333, 332] on div "[URL][DOMAIN_NAME]" at bounding box center [310, 334] width 76 height 9
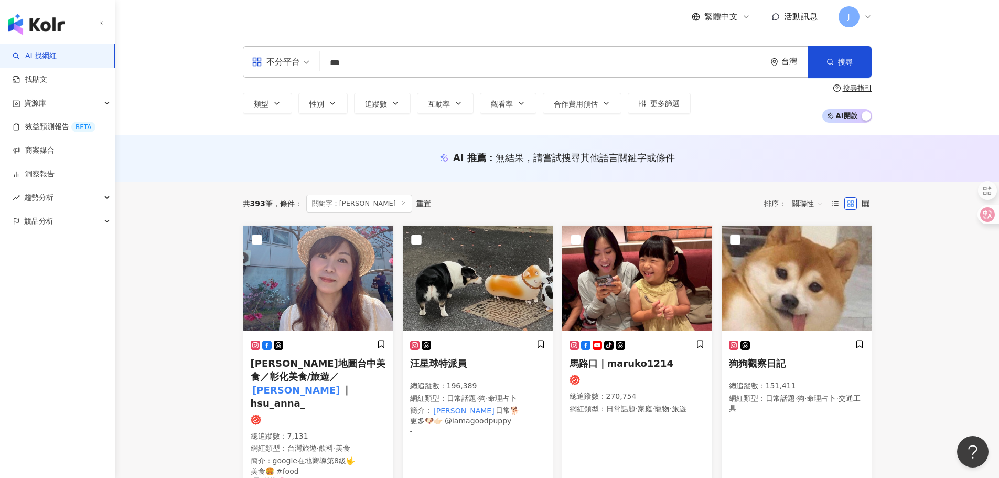
click at [289, 66] on div "不分平台" at bounding box center [276, 62] width 48 height 17
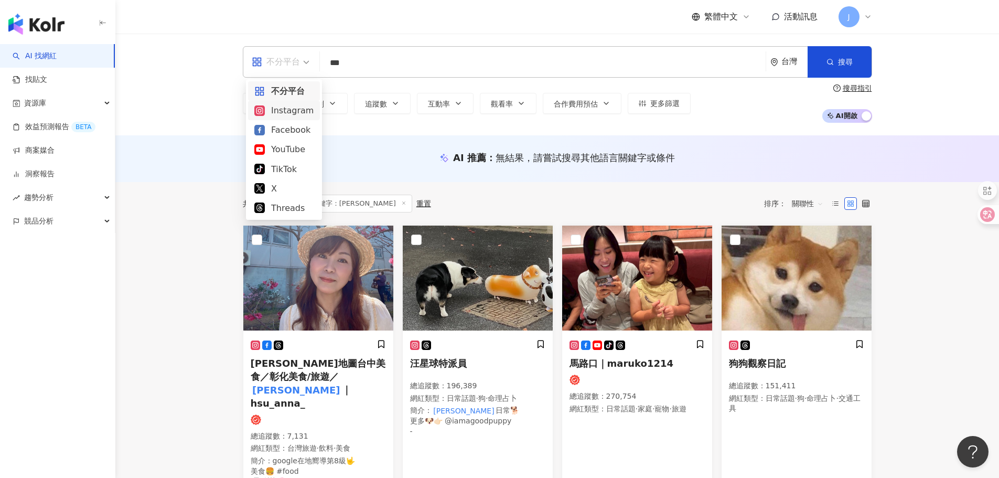
click at [283, 114] on div "Instagram" at bounding box center [283, 110] width 59 height 13
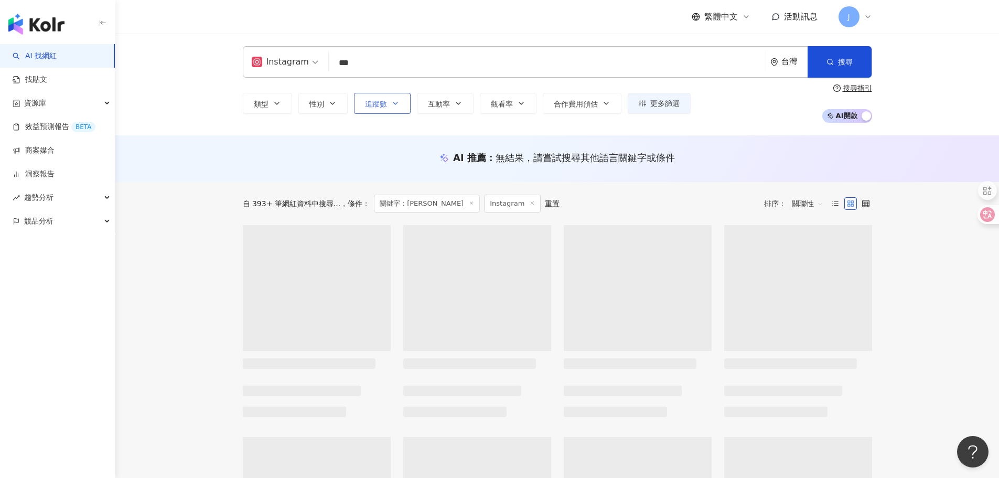
click at [372, 101] on span "追蹤數" at bounding box center [376, 104] width 22 height 8
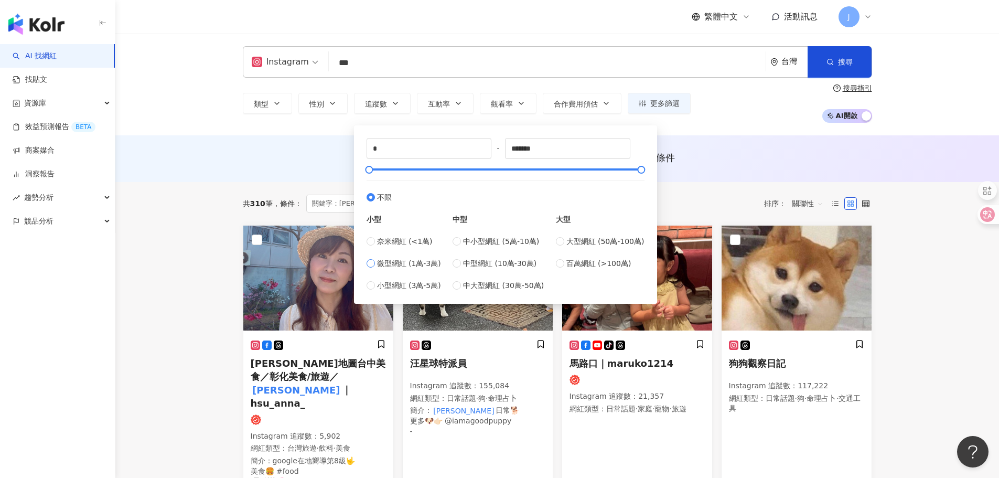
click at [393, 263] on span "微型網紅 (1萬-3萬)" at bounding box center [409, 264] width 64 height 12
type input "*****"
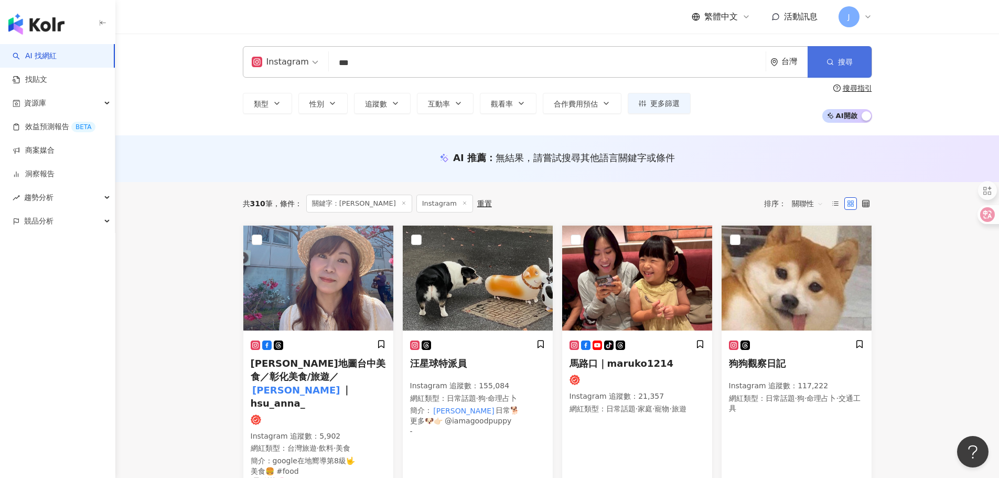
click at [833, 60] on icon "button" at bounding box center [830, 61] width 7 height 7
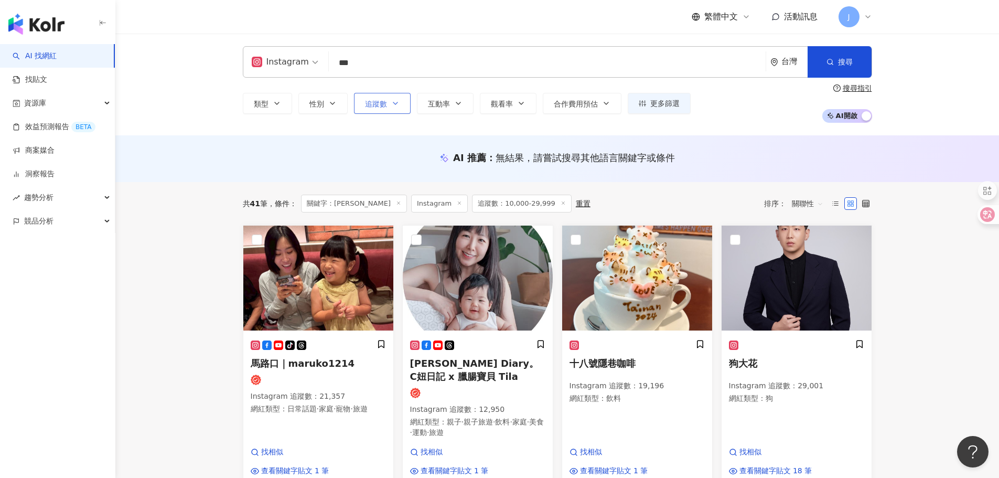
click at [381, 101] on span "追蹤數" at bounding box center [376, 104] width 22 height 8
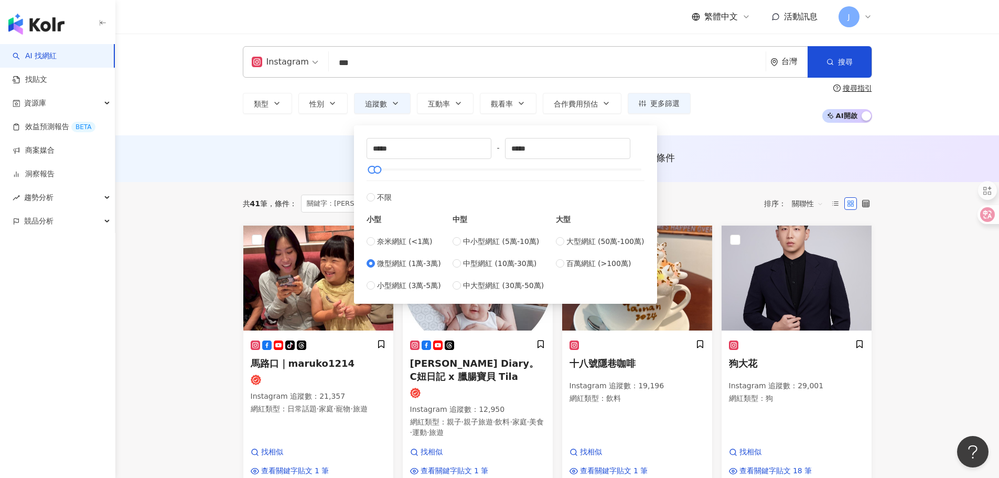
click at [393, 261] on span "微型網紅 (1萬-3萬)" at bounding box center [409, 264] width 64 height 12
click at [241, 146] on div "AI 推薦 ： 無結果，請嘗試搜尋其他語言關鍵字或條件" at bounding box center [557, 158] width 884 height 47
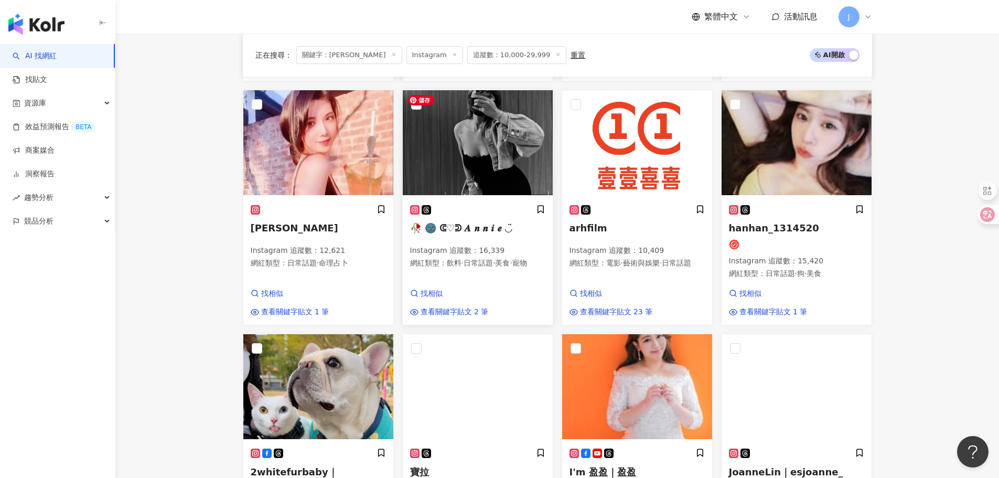
scroll to position [629, 0]
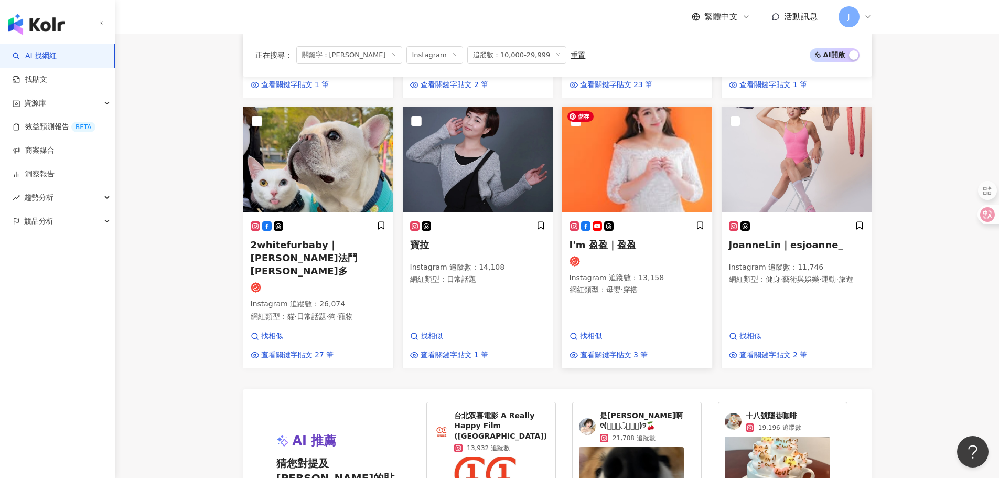
drag, startPoint x: 654, startPoint y: 155, endPoint x: 698, endPoint y: 161, distance: 44.4
click at [698, 161] on img at bounding box center [637, 159] width 150 height 105
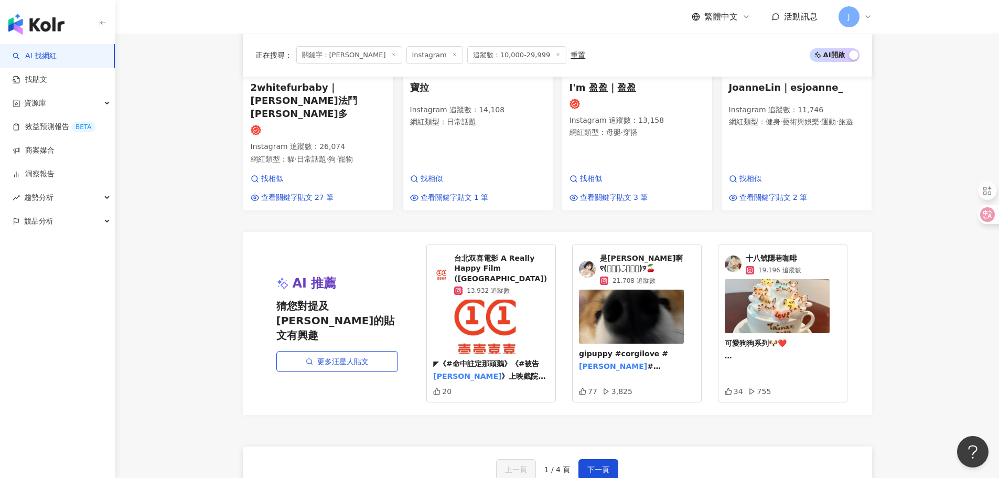
drag, startPoint x: 601, startPoint y: 448, endPoint x: 309, endPoint y: 1, distance: 534.8
click at [601, 459] on button "下一頁" at bounding box center [599, 469] width 40 height 21
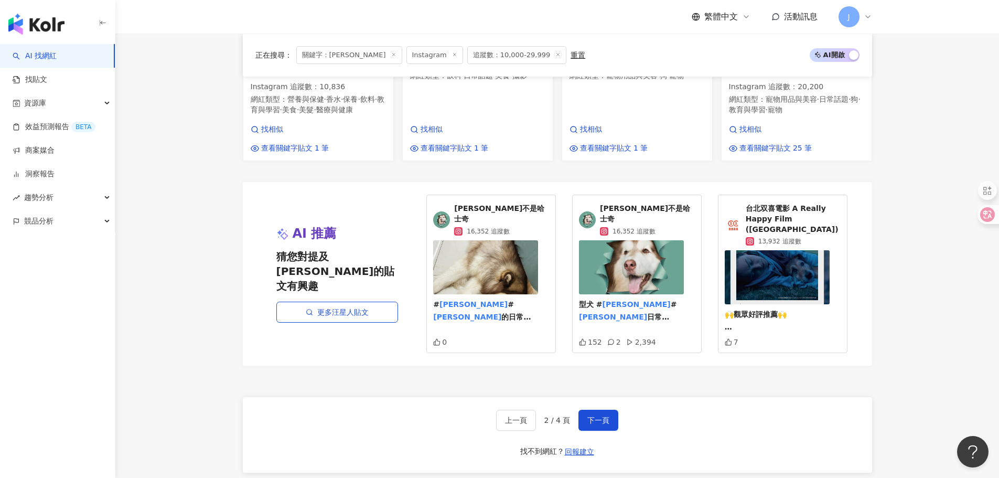
scroll to position [829, 0]
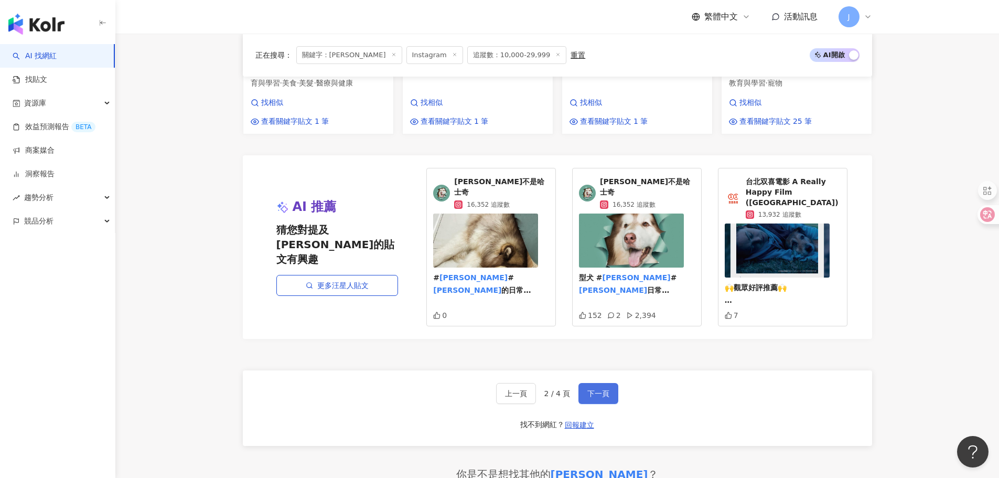
click at [603, 398] on span "下一頁" at bounding box center [598, 393] width 22 height 8
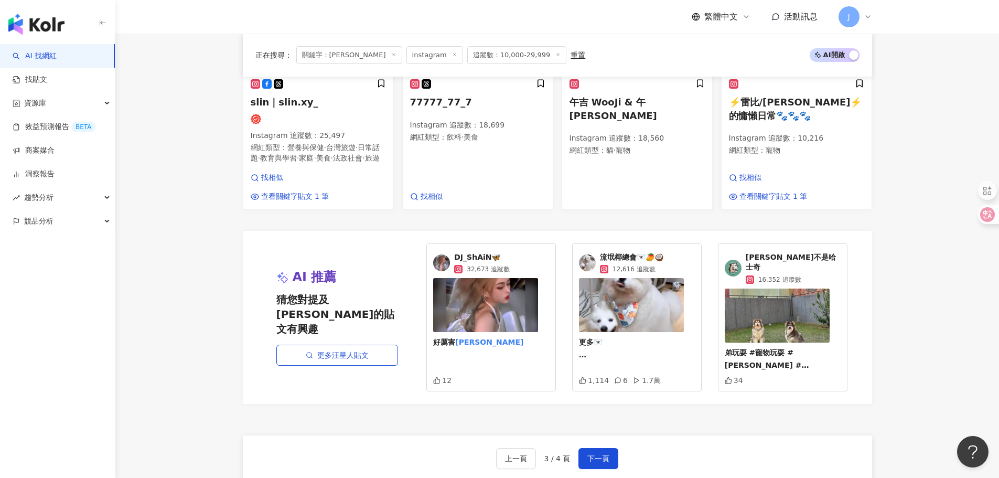
scroll to position [787, 0]
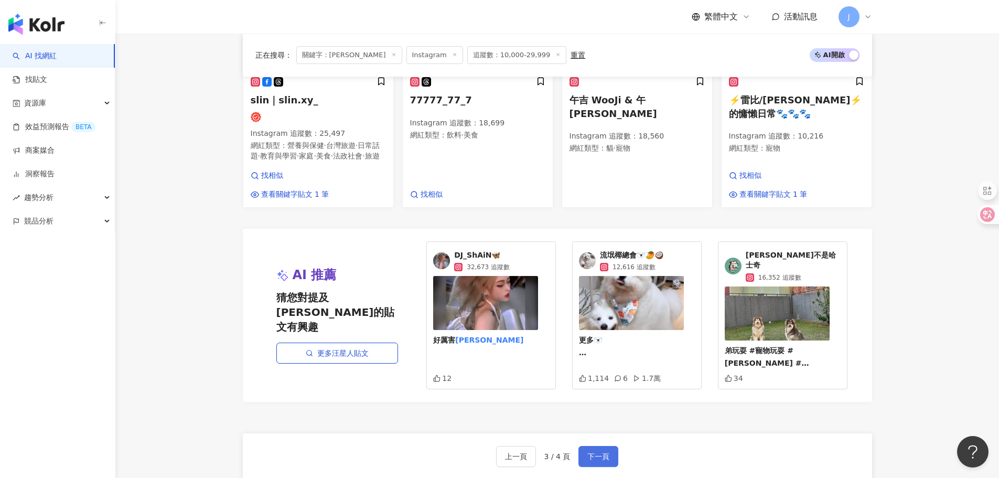
click at [595, 452] on span "下一頁" at bounding box center [598, 456] width 22 height 8
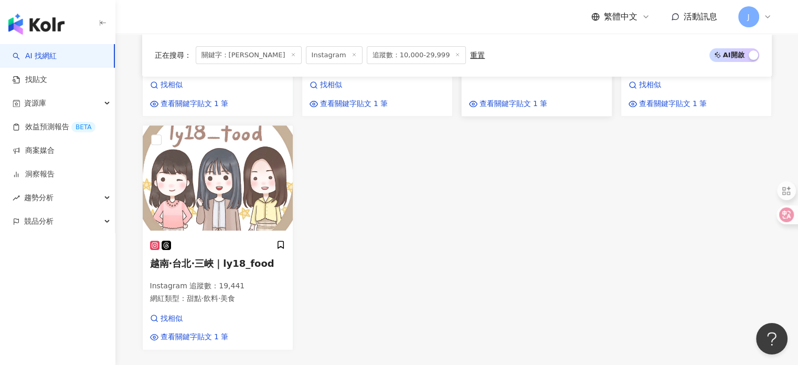
scroll to position [629, 0]
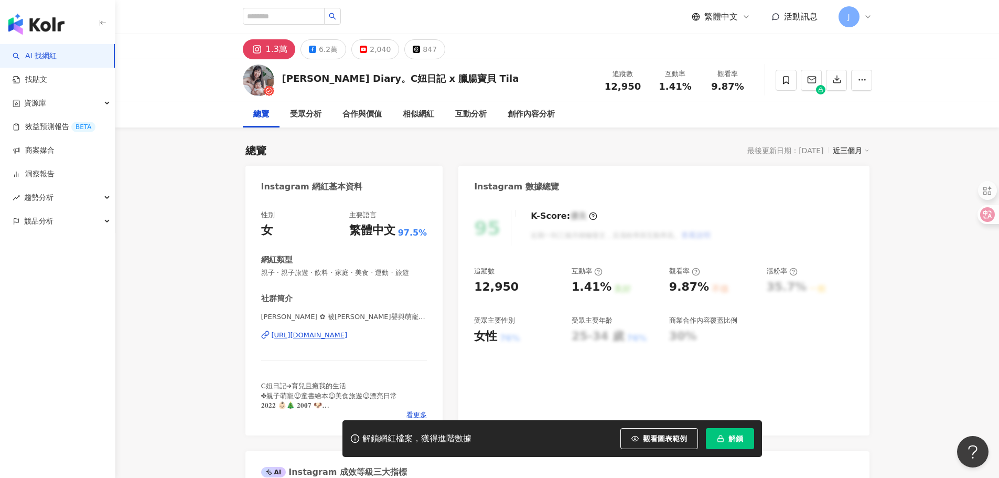
click at [348, 340] on div "[URL][DOMAIN_NAME]" at bounding box center [310, 334] width 76 height 9
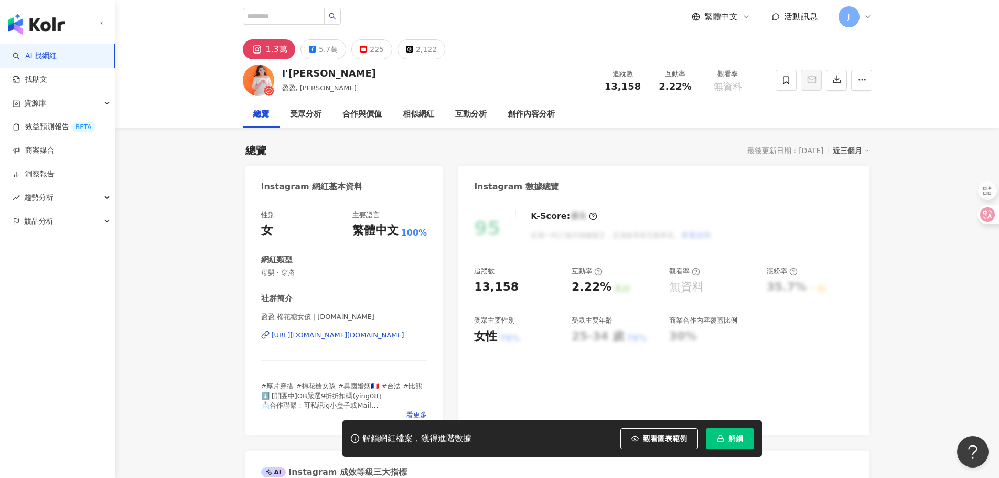
drag, startPoint x: 365, startPoint y: 334, endPoint x: 264, endPoint y: 1, distance: 348.5
click at [365, 334] on div "[URL][DOMAIN_NAME][DOMAIN_NAME]" at bounding box center [338, 334] width 133 height 9
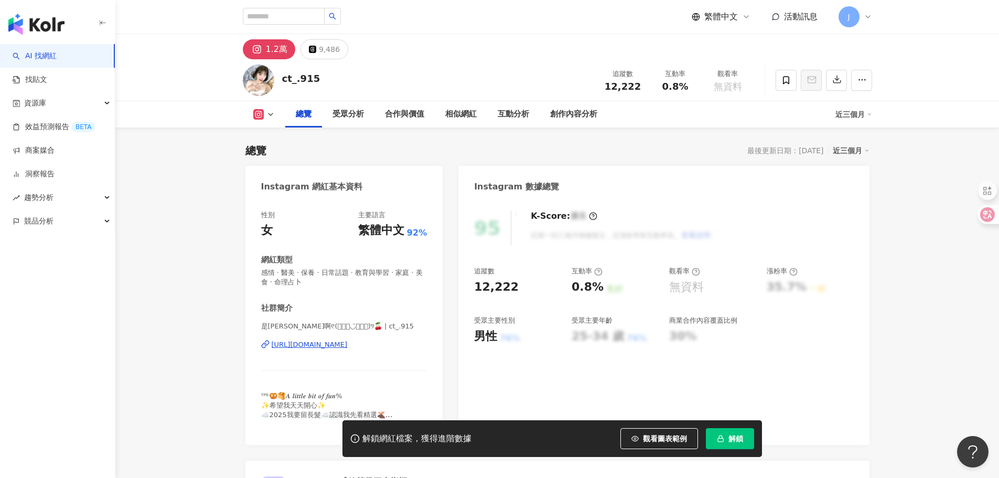
click at [348, 344] on div "[URL][DOMAIN_NAME]" at bounding box center [310, 344] width 76 height 9
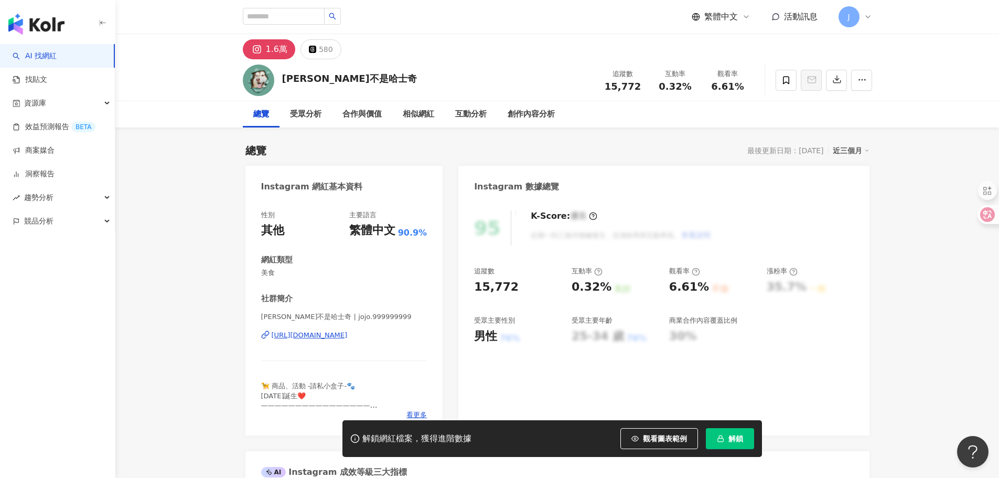
click at [348, 334] on div "https://www.instagram.com/jojo.999999999/" at bounding box center [310, 334] width 76 height 9
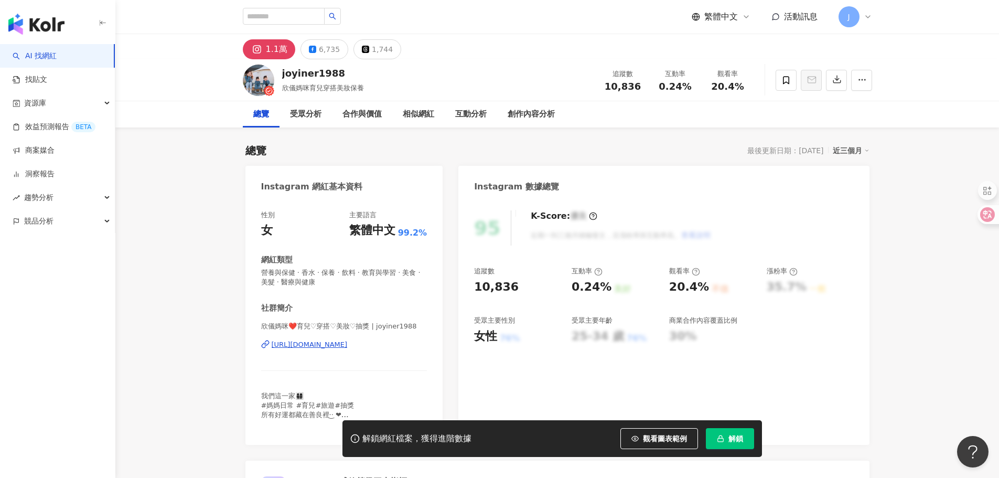
drag, startPoint x: 332, startPoint y: 343, endPoint x: 275, endPoint y: 0, distance: 347.2
click at [332, 343] on div "[URL][DOMAIN_NAME]" at bounding box center [310, 344] width 76 height 9
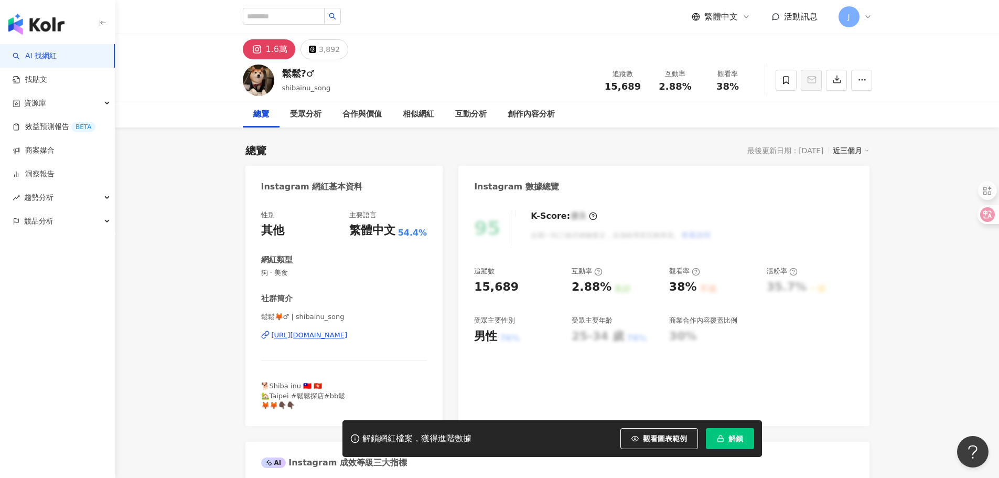
click at [334, 333] on div "https://www.instagram.com/shibainu_song/" at bounding box center [310, 334] width 76 height 9
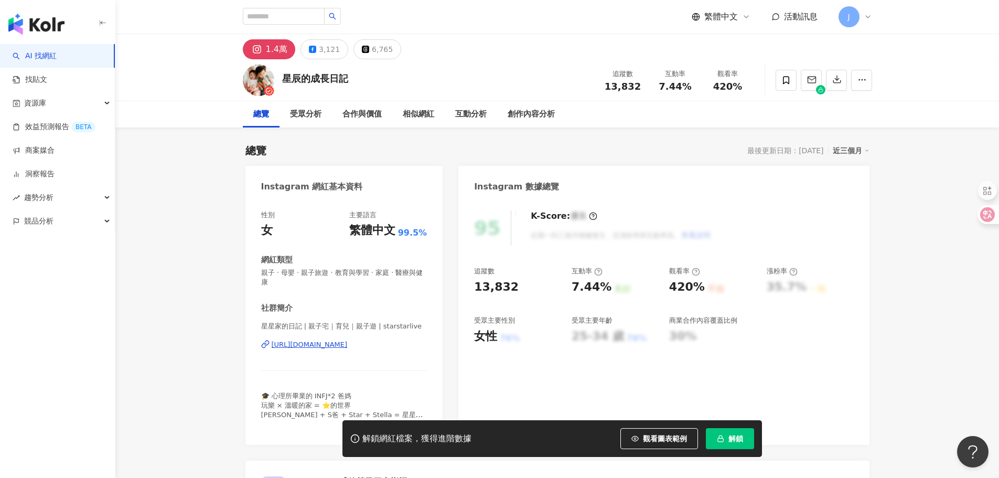
click at [310, 346] on div "[URL][DOMAIN_NAME]" at bounding box center [310, 344] width 76 height 9
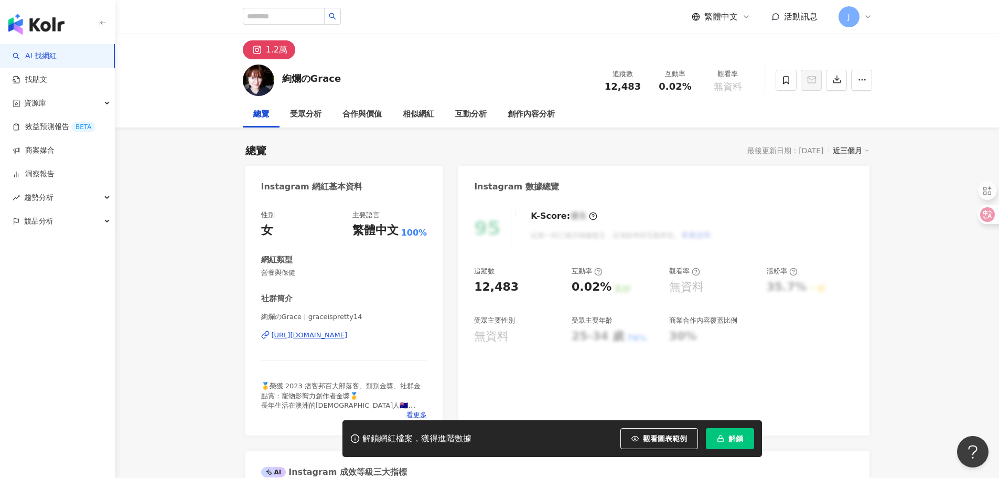
click at [348, 335] on div "[URL][DOMAIN_NAME]" at bounding box center [310, 334] width 76 height 9
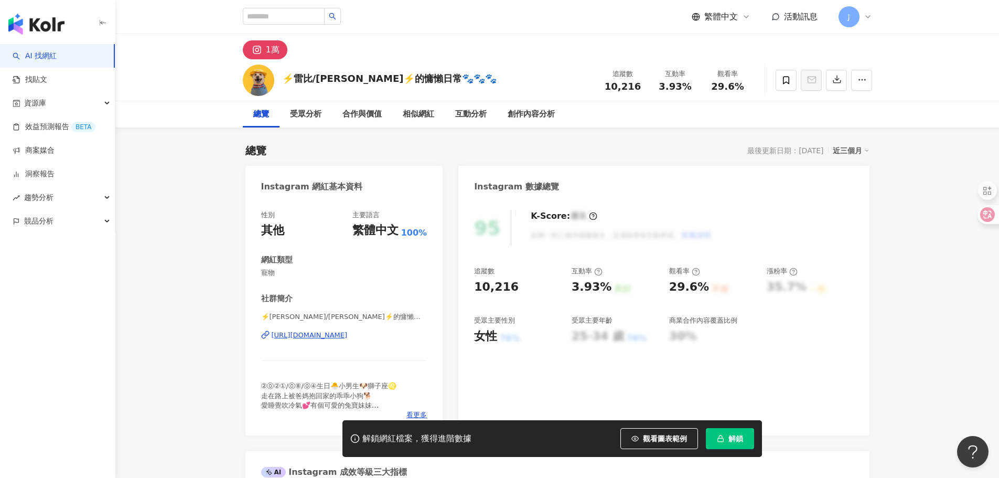
click at [348, 339] on div "https://www.instagram.com/leibi_dolby/" at bounding box center [310, 334] width 76 height 9
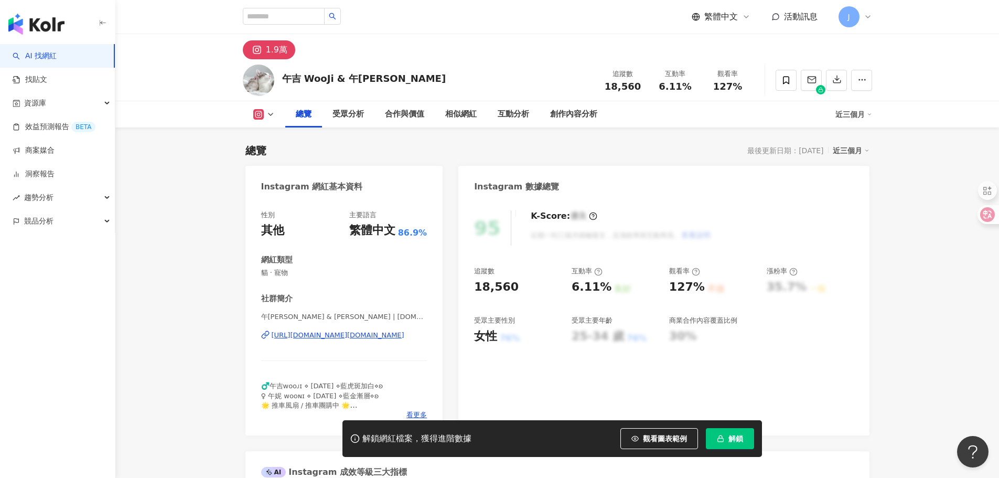
click at [349, 333] on div "https://www.instagram.com/wooji.wooni.cat/" at bounding box center [338, 334] width 133 height 9
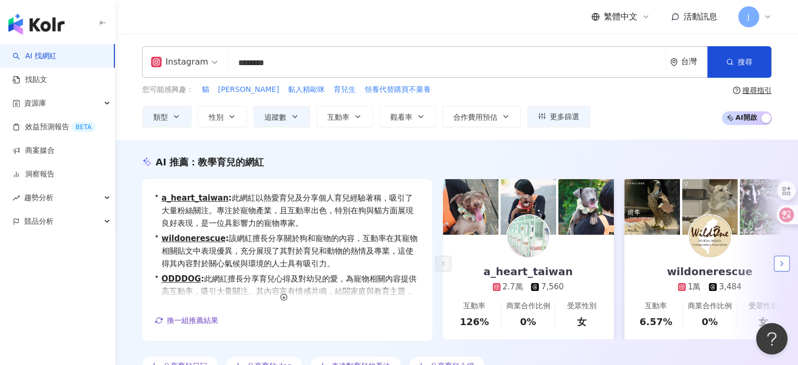
click at [778, 262] on icon "button" at bounding box center [781, 263] width 8 height 8
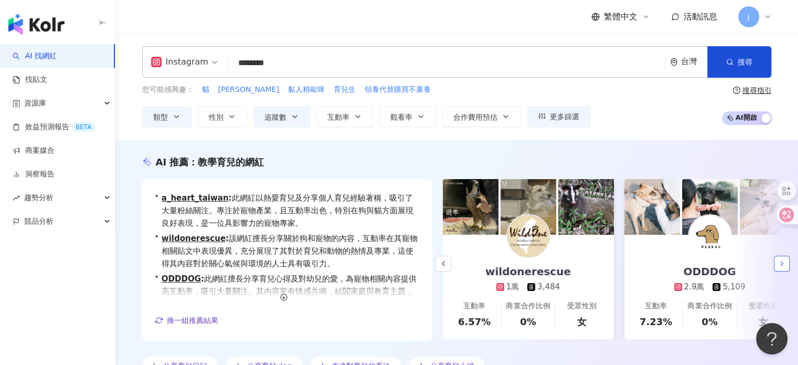
click at [778, 262] on icon "button" at bounding box center [781, 263] width 8 height 8
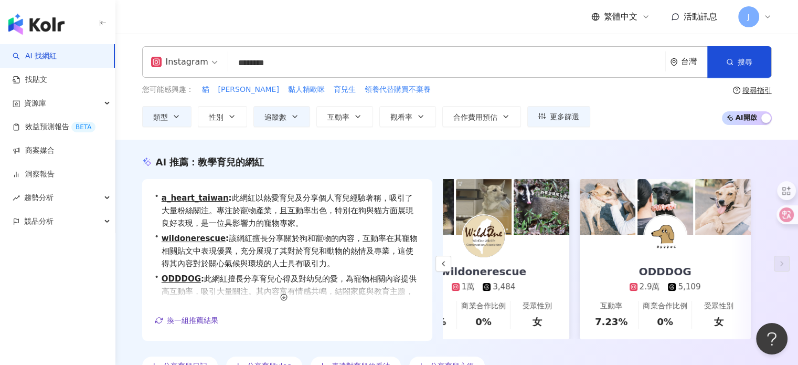
click at [254, 67] on input "********" at bounding box center [446, 63] width 429 height 20
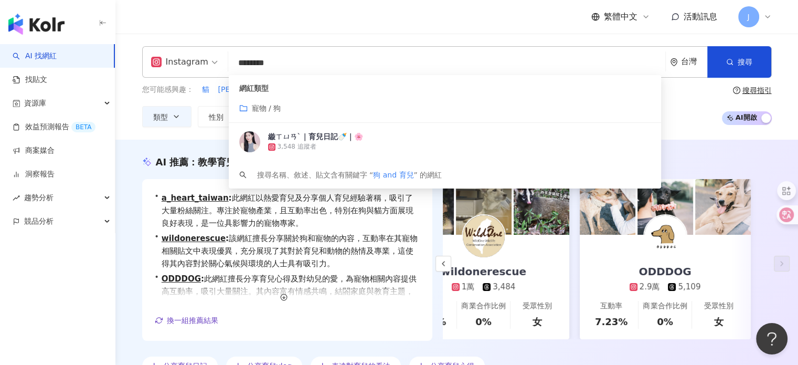
drag, startPoint x: 246, startPoint y: 64, endPoint x: 257, endPoint y: 63, distance: 11.1
click at [257, 63] on input "********" at bounding box center [446, 63] width 429 height 20
click at [236, 62] on input "********" at bounding box center [446, 63] width 429 height 20
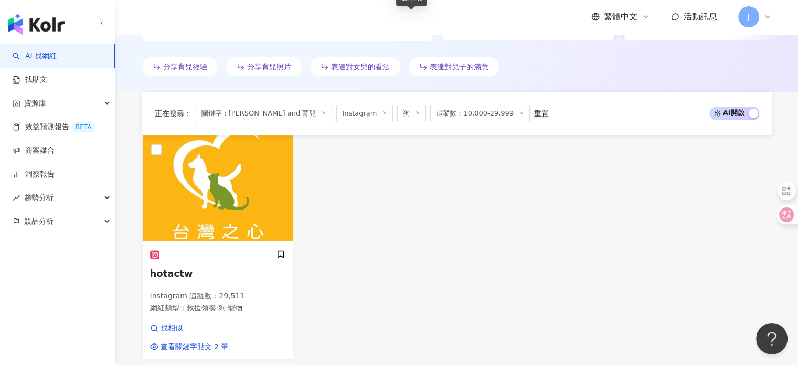
scroll to position [472, 0]
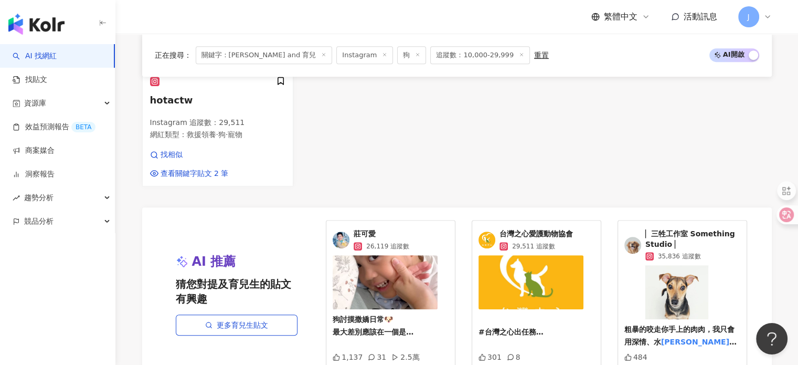
click at [400, 178] on div "hotactw Instagram 追蹤數 ： 29,511 網紅類型 ： 救援領養 · 狗 · 寵物 找相似 查看關鍵字貼文 2 筆" at bounding box center [457, 74] width 638 height 225
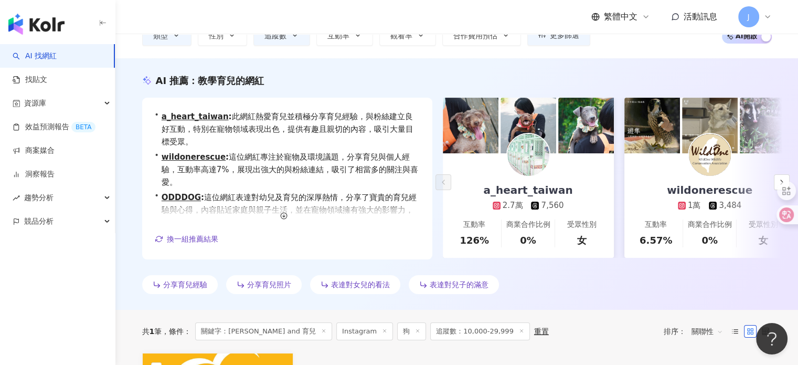
scroll to position [0, 0]
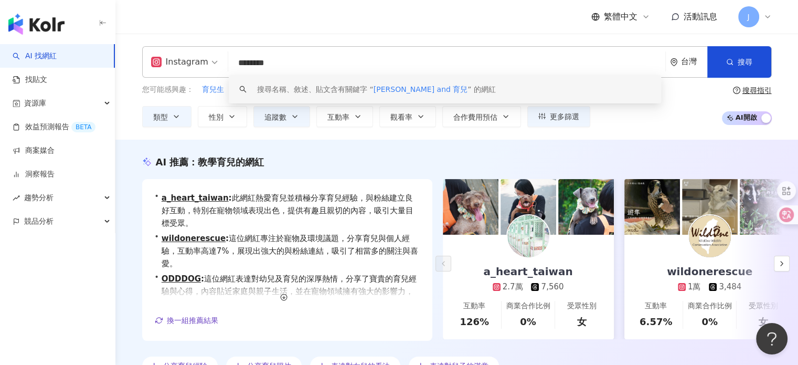
click at [247, 63] on input "********" at bounding box center [446, 63] width 429 height 20
click at [260, 62] on input "********" at bounding box center [446, 63] width 429 height 20
click at [256, 62] on input "********" at bounding box center [446, 63] width 429 height 20
click at [241, 62] on input "********" at bounding box center [446, 63] width 429 height 20
drag, startPoint x: 260, startPoint y: 65, endPoint x: 243, endPoint y: 63, distance: 16.3
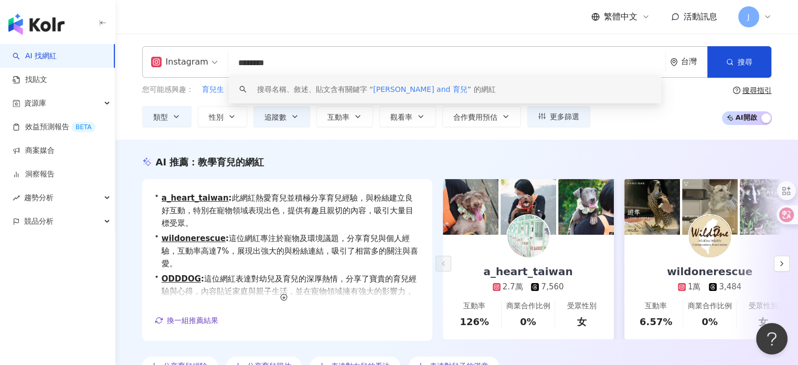
click at [243, 63] on input "********" at bounding box center [446, 63] width 429 height 20
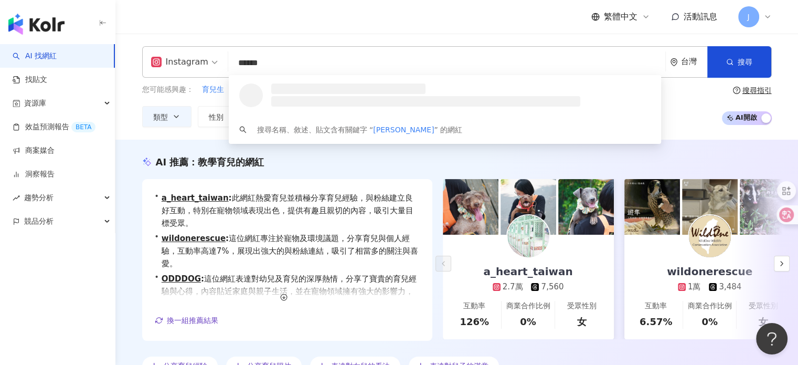
click at [276, 65] on input "******" at bounding box center [446, 63] width 429 height 20
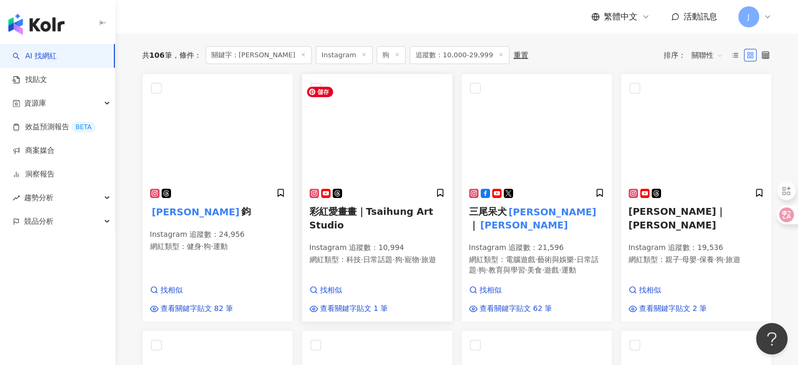
scroll to position [321, 0]
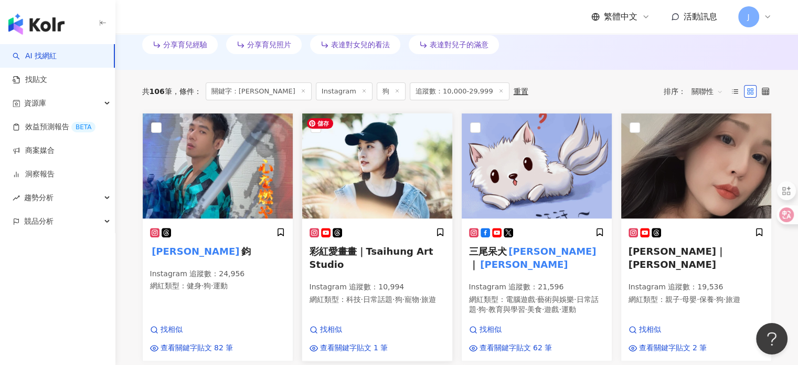
type input "******"
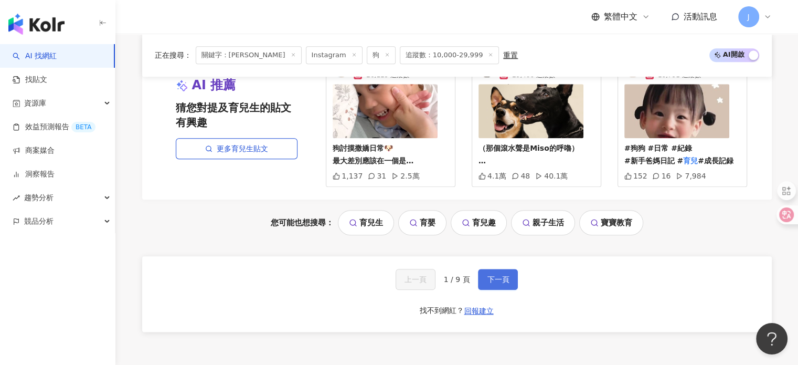
scroll to position [1160, 0]
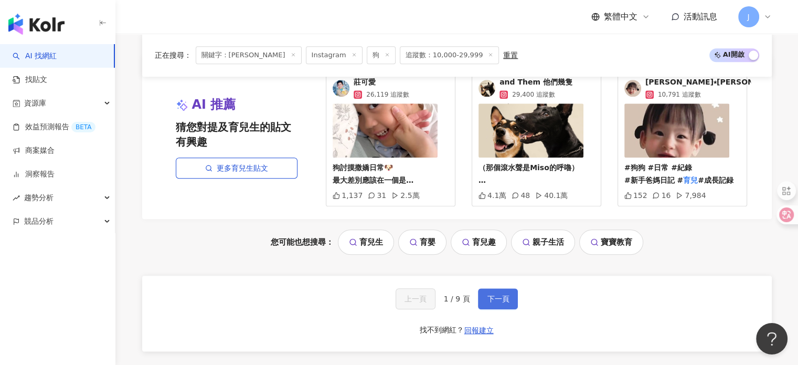
click at [497, 303] on span "下一頁" at bounding box center [498, 298] width 22 height 8
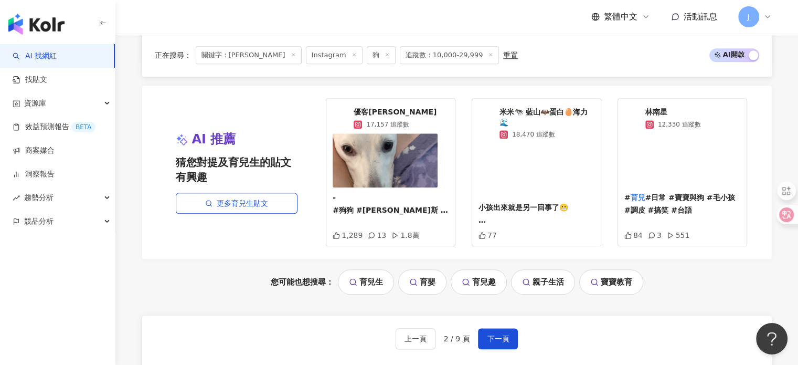
scroll to position [1164, 0]
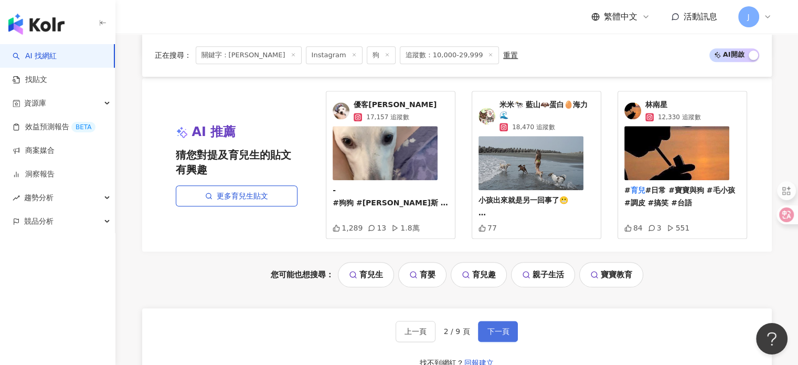
click at [496, 327] on span "下一頁" at bounding box center [498, 331] width 22 height 8
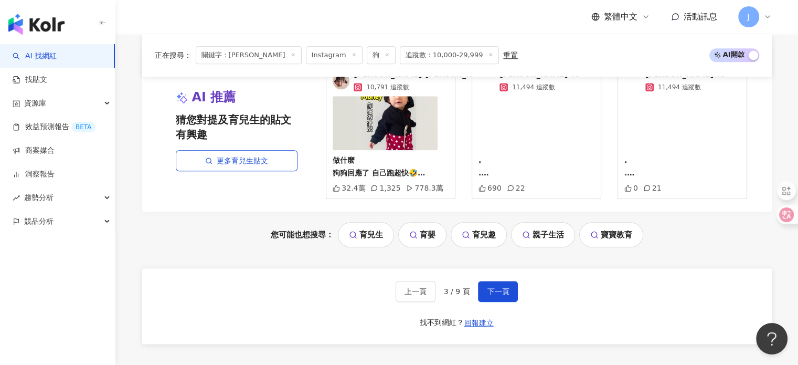
scroll to position [1162, 0]
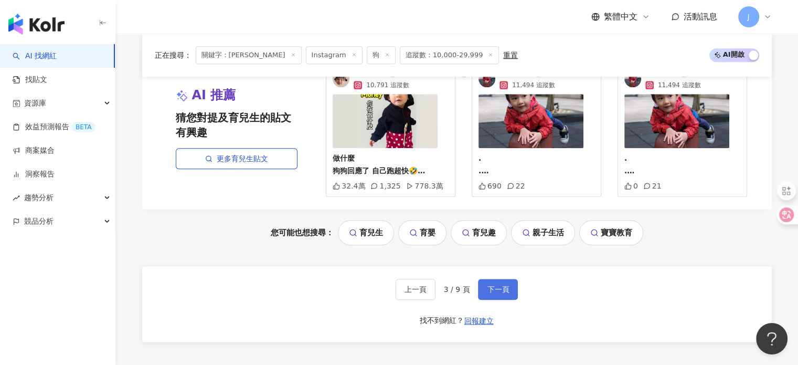
click at [499, 285] on span "下一頁" at bounding box center [498, 289] width 22 height 8
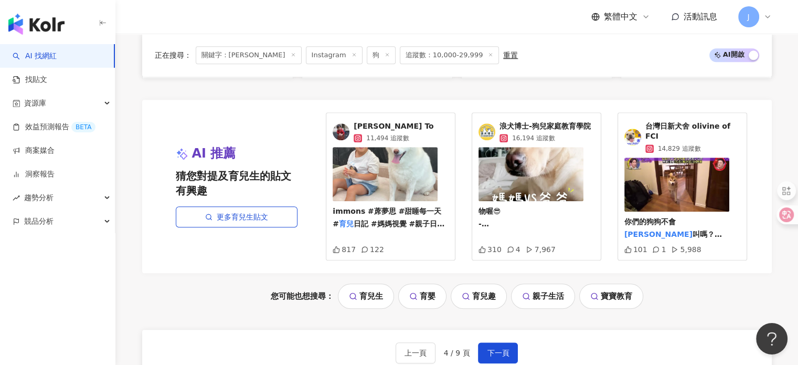
scroll to position [1109, 0]
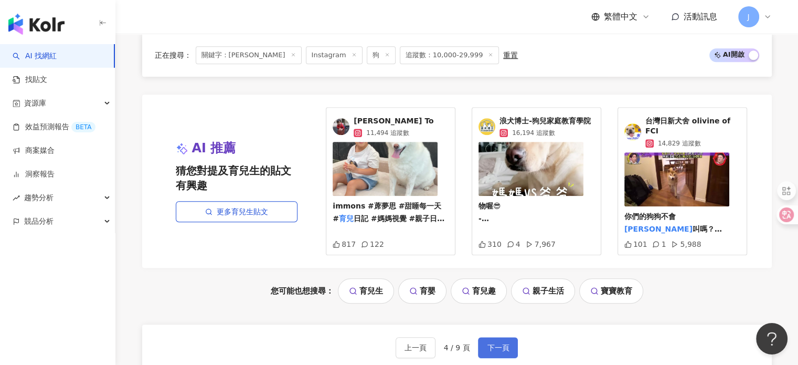
click at [506, 343] on span "下一頁" at bounding box center [498, 347] width 22 height 8
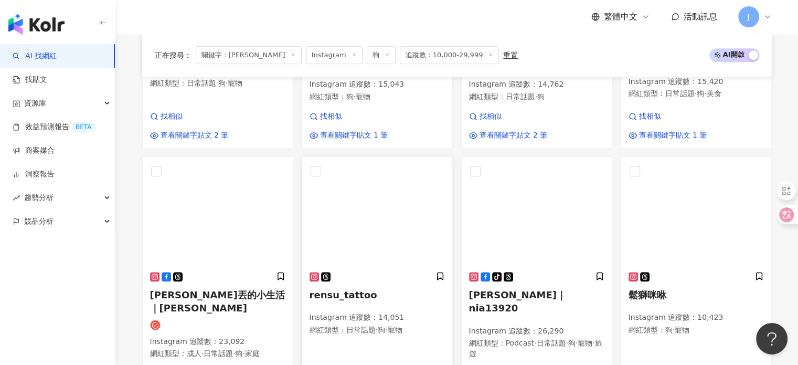
scroll to position [558, 0]
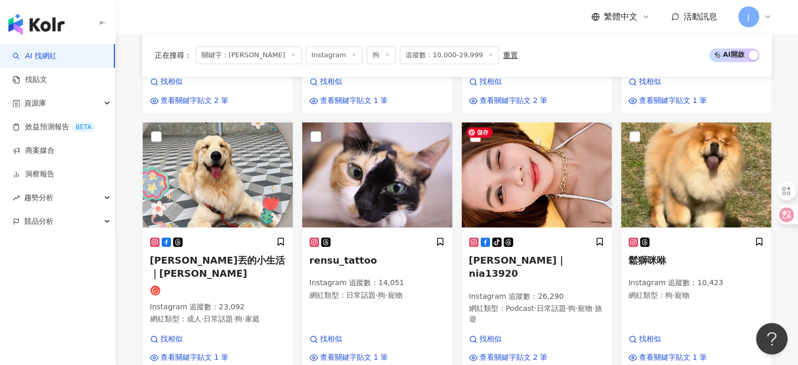
drag, startPoint x: 535, startPoint y: 169, endPoint x: 454, endPoint y: 268, distance: 127.8
click at [454, 268] on div "rensu_tattoo Instagram 追蹤數 ： 14,051 網紅類型 ： 日常話題 · 狗 · 寵物 找相似 查看關鍵字貼文 1 筆" at bounding box center [376, 246] width 159 height 249
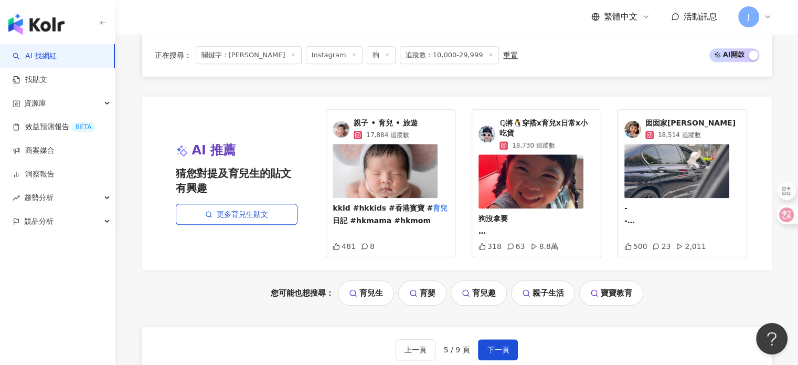
scroll to position [1188, 0]
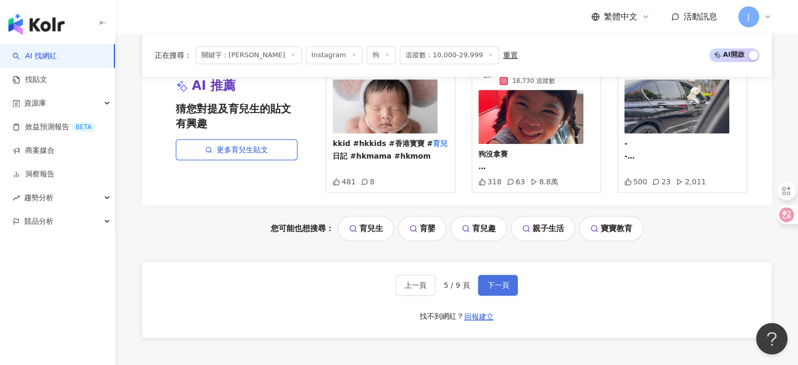
click at [493, 274] on button "下一頁" at bounding box center [498, 284] width 40 height 21
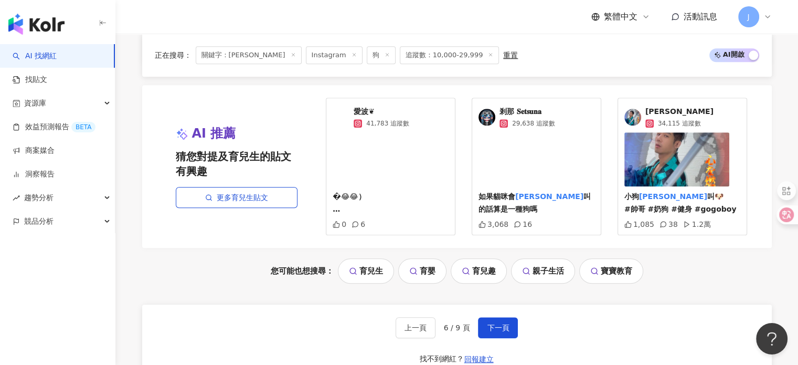
scroll to position [1143, 0]
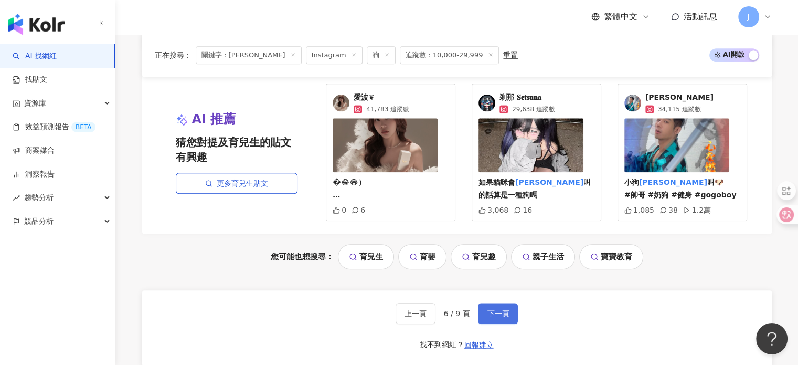
click at [501, 309] on span "下一頁" at bounding box center [498, 313] width 22 height 8
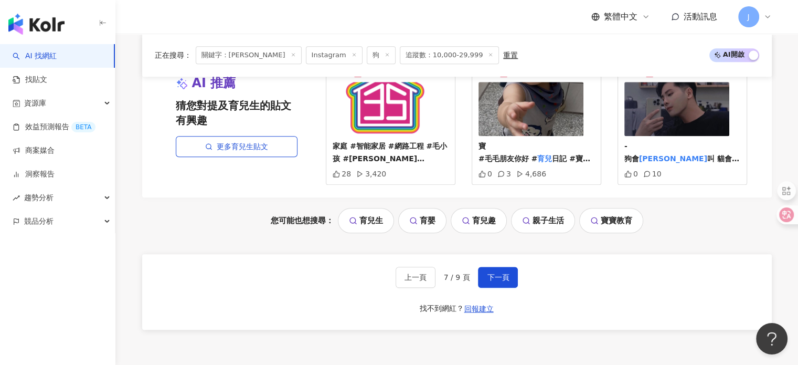
scroll to position [1196, 0]
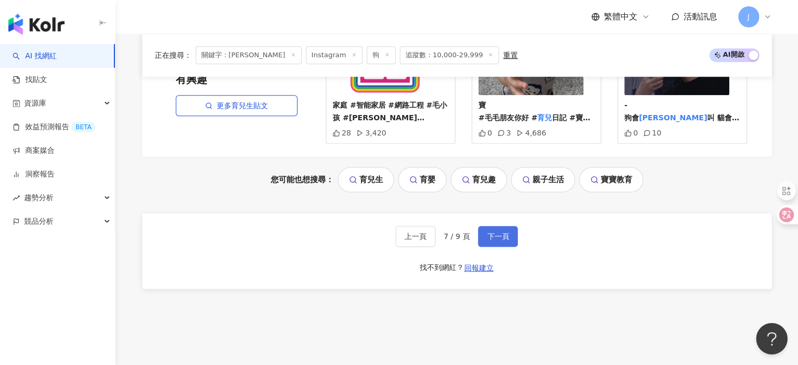
click at [488, 232] on span "下一頁" at bounding box center [498, 236] width 22 height 8
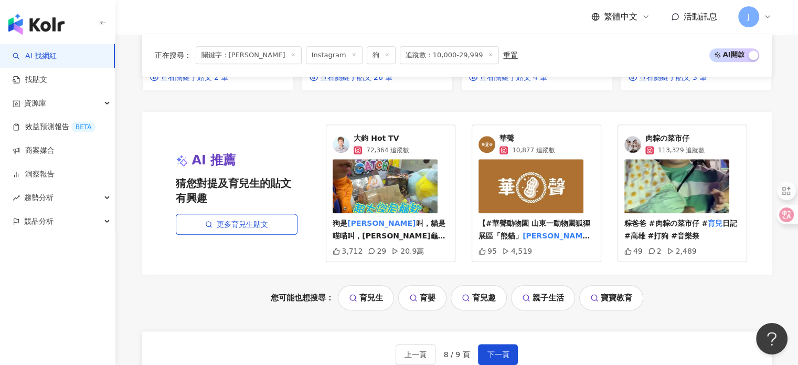
scroll to position [1103, 0]
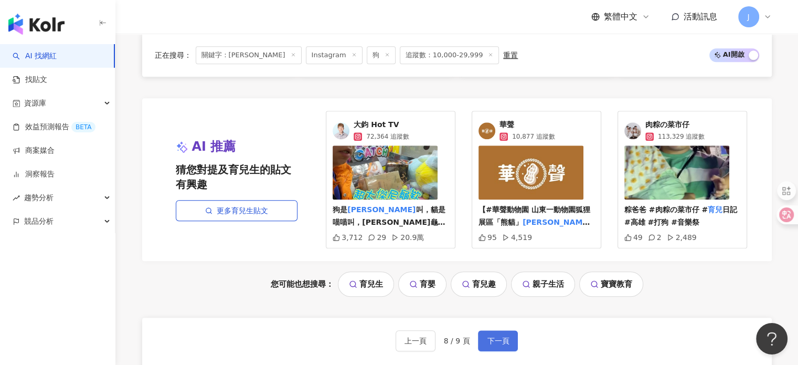
click at [501, 336] on span "下一頁" at bounding box center [498, 340] width 22 height 8
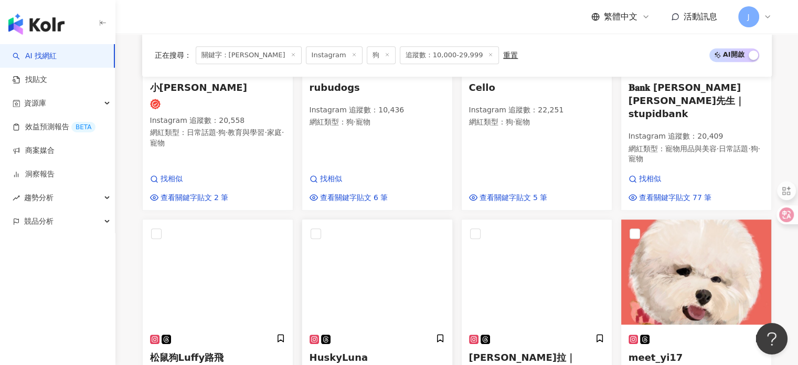
scroll to position [455, 0]
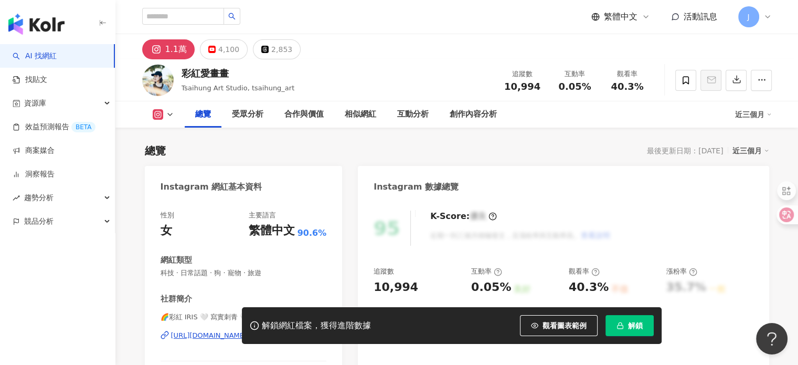
drag, startPoint x: 283, startPoint y: 232, endPoint x: 259, endPoint y: 1, distance: 233.2
click at [283, 330] on div "https://www.instagram.com/tsaihung_art.tattoo/" at bounding box center [237, 334] width 133 height 9
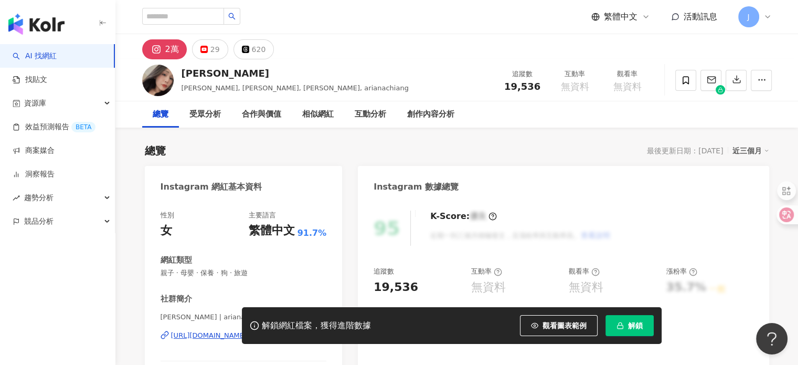
click at [206, 340] on div "解鎖網紅檔案，獲得進階數據 觀看圖表範例 解鎖" at bounding box center [399, 325] width 798 height 37
click at [213, 336] on div "解鎖網紅檔案，獲得進階數據 觀看圖表範例 解鎖" at bounding box center [399, 325] width 798 height 37
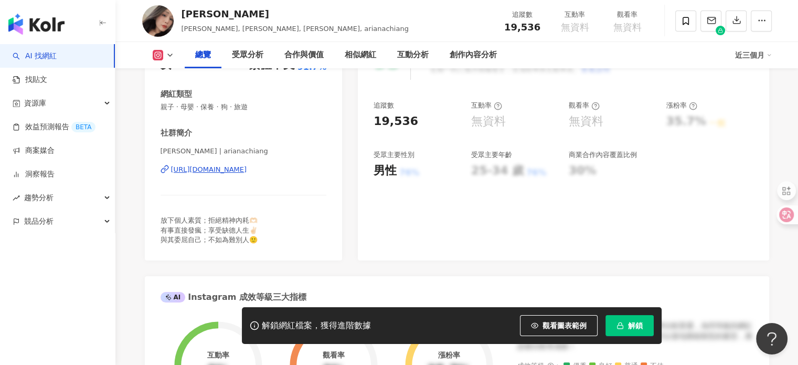
scroll to position [210, 0]
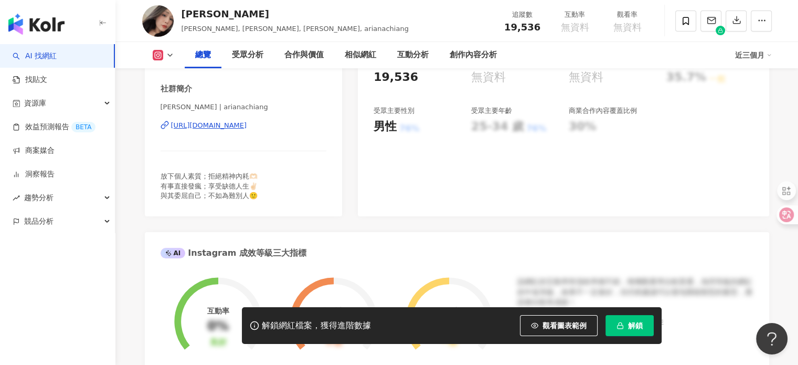
click at [247, 124] on div "[URL][DOMAIN_NAME]" at bounding box center [209, 125] width 76 height 9
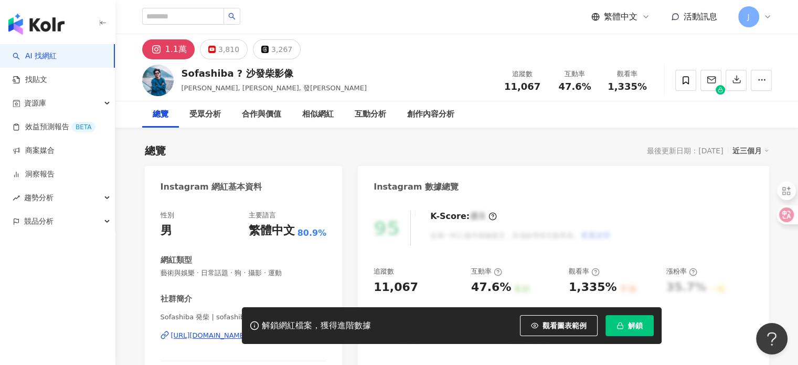
click at [200, 335] on div "解鎖網紅檔案，獲得進階數據 觀看圖表範例 解鎖" at bounding box center [399, 325] width 798 height 37
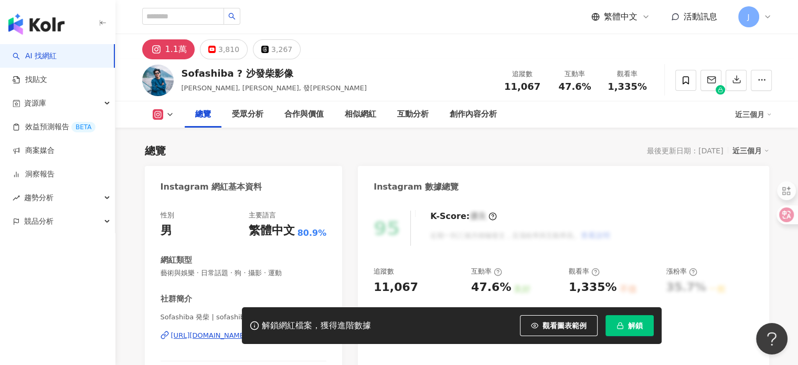
scroll to position [157, 0]
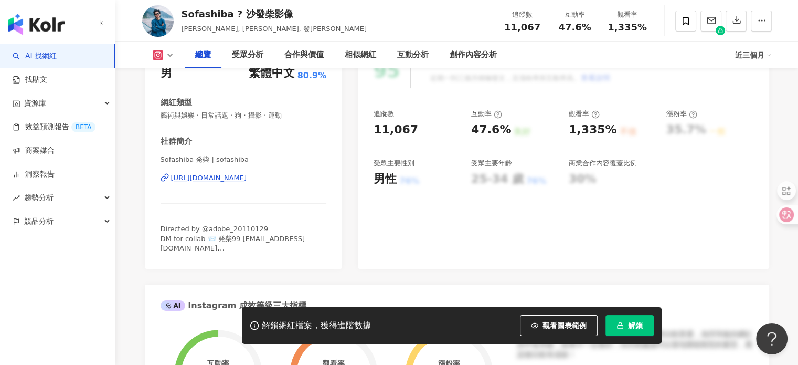
click at [245, 182] on div "https://www.instagram.com/sofashiba/" at bounding box center [209, 177] width 76 height 9
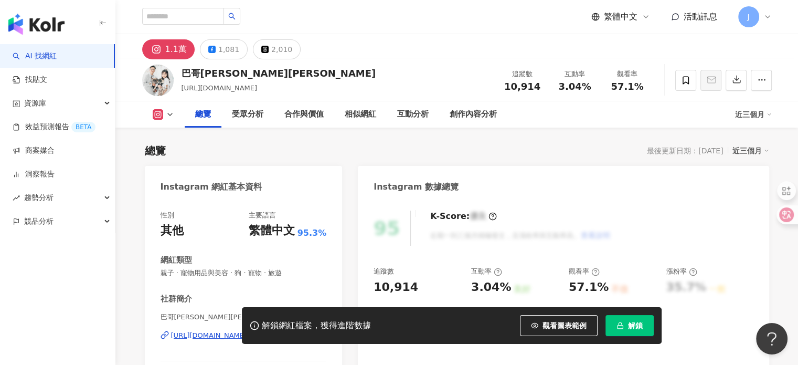
scroll to position [157, 0]
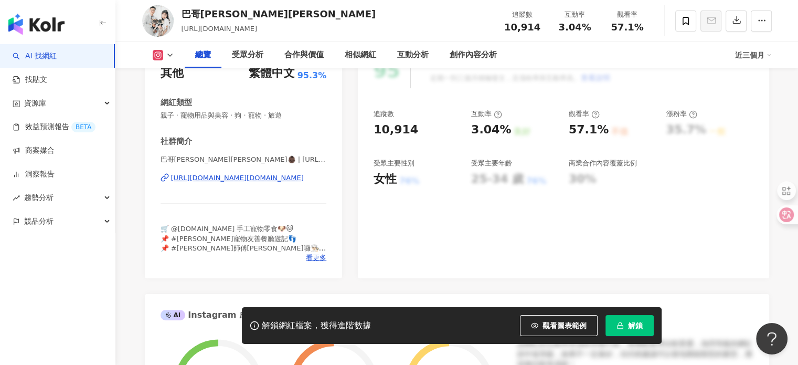
click at [261, 178] on div "[URL][DOMAIN_NAME][DOMAIN_NAME]" at bounding box center [237, 177] width 133 height 9
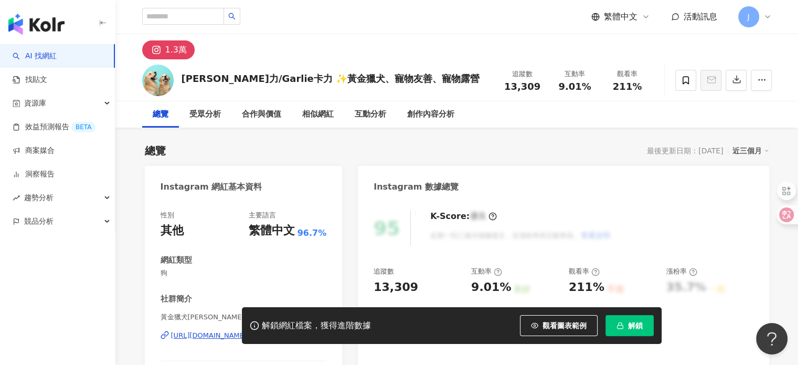
click at [205, 334] on div "解鎖網紅檔案，獲得進階數據 觀看圖表範例 解鎖" at bounding box center [399, 325] width 798 height 37
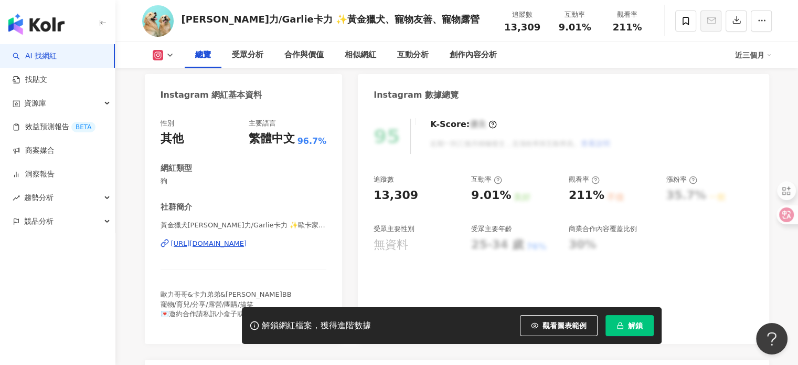
scroll to position [105, 0]
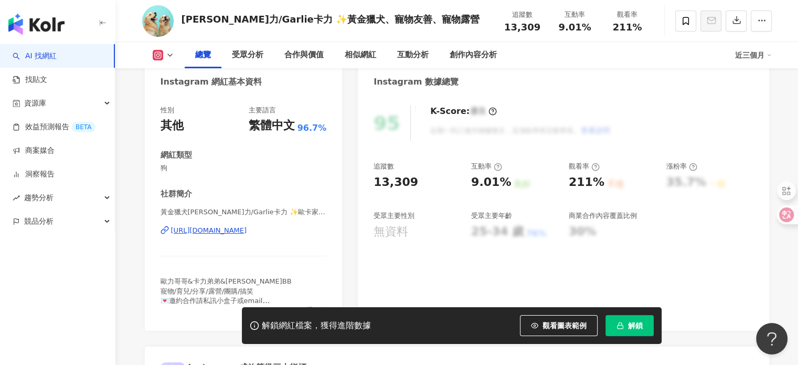
click at [247, 232] on div "https://www.instagram.com/ollieee2205/" at bounding box center [209, 230] width 76 height 9
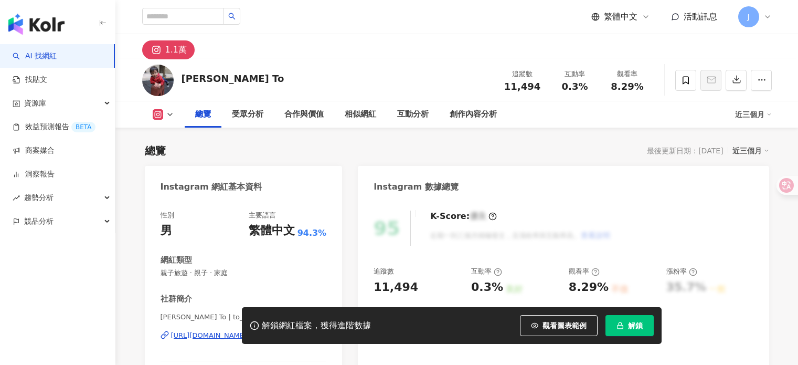
click at [212, 335] on div "解鎖網紅檔案，獲得進階數據 觀看圖表範例 解鎖" at bounding box center [399, 325] width 798 height 37
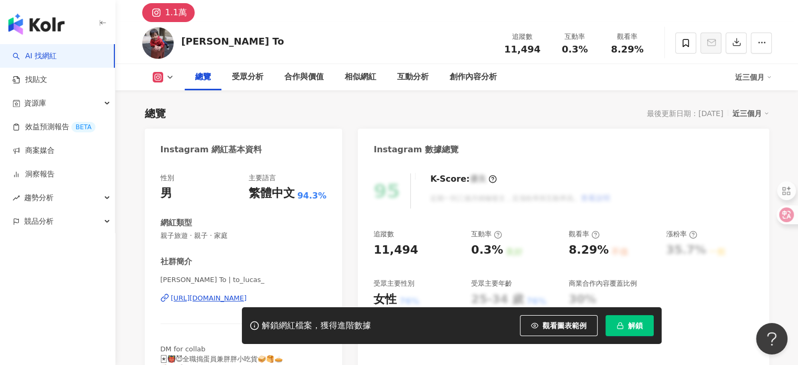
scroll to position [52, 0]
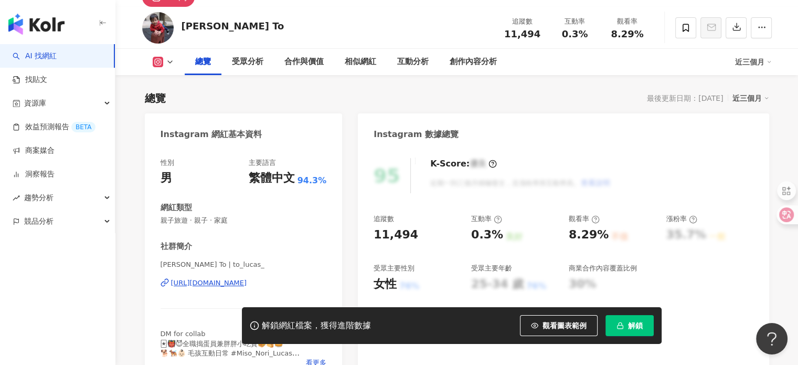
click at [237, 280] on div "https://www.instagram.com/to_lucas_/" at bounding box center [209, 282] width 76 height 9
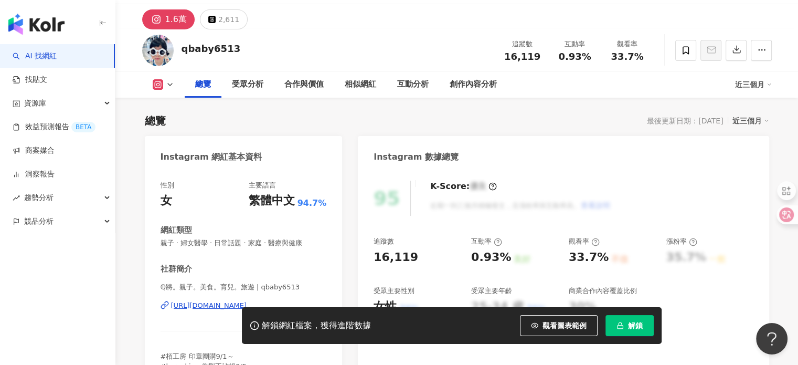
scroll to position [105, 0]
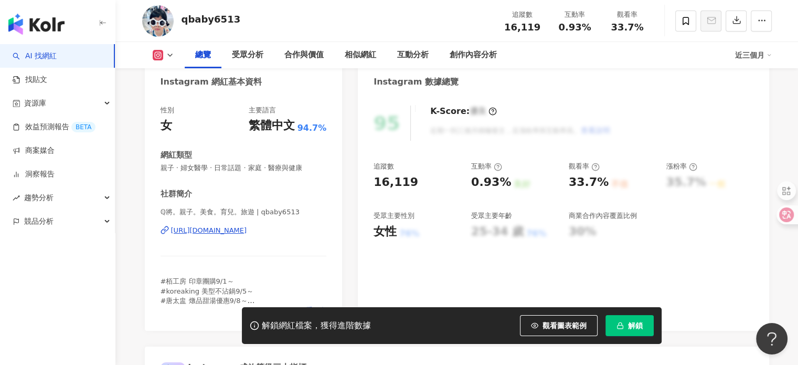
click at [237, 229] on div "https://www.instagram.com/qbaby6513/" at bounding box center [209, 230] width 76 height 9
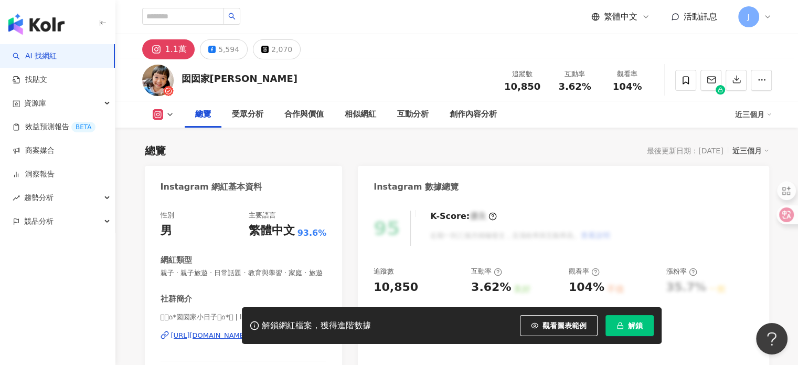
scroll to position [210, 0]
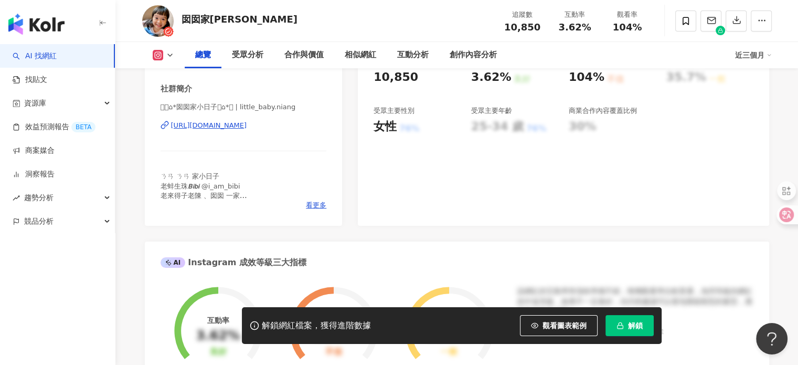
drag, startPoint x: 272, startPoint y: 136, endPoint x: 342, endPoint y: 1, distance: 152.0
click at [247, 130] on div "https://www.instagram.com/little_baby.niang/" at bounding box center [209, 125] width 76 height 9
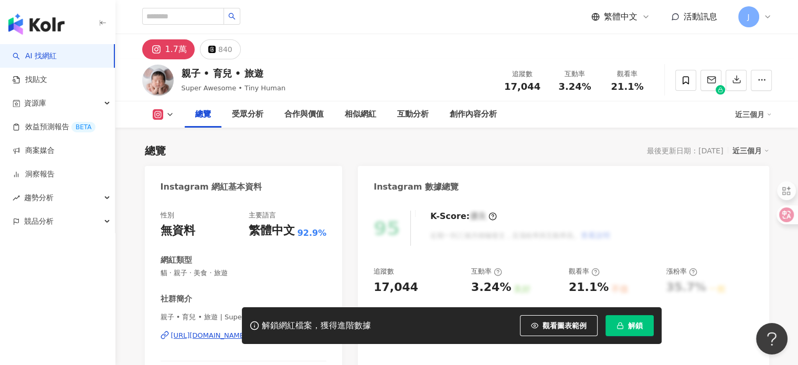
click at [247, 330] on div "[URL][DOMAIN_NAME]" at bounding box center [209, 334] width 76 height 9
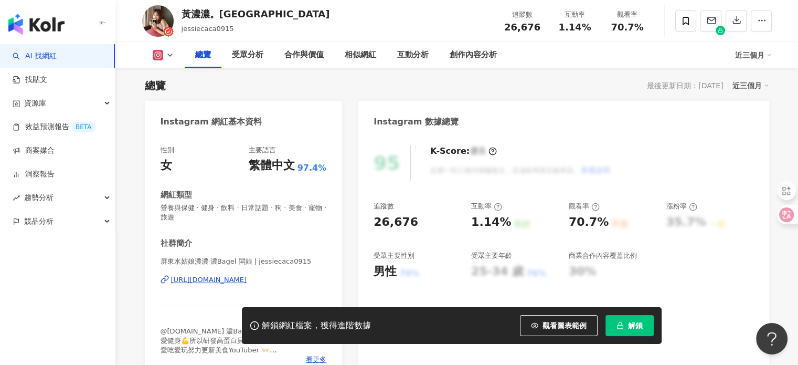
scroll to position [105, 0]
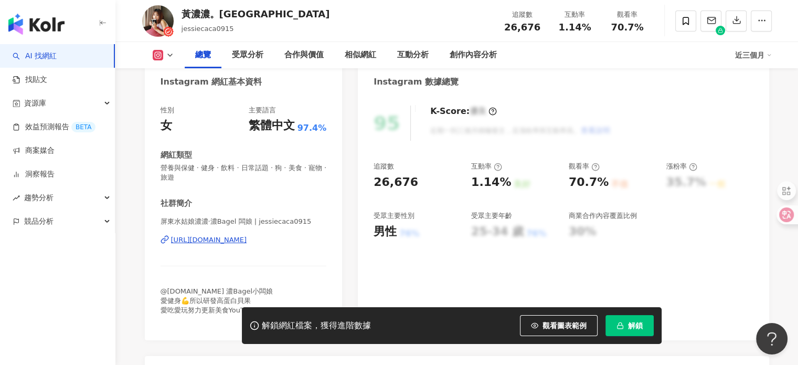
click at [247, 241] on div "https://www.instagram.com/jessiecaca0915/" at bounding box center [209, 239] width 76 height 9
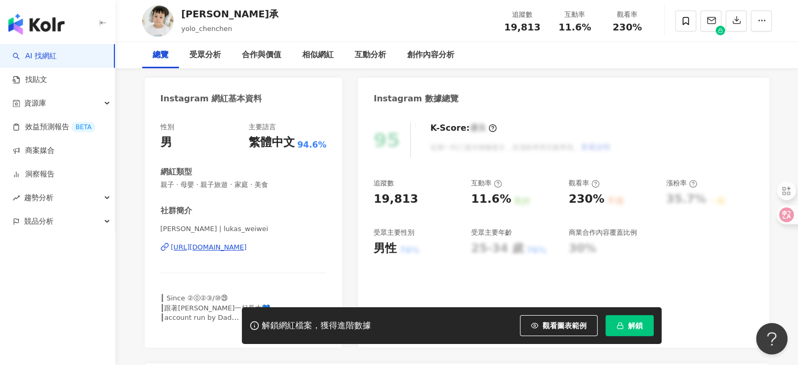
scroll to position [105, 0]
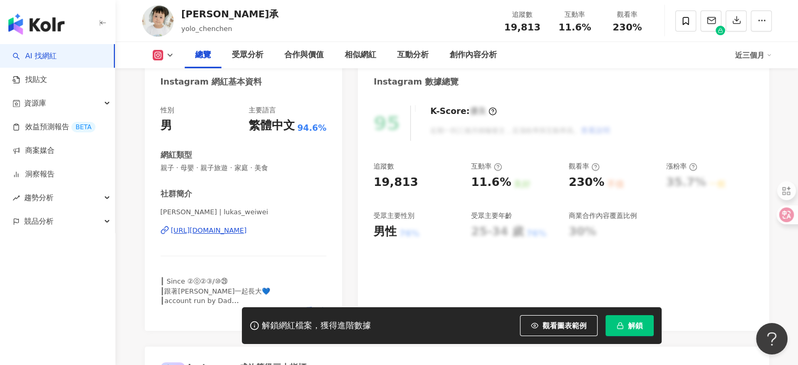
click at [247, 230] on div "[URL][DOMAIN_NAME]" at bounding box center [209, 230] width 76 height 9
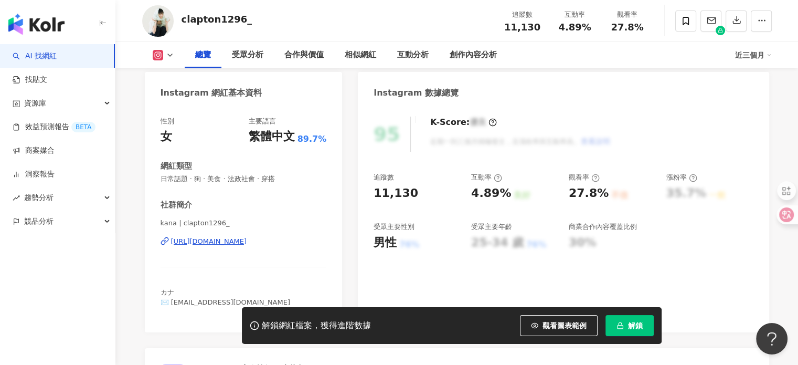
scroll to position [105, 0]
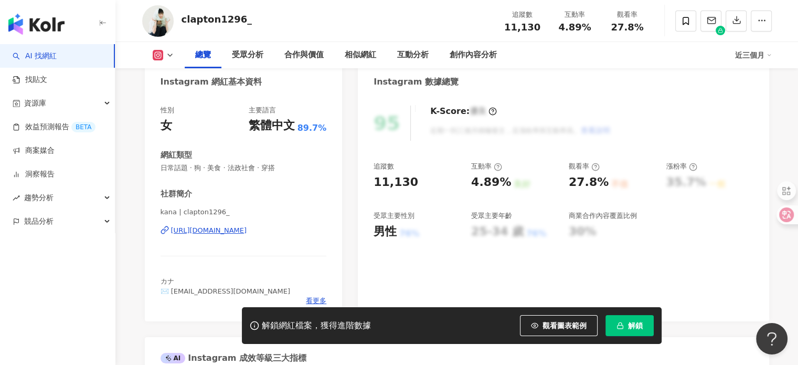
click at [247, 231] on div "[URL][DOMAIN_NAME]" at bounding box center [209, 230] width 76 height 9
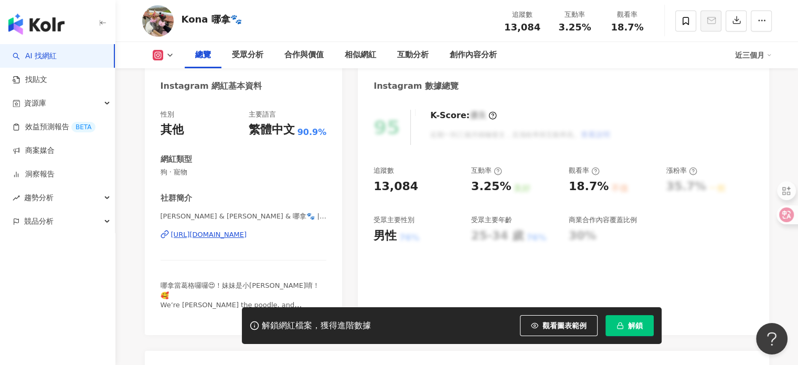
scroll to position [105, 0]
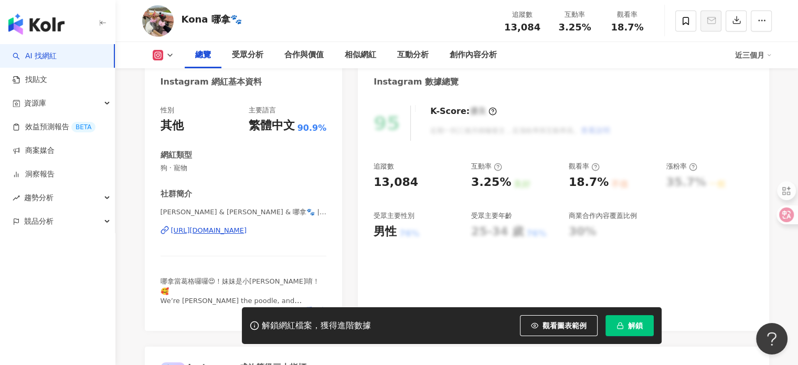
drag, startPoint x: 253, startPoint y: 230, endPoint x: 251, endPoint y: 197, distance: 33.7
click at [247, 230] on div "https://www.instagram.com/yorkie_konababe/" at bounding box center [209, 230] width 76 height 9
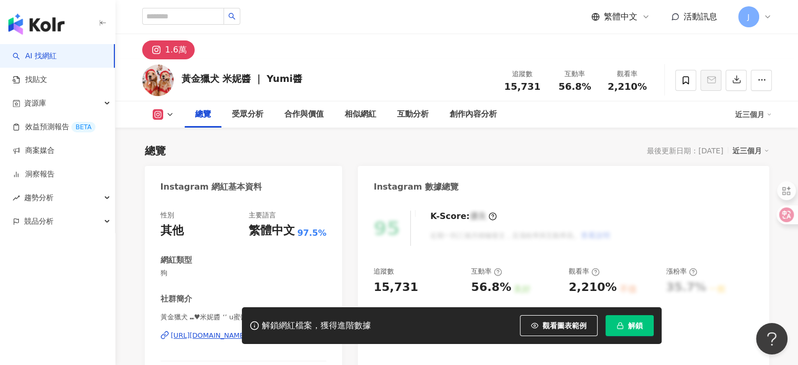
scroll to position [210, 0]
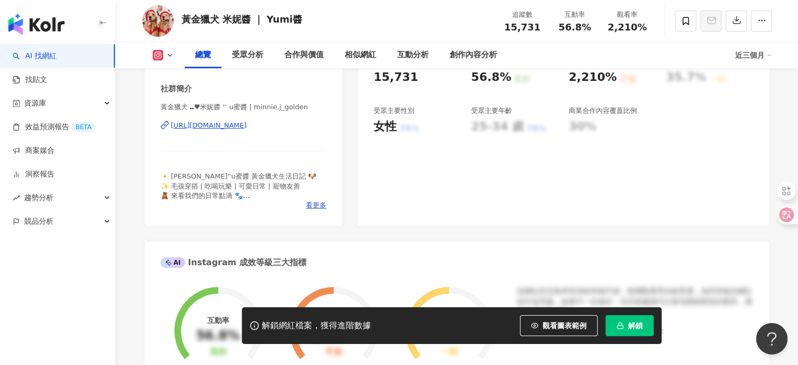
drag, startPoint x: 262, startPoint y: 127, endPoint x: 262, endPoint y: 140, distance: 12.6
click at [247, 127] on div "[URL][DOMAIN_NAME]" at bounding box center [209, 125] width 76 height 9
